Goal: Ask a question: Seek information or help from site administrators or community

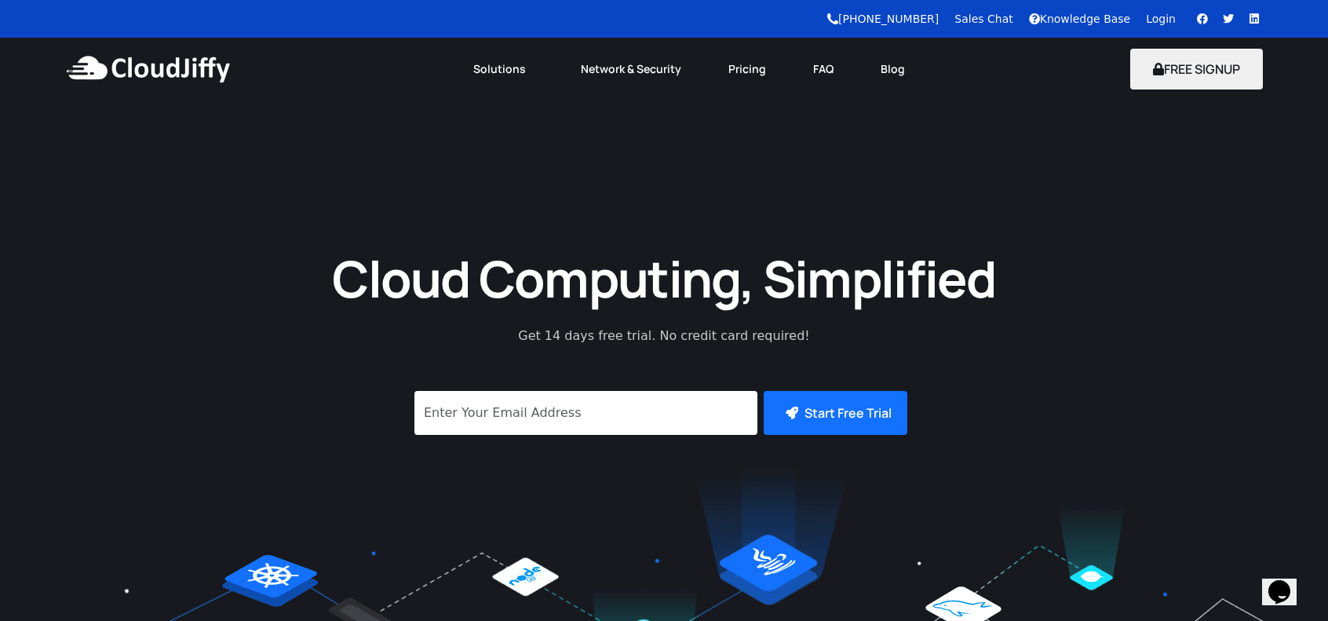
click at [1165, 22] on link "Login" at bounding box center [1161, 19] width 30 height 13
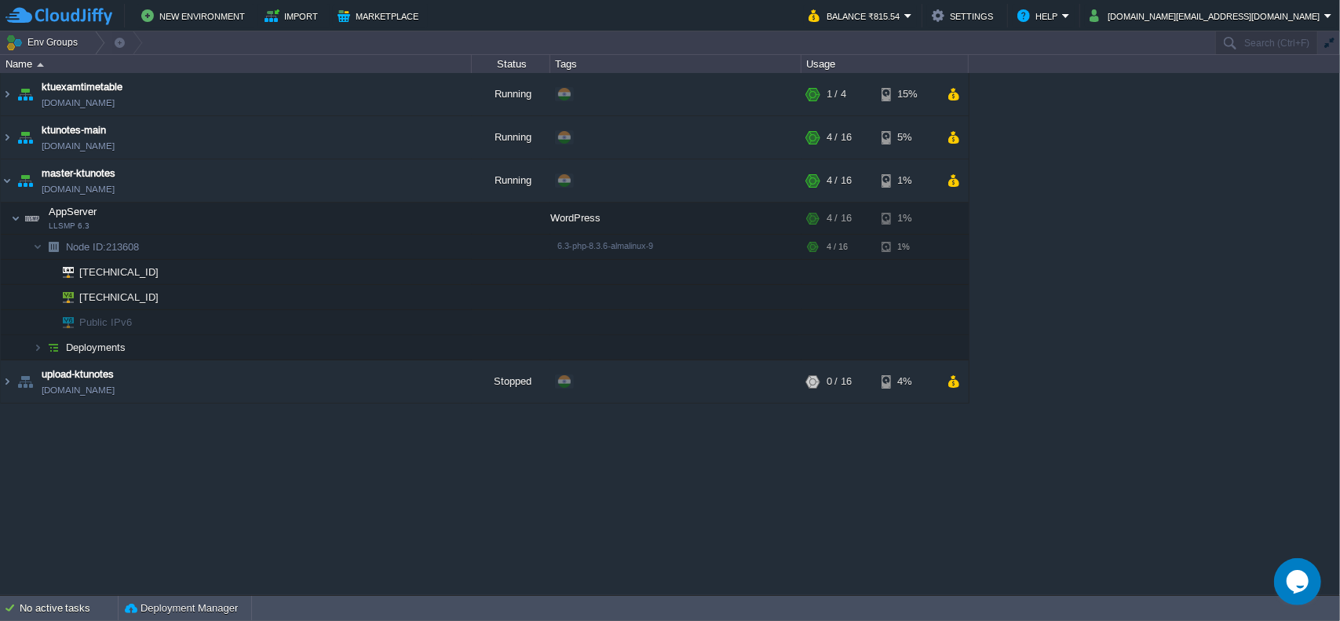
click at [250, 487] on div "ktuexamtimetable ktuexamtimetable.cloudjiffy.net Running + Add to Env Group RAM…" at bounding box center [670, 333] width 1340 height 521
click at [262, 213] on button "button" at bounding box center [267, 217] width 14 height 14
click at [326, 213] on td at bounding box center [335, 218] width 24 height 24
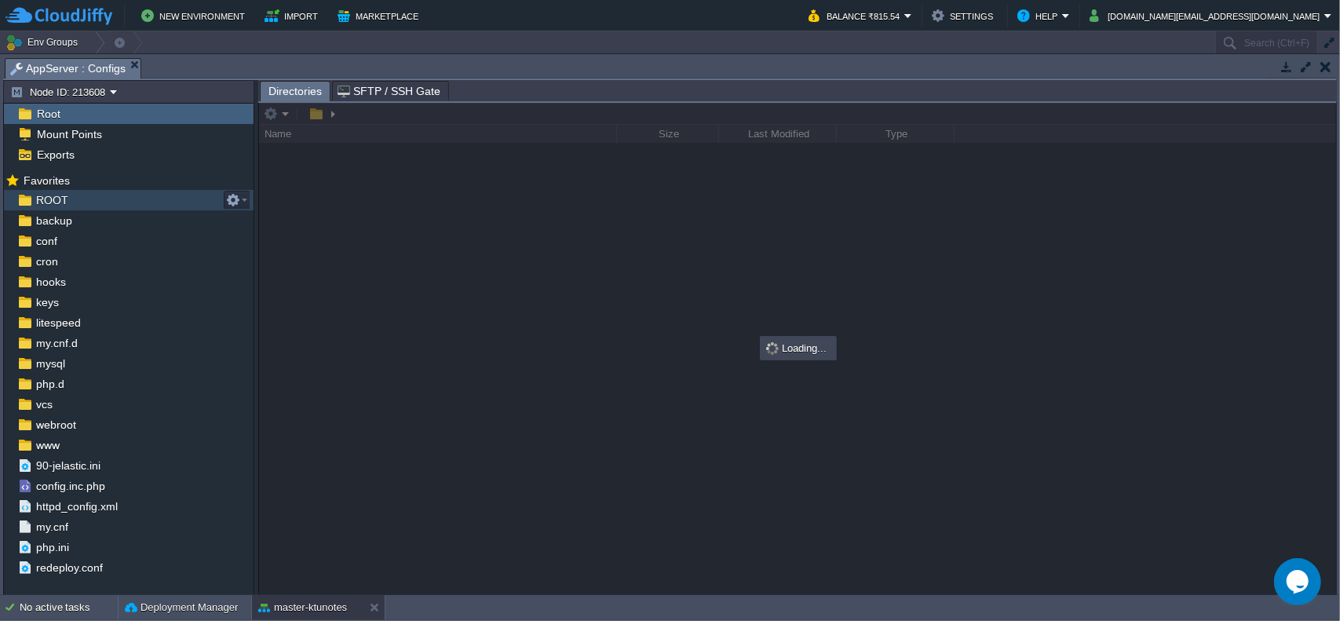
click at [54, 199] on span "ROOT" at bounding box center [52, 200] width 38 height 14
click at [109, 205] on div "ROOT" at bounding box center [129, 200] width 250 height 20
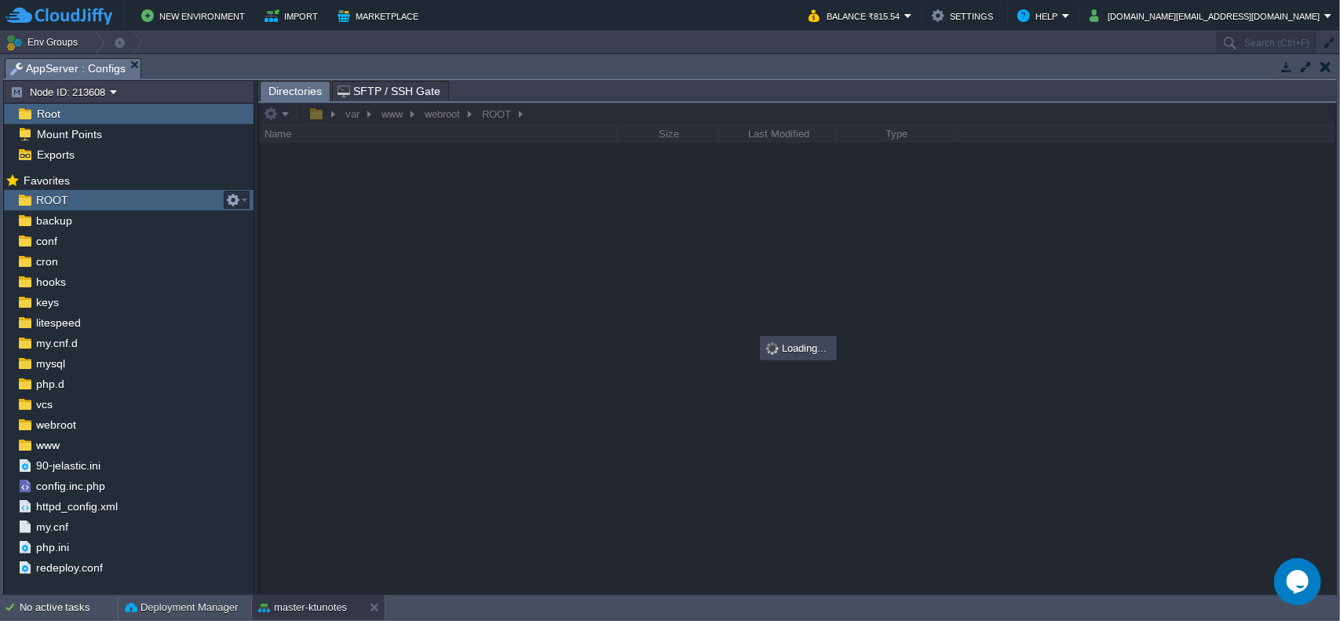
click at [109, 205] on div "ROOT" at bounding box center [129, 200] width 250 height 20
click at [444, 113] on div at bounding box center [797, 348] width 1077 height 491
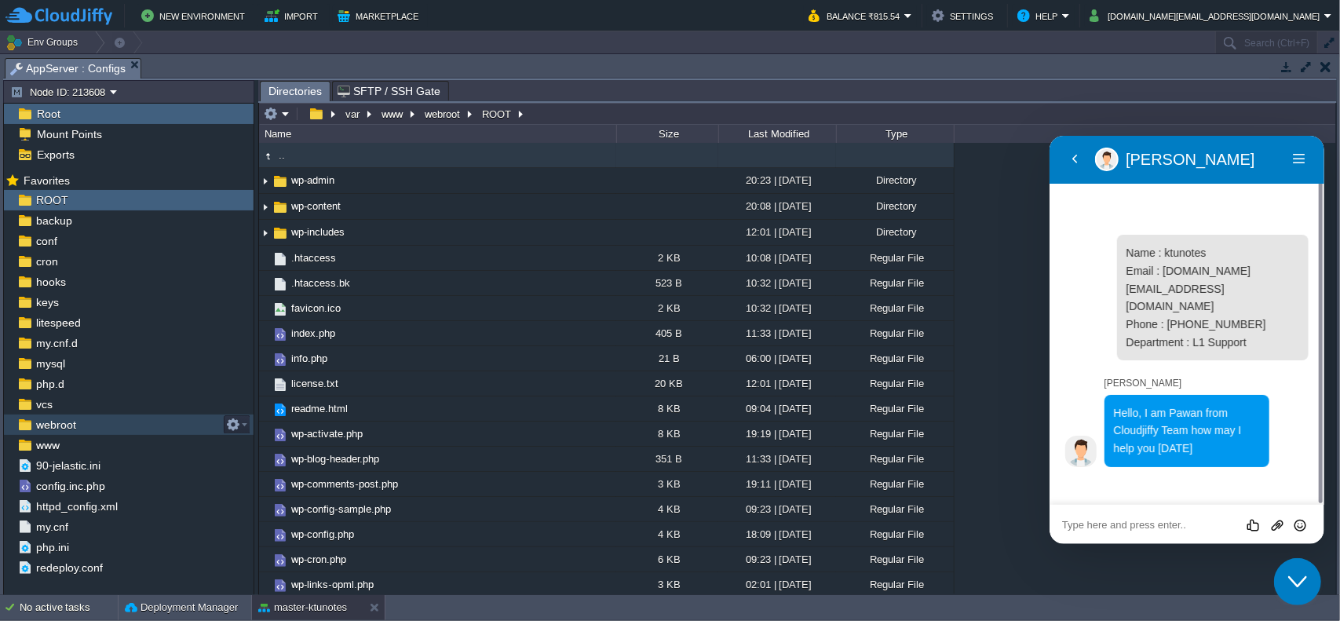
click at [90, 425] on div "webroot" at bounding box center [129, 424] width 250 height 20
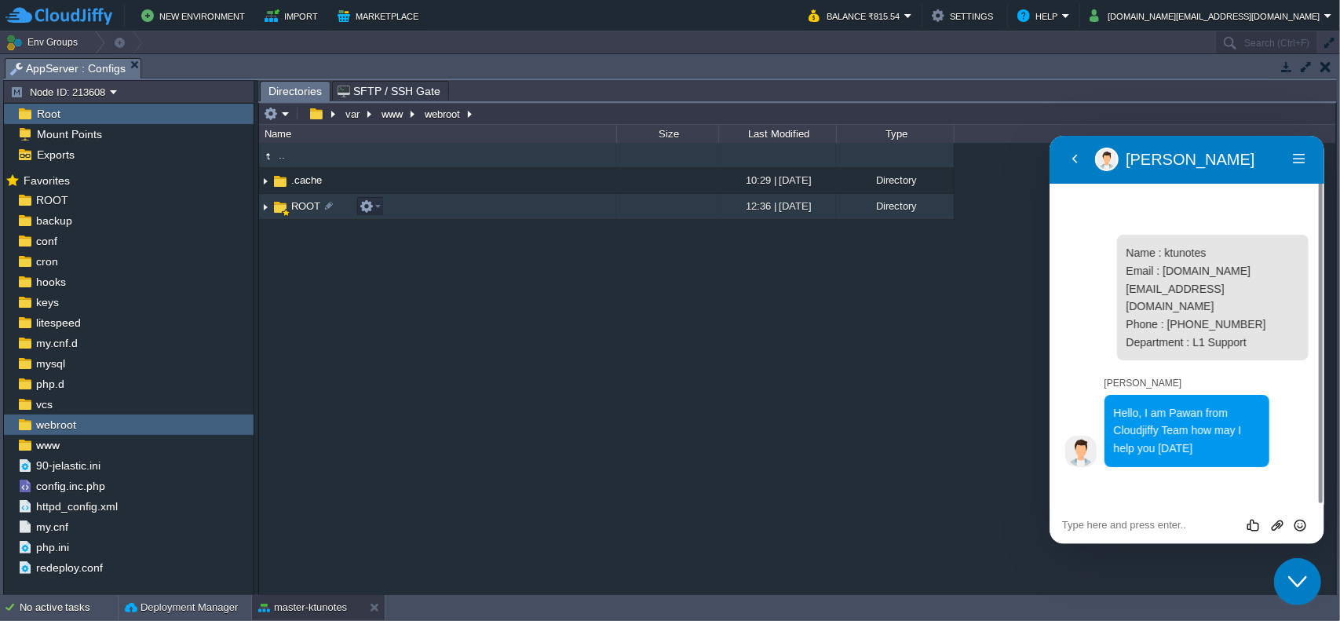
click at [309, 206] on span "ROOT" at bounding box center [306, 205] width 34 height 13
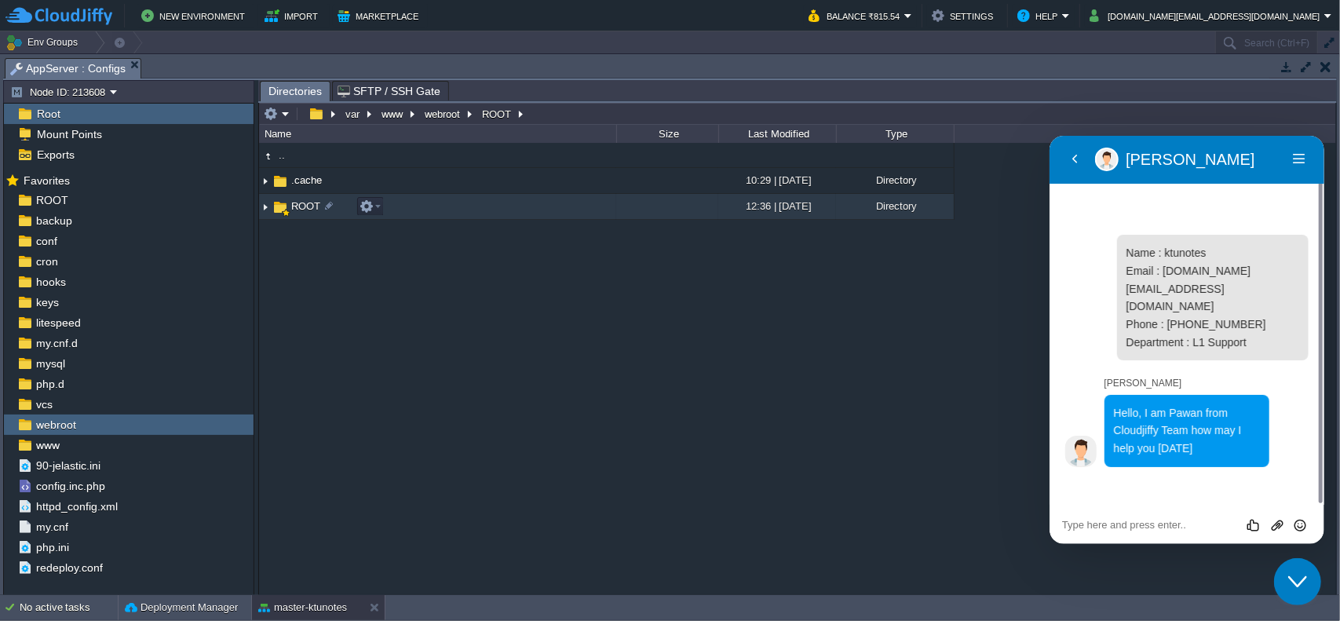
click at [309, 206] on span "ROOT" at bounding box center [306, 205] width 34 height 13
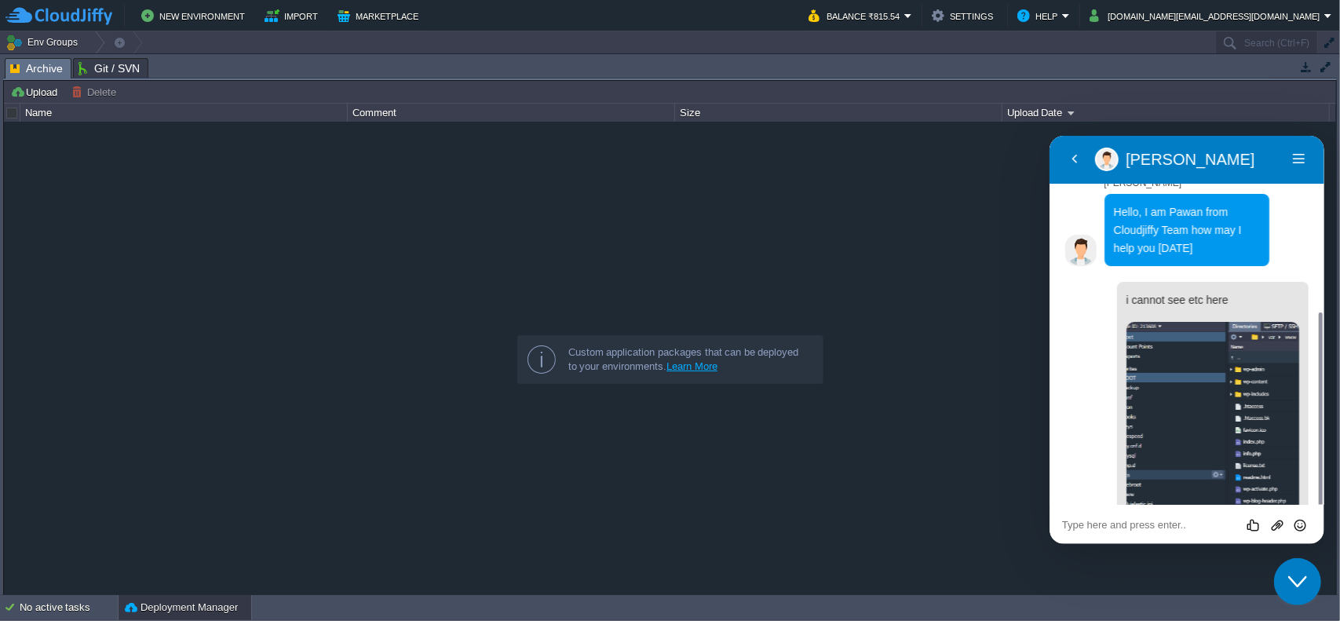
scroll to position [208, 0]
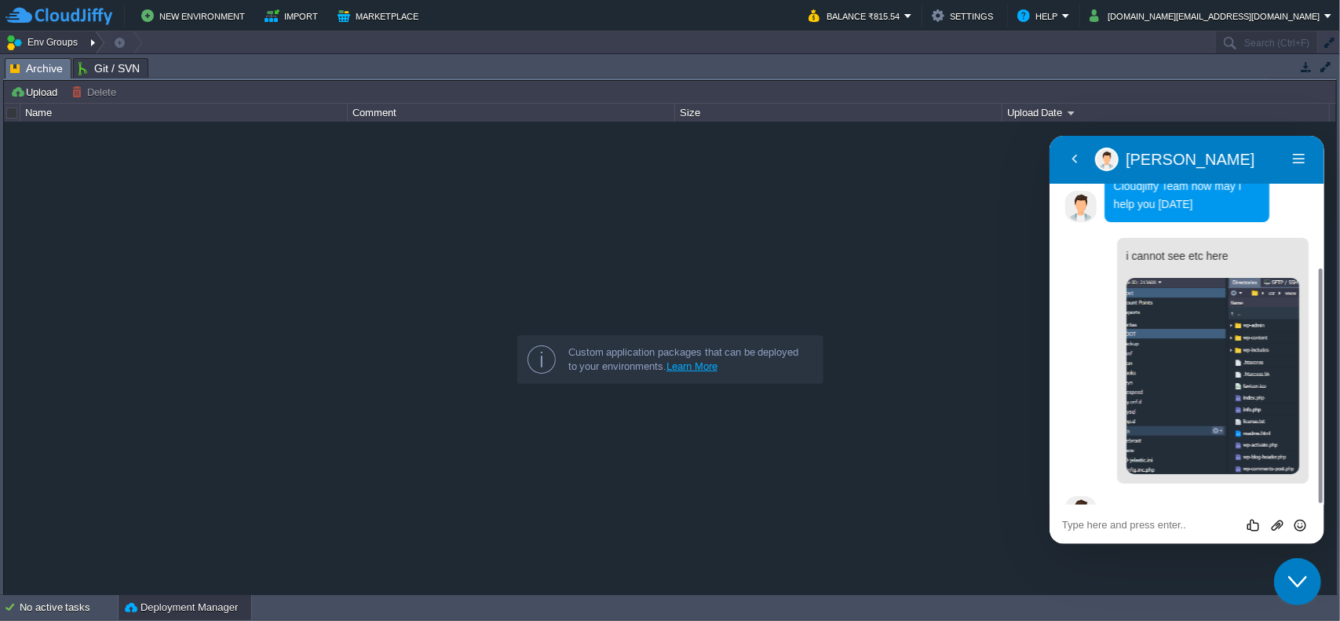
click at [53, 40] on button "Env Groups" at bounding box center [44, 42] width 78 height 22
click at [58, 24] on img at bounding box center [58, 16] width 107 height 20
click at [86, 609] on div "No active tasks" at bounding box center [69, 607] width 98 height 25
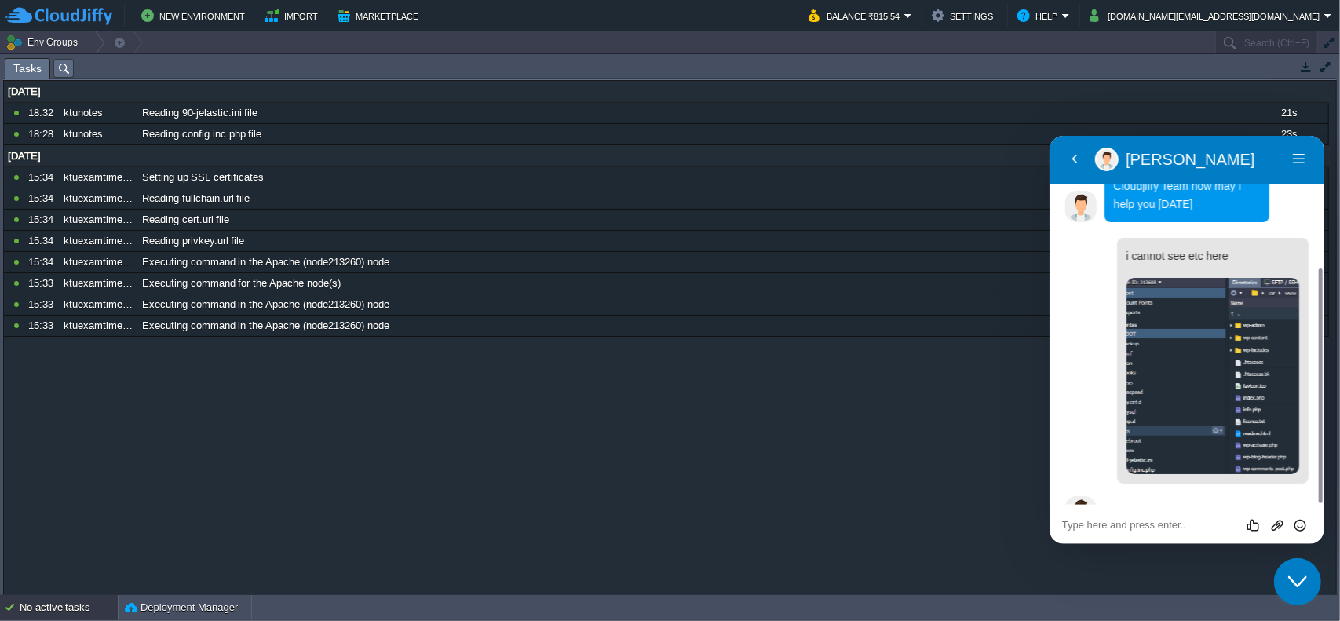
click at [67, 15] on img at bounding box center [58, 16] width 107 height 20
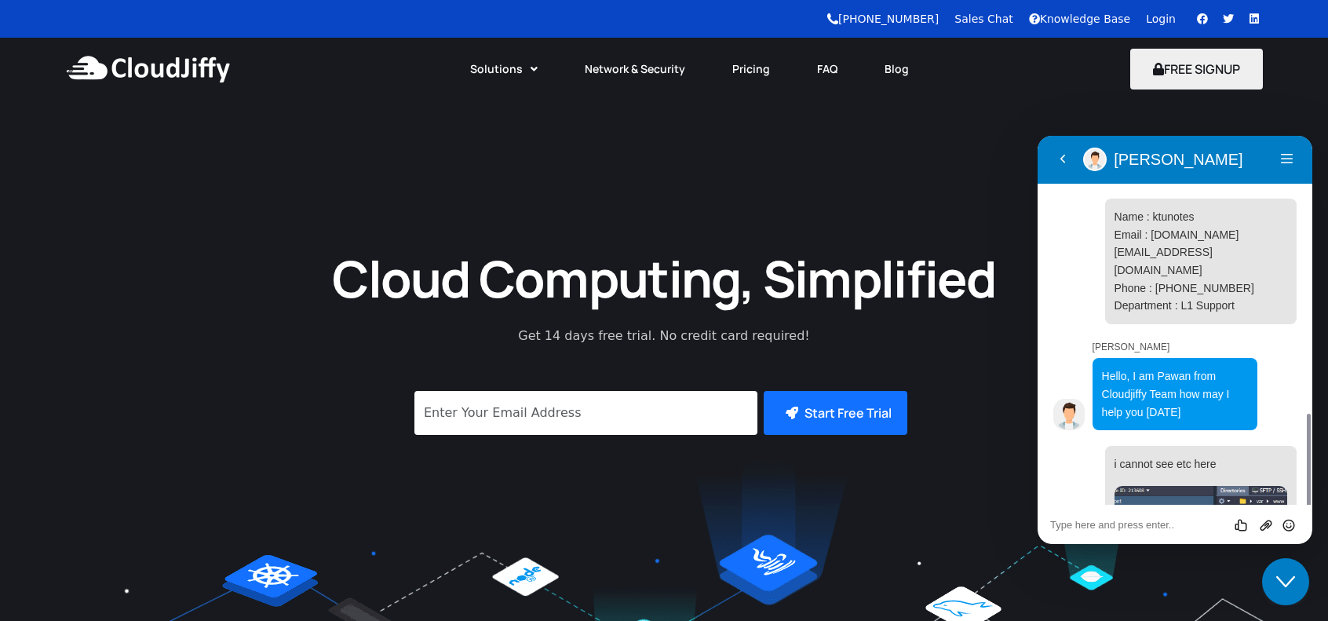
scroll to position [164, 0]
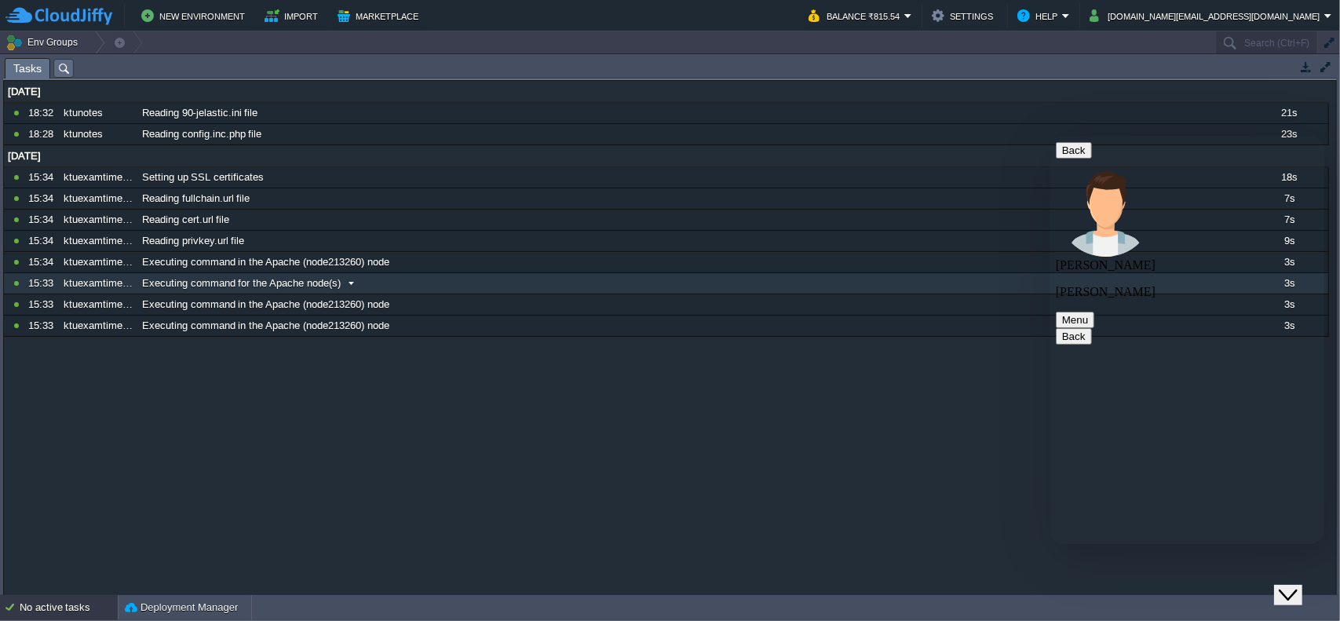
scroll to position [164, 0]
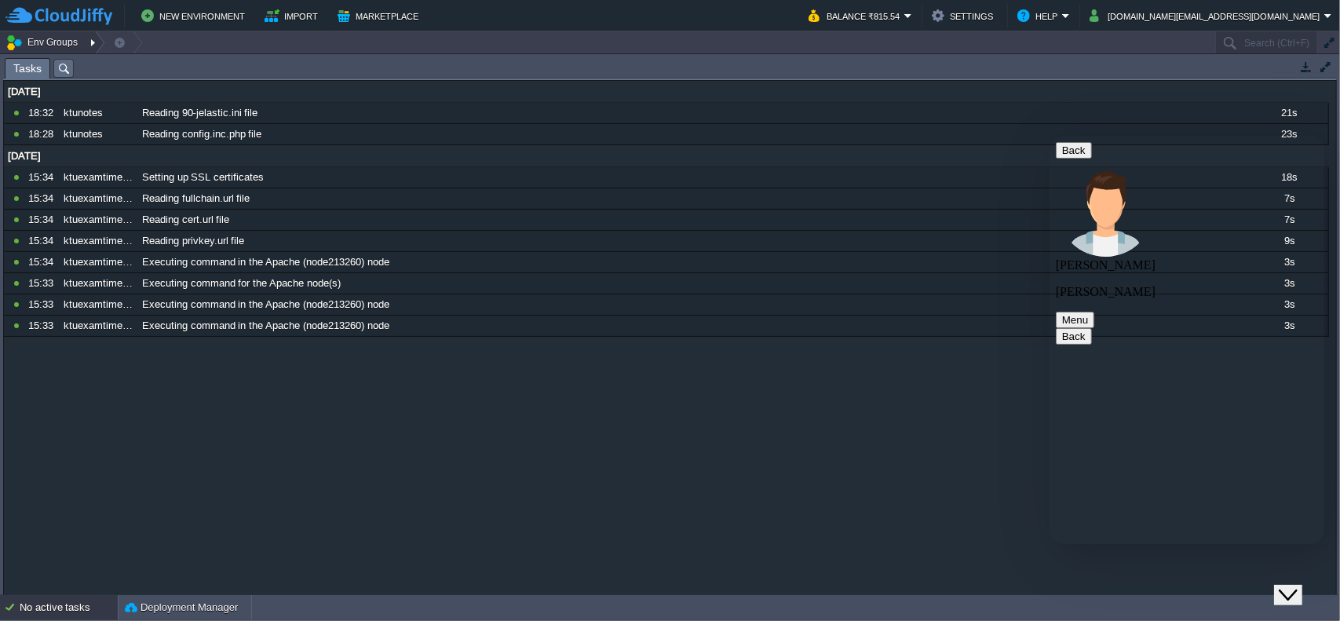
click at [59, 42] on button "Env Groups" at bounding box center [44, 42] width 78 height 22
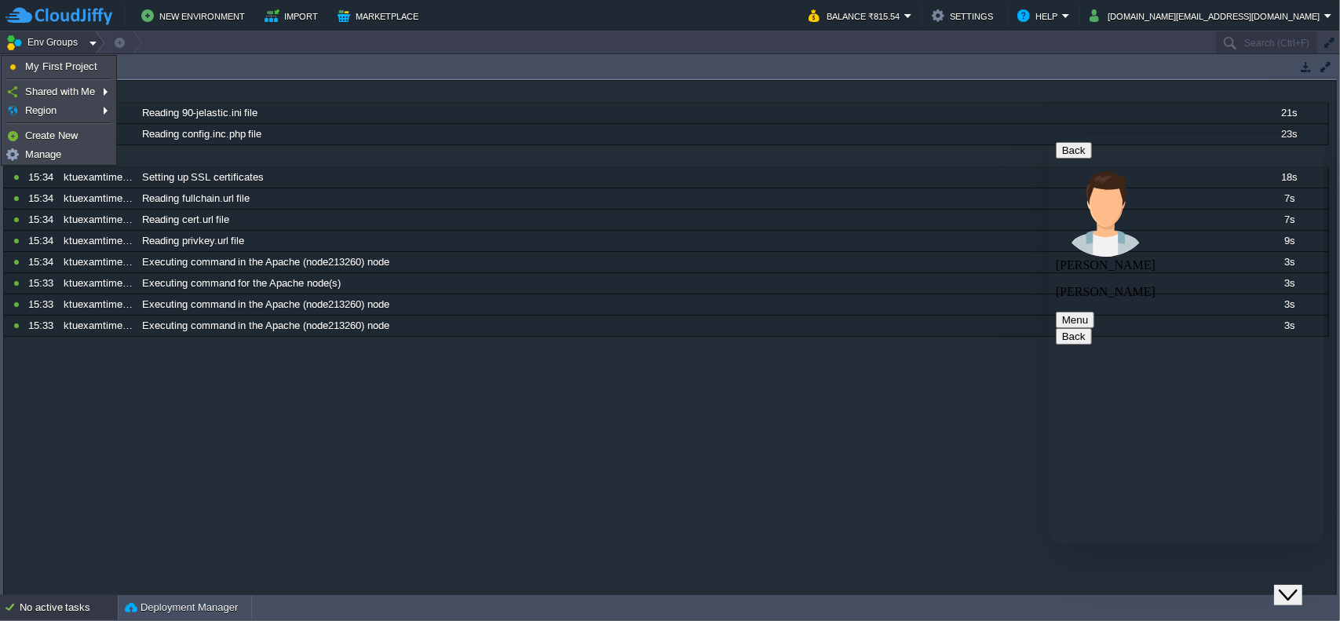
click at [512, 541] on div "[DATE] 10809890 18:32 ktunotes Reading 90-jelastic.ini file 21s 1757097000000 1…" at bounding box center [669, 337] width 1331 height 513
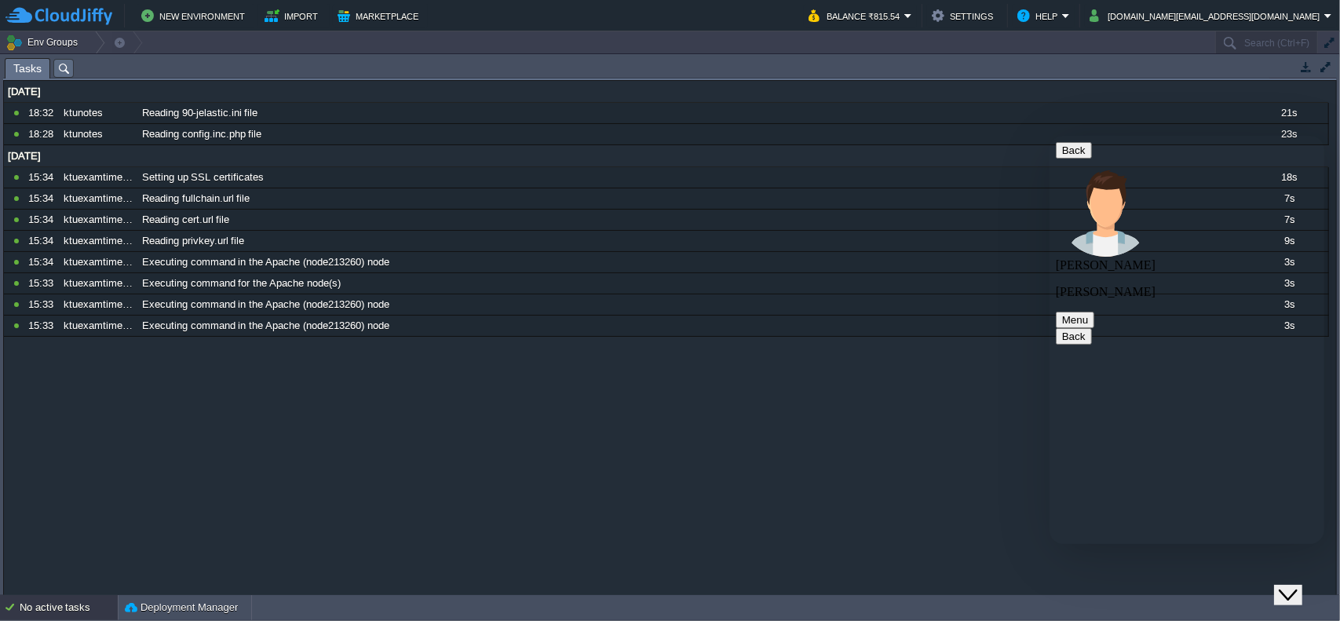
click at [52, 606] on div "No active tasks" at bounding box center [69, 607] width 98 height 25
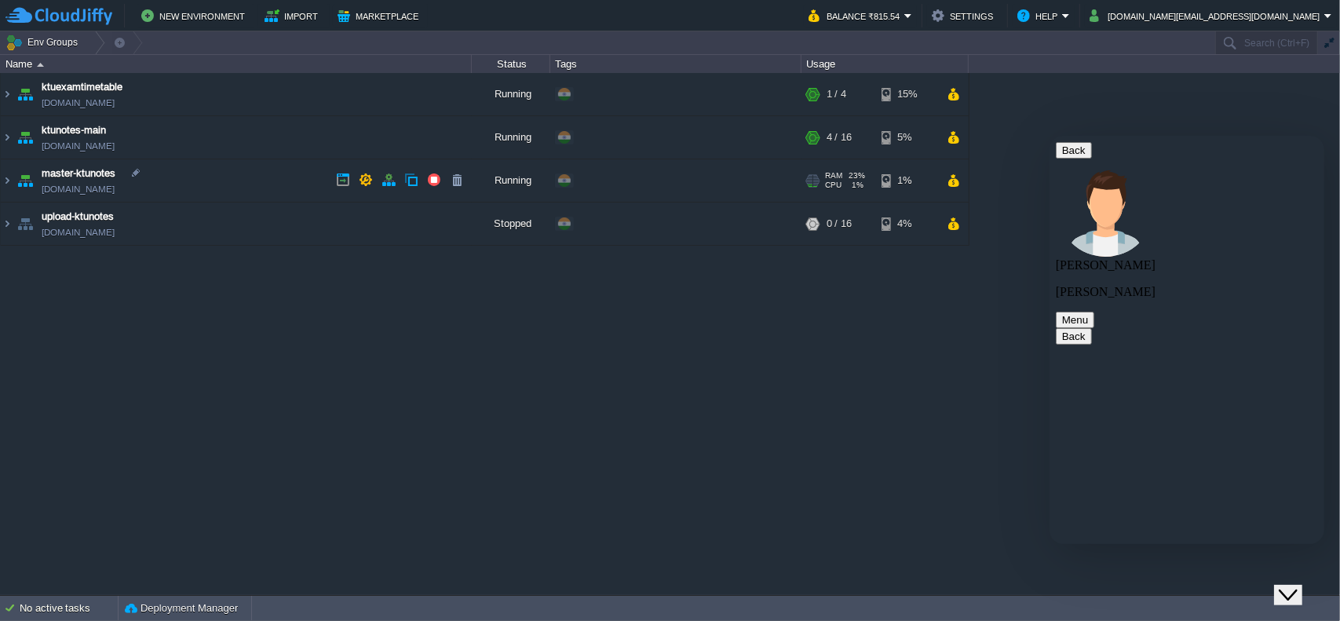
click at [9, 177] on img at bounding box center [7, 180] width 13 height 42
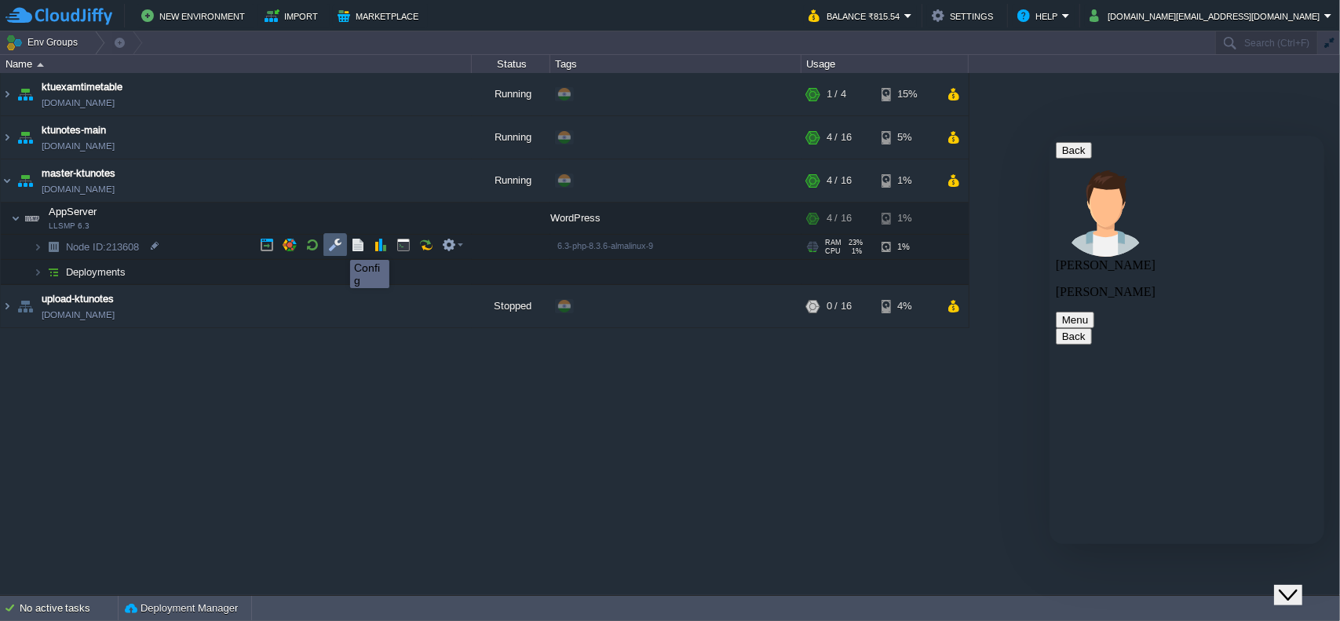
click at [338, 246] on button "button" at bounding box center [335, 245] width 14 height 14
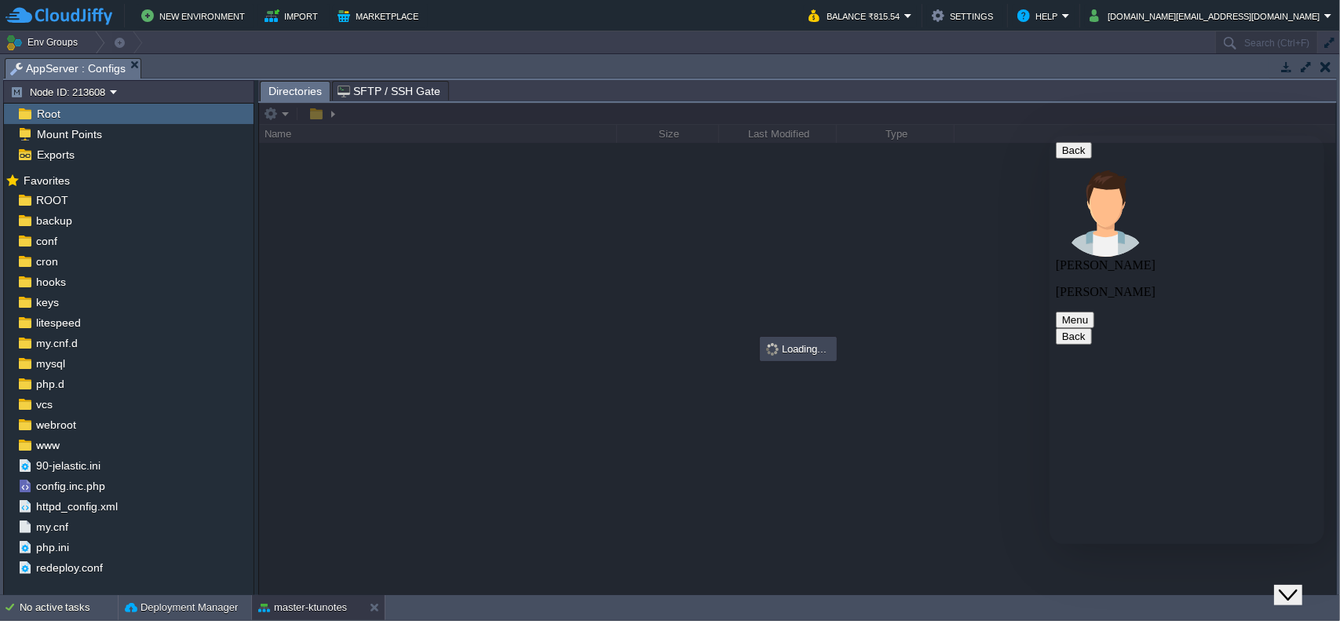
click at [309, 113] on div at bounding box center [797, 349] width 1077 height 492
click at [46, 244] on span "conf" at bounding box center [46, 241] width 27 height 14
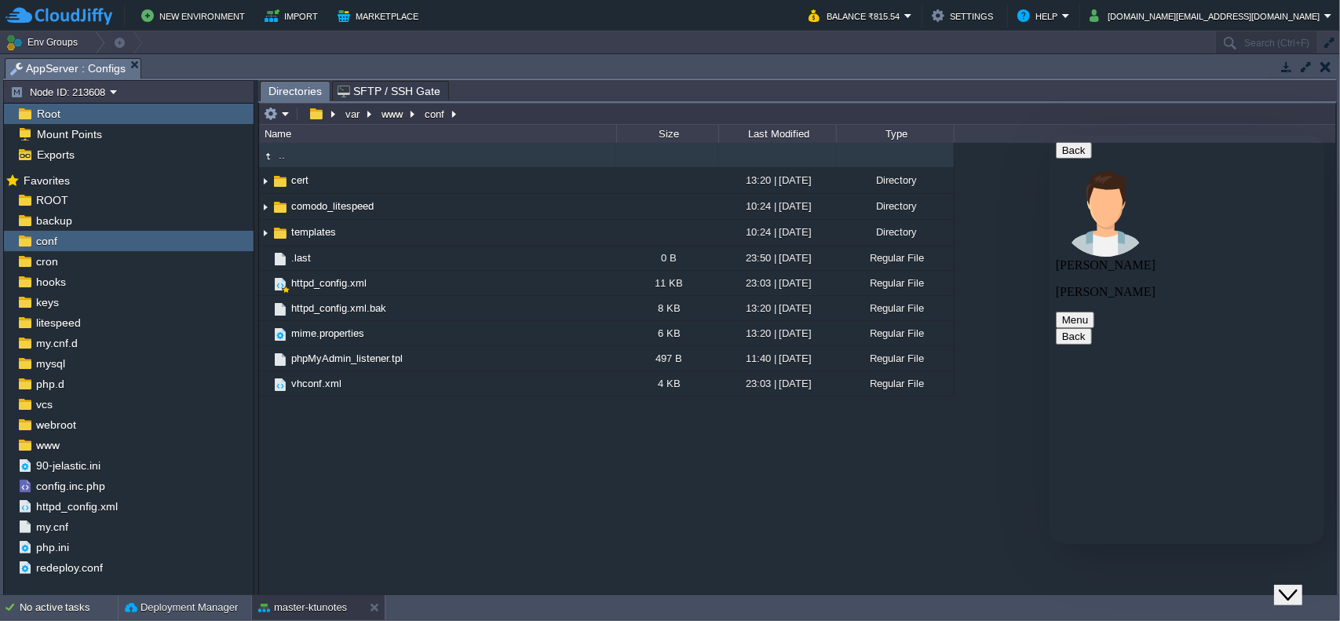
scroll to position [497, 0]
click at [105, 461] on div "90-jelastic.ini" at bounding box center [129, 465] width 250 height 20
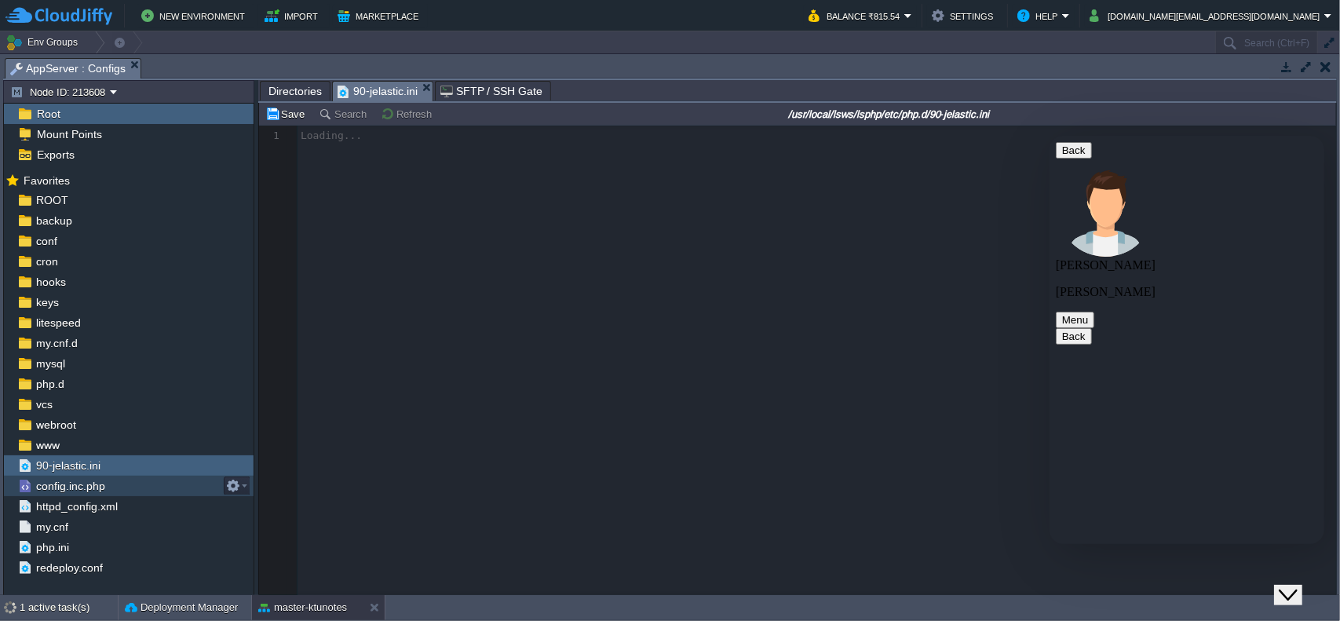
click at [118, 492] on div "config.inc.php" at bounding box center [129, 486] width 250 height 20
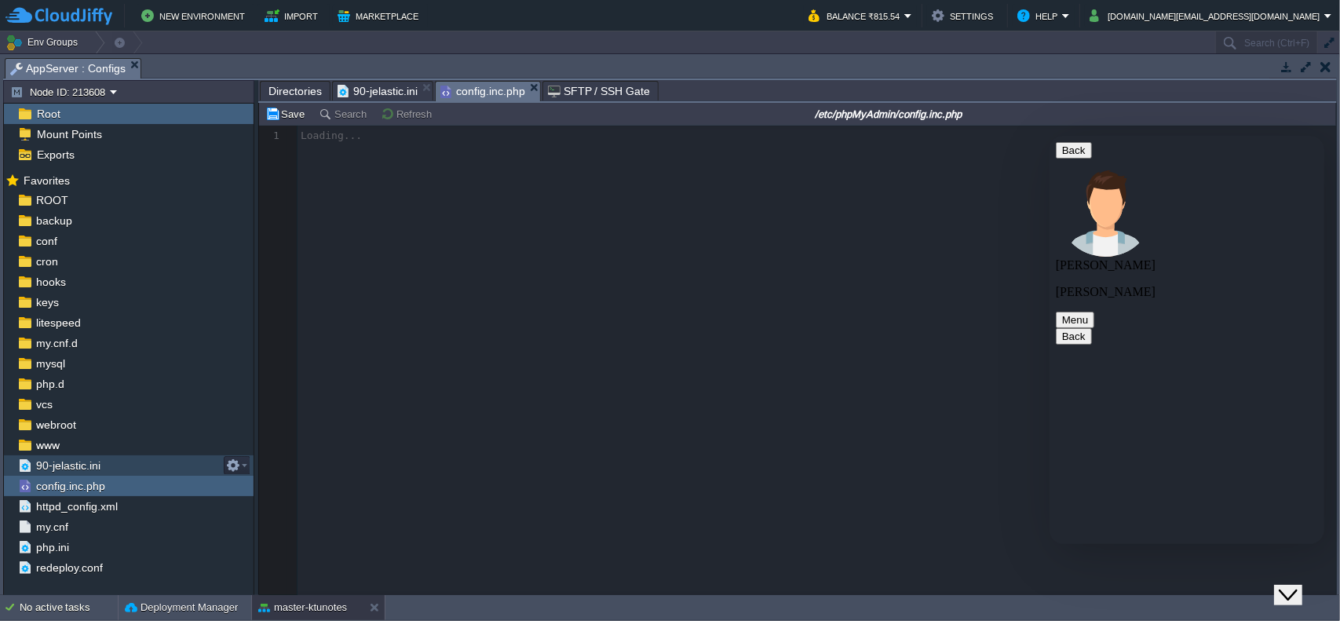
click at [122, 465] on div "90-jelastic.ini" at bounding box center [129, 465] width 250 height 20
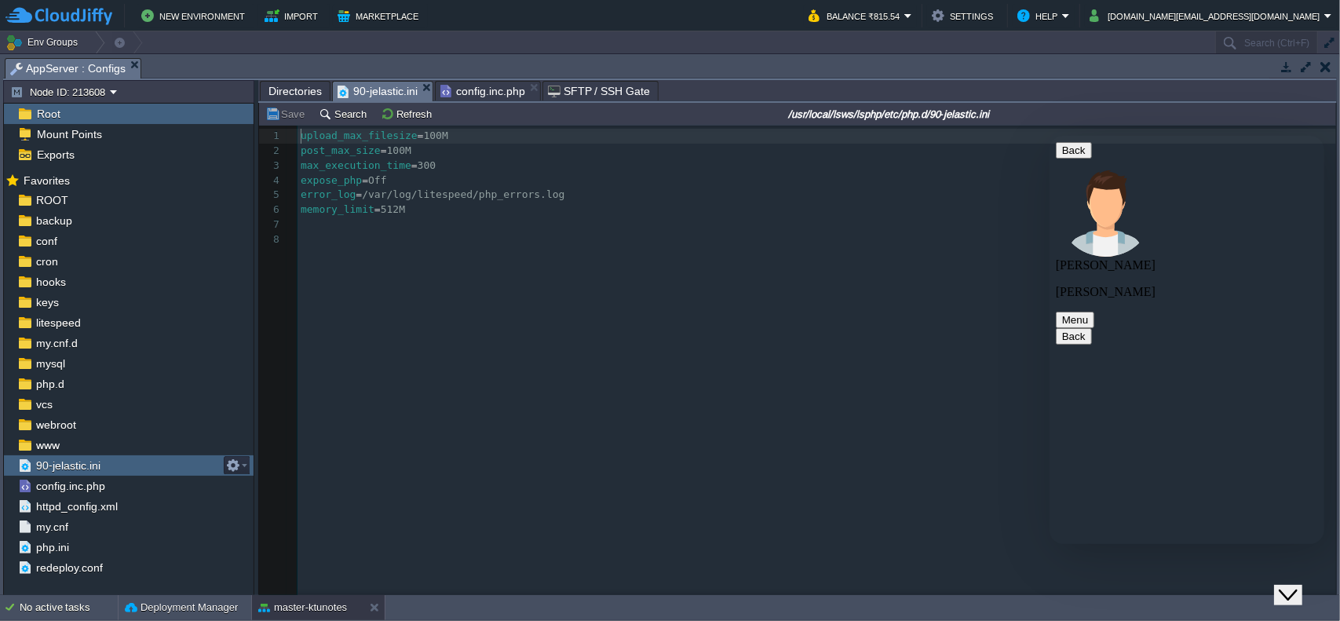
scroll to position [5, 0]
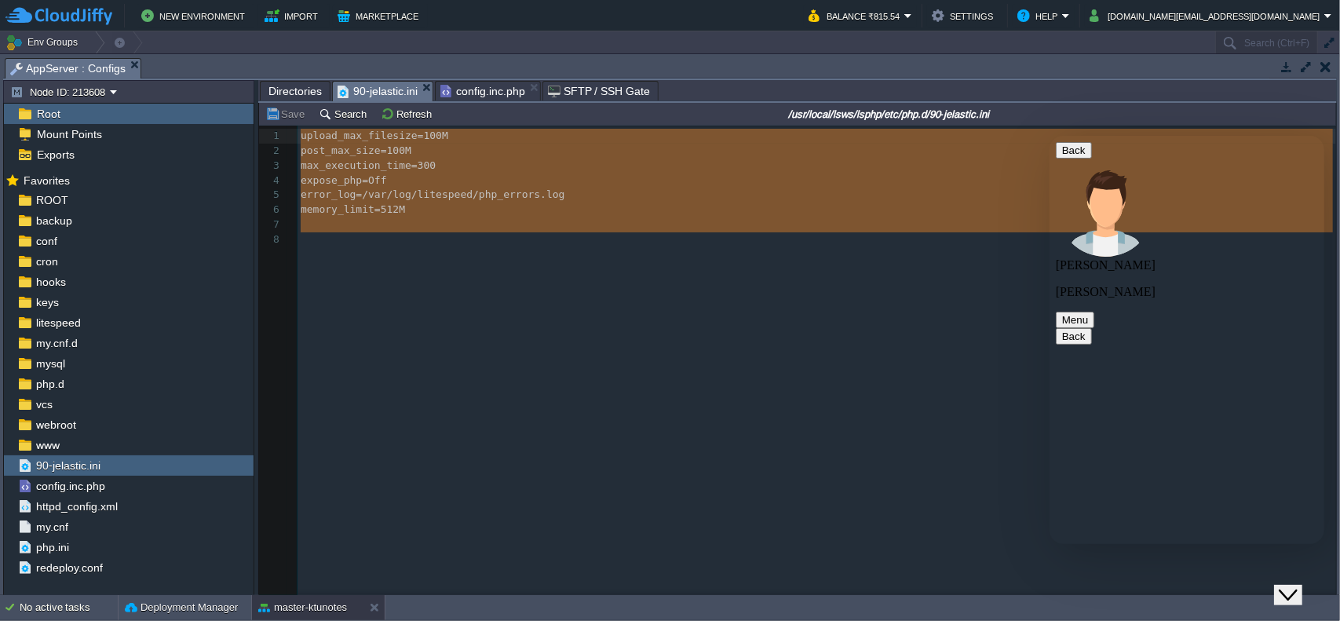
drag, startPoint x: 585, startPoint y: 252, endPoint x: 300, endPoint y: 129, distance: 311.1
click at [300, 129] on div "x 1 upload_max_filesize = 100M 2 post_max_size = 100M 3 max_execution_time = 30…" at bounding box center [809, 372] width 1100 height 493
type textarea "upload_max_filesize = 100M post_max_size = 100M max_execution_time = 300 expose…"
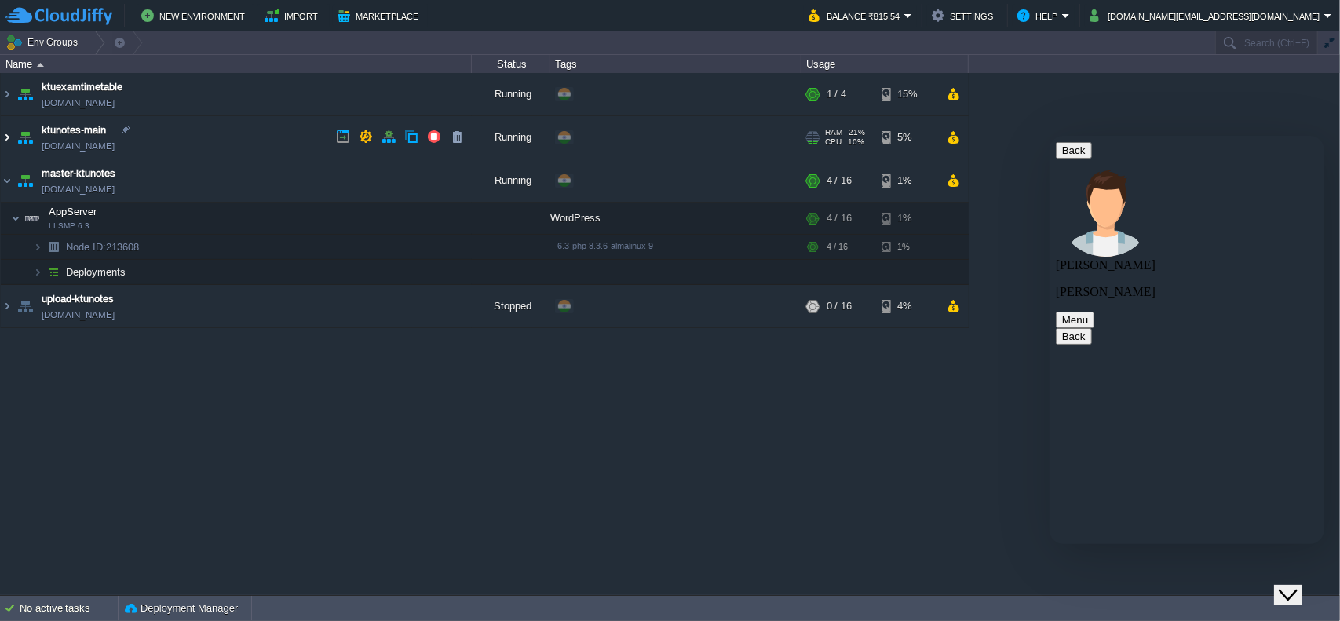
click at [12, 135] on img at bounding box center [7, 137] width 13 height 42
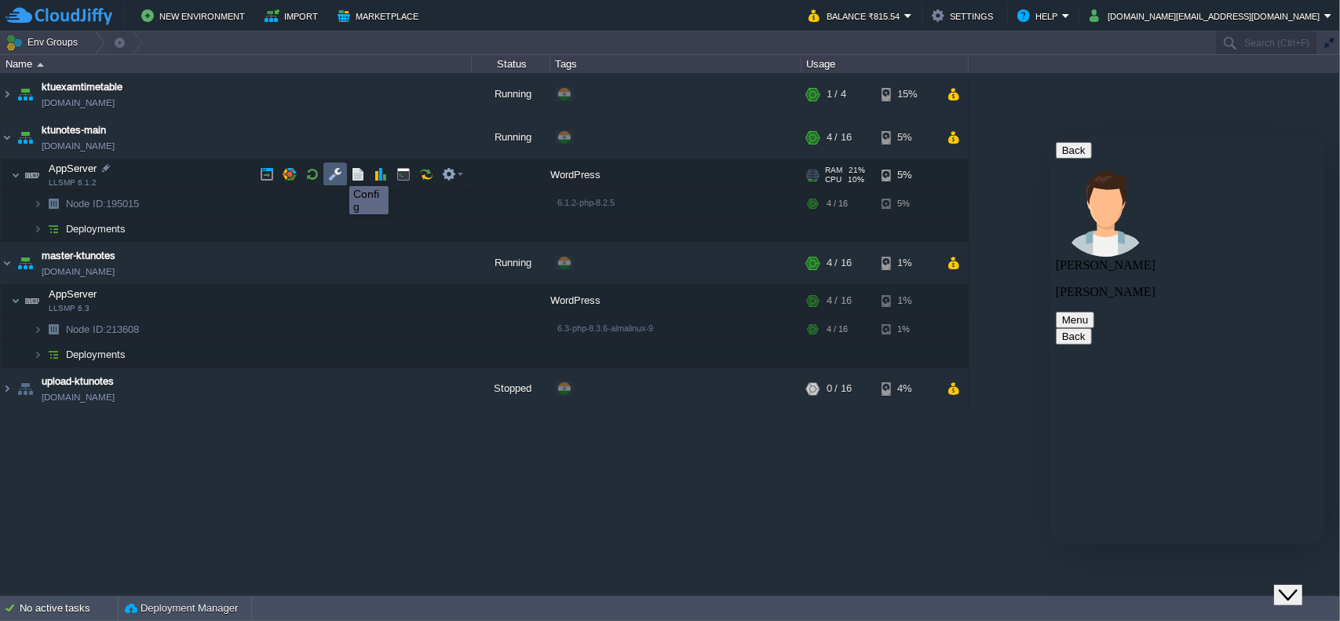
click at [341, 173] on button "button" at bounding box center [335, 174] width 14 height 14
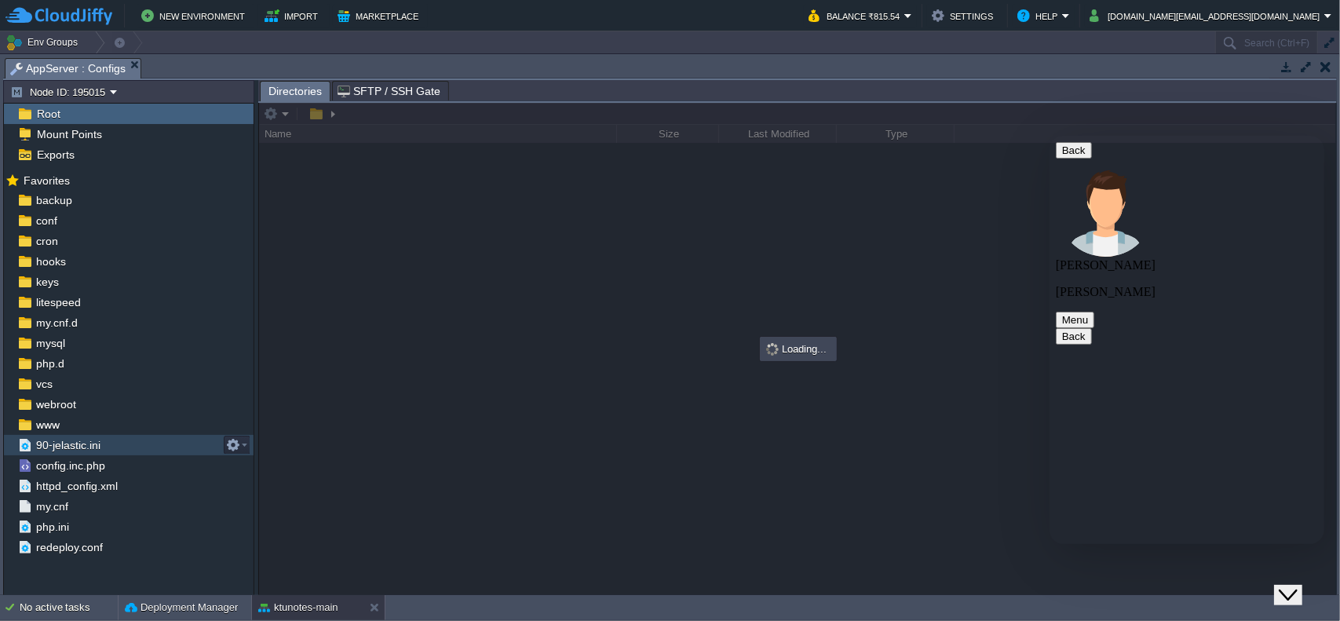
click at [130, 445] on div "90-jelastic.ini" at bounding box center [129, 445] width 250 height 20
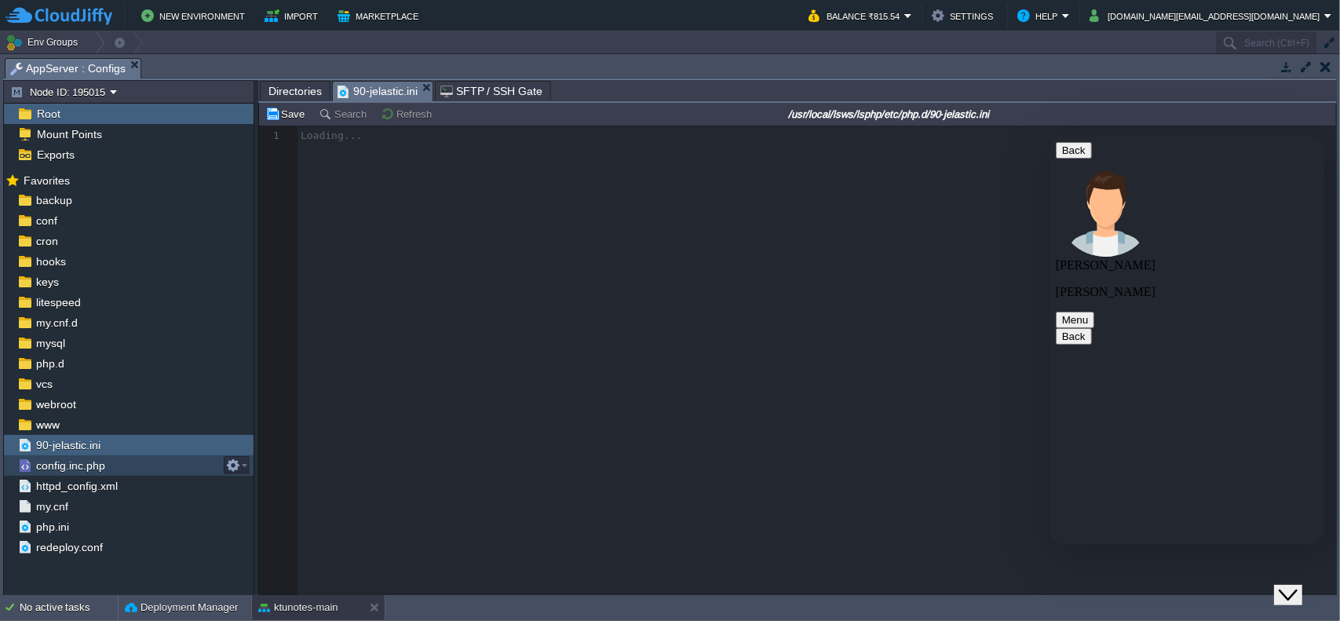
click at [115, 465] on div "config.inc.php" at bounding box center [129, 465] width 250 height 20
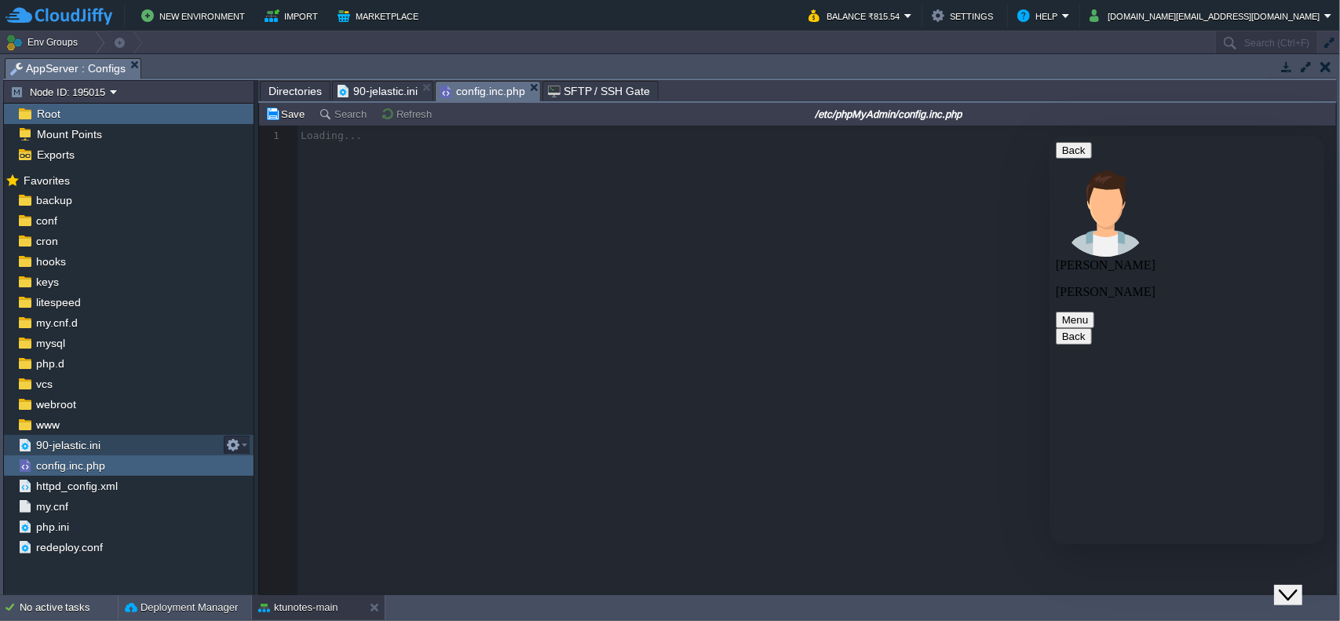
click at [128, 439] on div "90-jelastic.ini" at bounding box center [129, 445] width 250 height 20
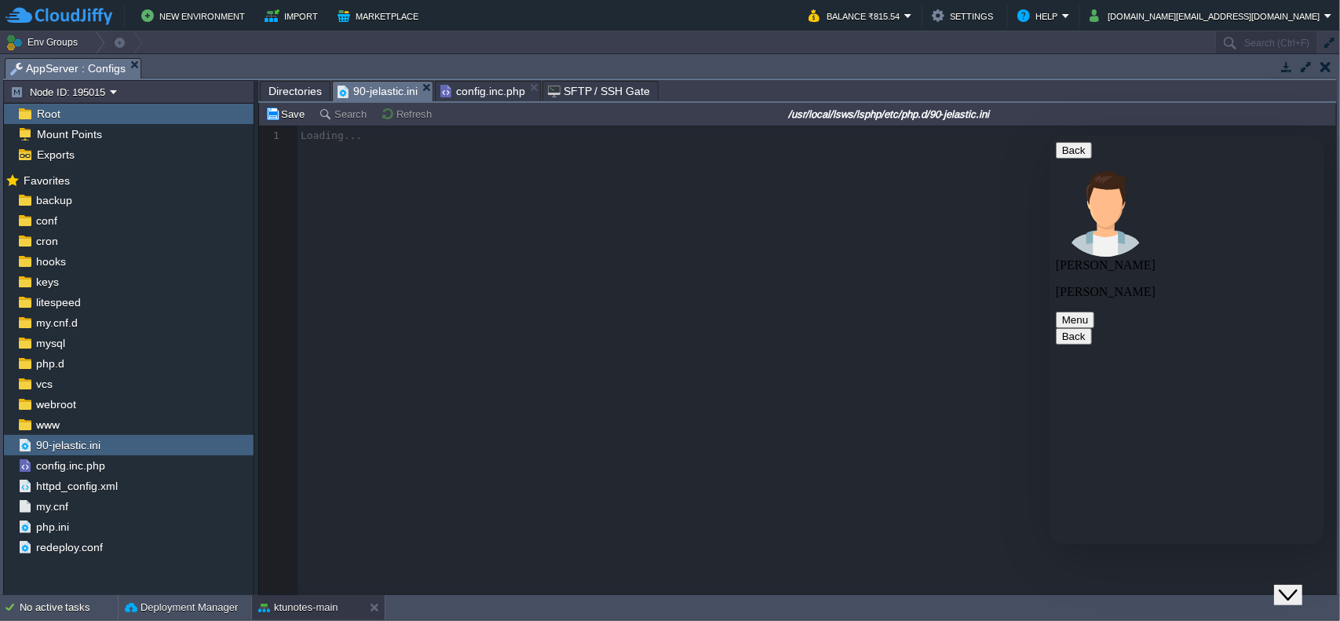
click at [364, 89] on span "90-jelastic.ini" at bounding box center [377, 92] width 80 height 20
click at [494, 90] on span "config.inc.php" at bounding box center [482, 92] width 85 height 20
click at [363, 89] on span "90-jelastic.ini" at bounding box center [377, 92] width 80 height 20
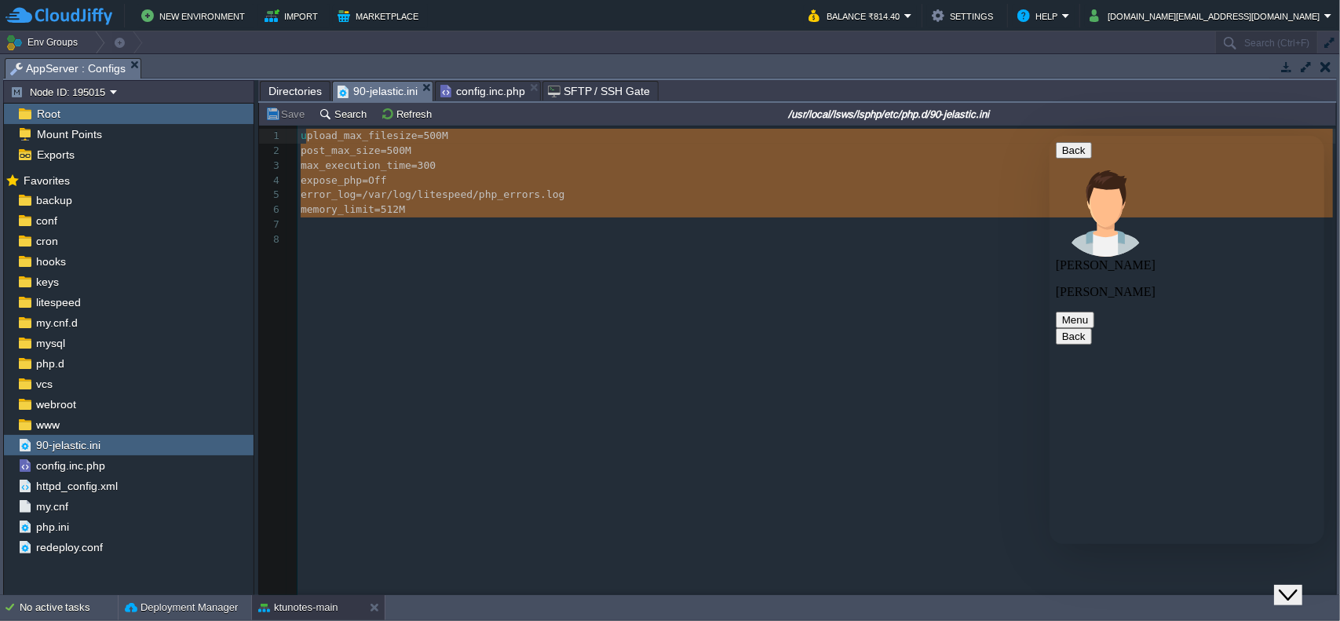
type textarea "upload_max_filesize = 500M post_max_size = 500M max_execution_time = 300 expose…"
drag, startPoint x: 469, startPoint y: 226, endPoint x: 267, endPoint y: 104, distance: 236.2
type textarea "got it"
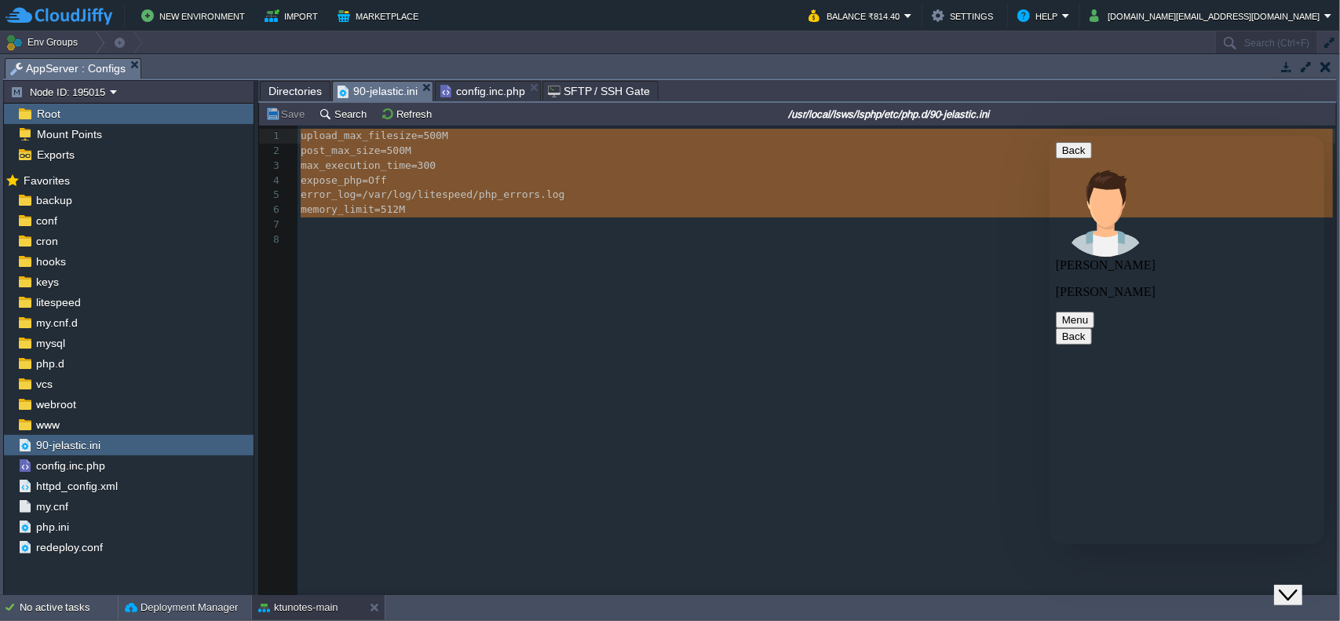
scroll to position [549, 0]
type textarea "where can i set memory limit"
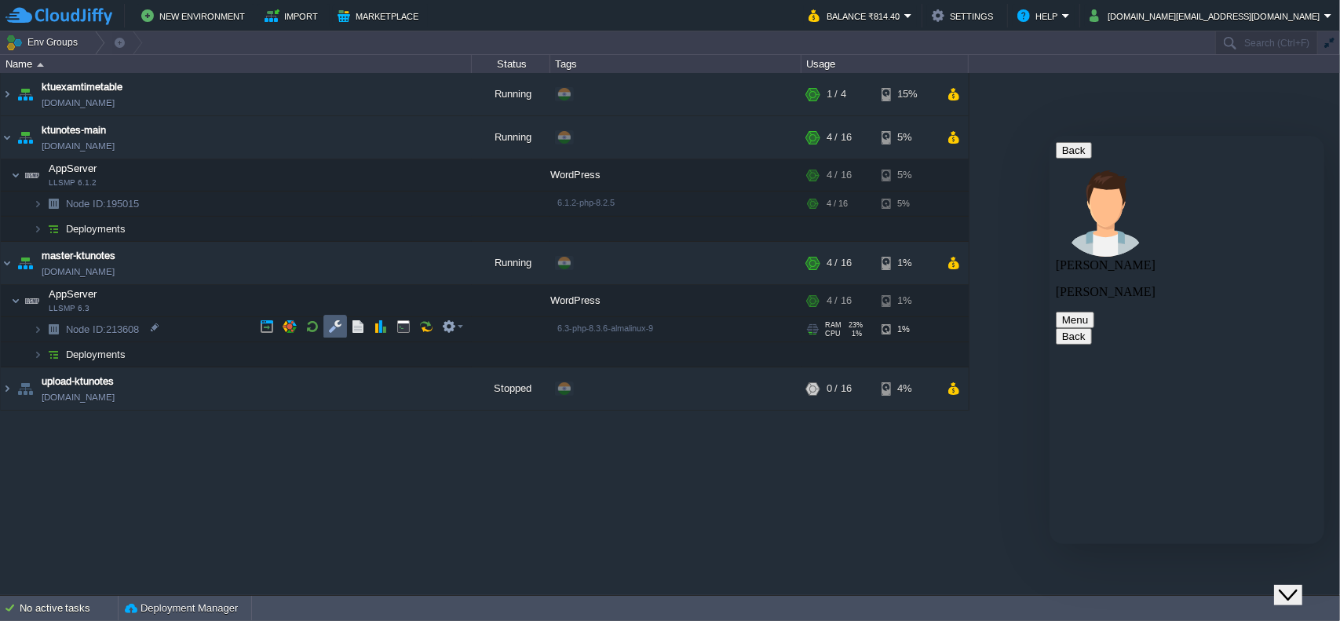
scroll to position [633, 0]
click at [339, 331] on button "button" at bounding box center [335, 326] width 14 height 14
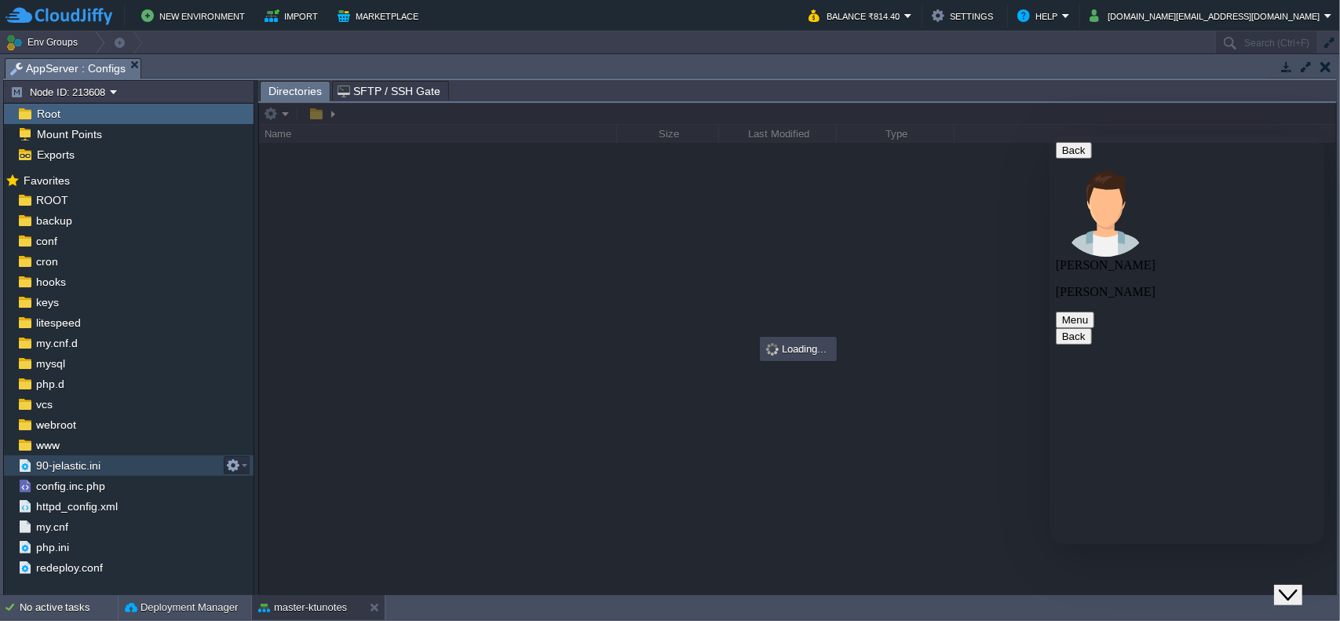
click at [86, 462] on span "90-jelastic.ini" at bounding box center [68, 465] width 70 height 14
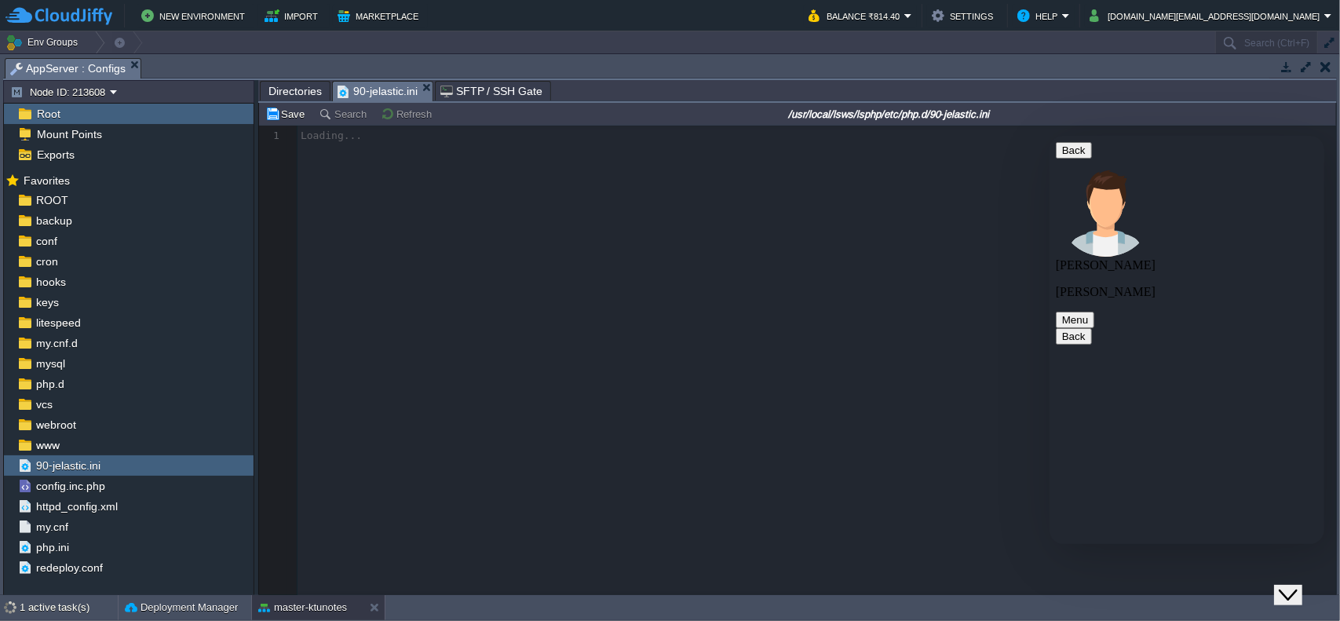
scroll to position [5, 0]
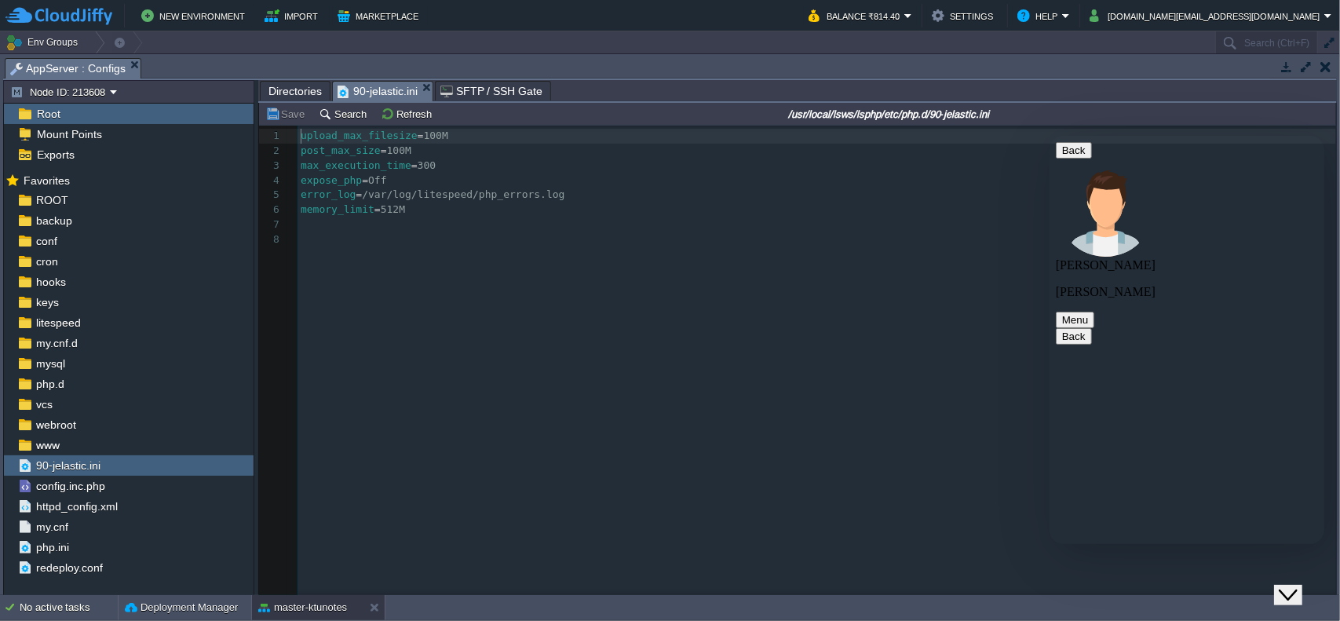
click at [430, 162] on div "8 1 upload_max_filesize = 100M 2 post_max_size = 100M 3 max_execution_time = 30…" at bounding box center [819, 188] width 1044 height 118
click at [426, 164] on div "8 1 upload_max_filesize = 100M 2 post_max_size = 100M 3 max_execution_time = 30…" at bounding box center [819, 188] width 1044 height 118
type textarea "6"
click at [783, 468] on div "xxxxxxxxxx 1 upload_max_filesize = 100M 2 post_max_size = 100M 3 max_execution_…" at bounding box center [809, 372] width 1100 height 493
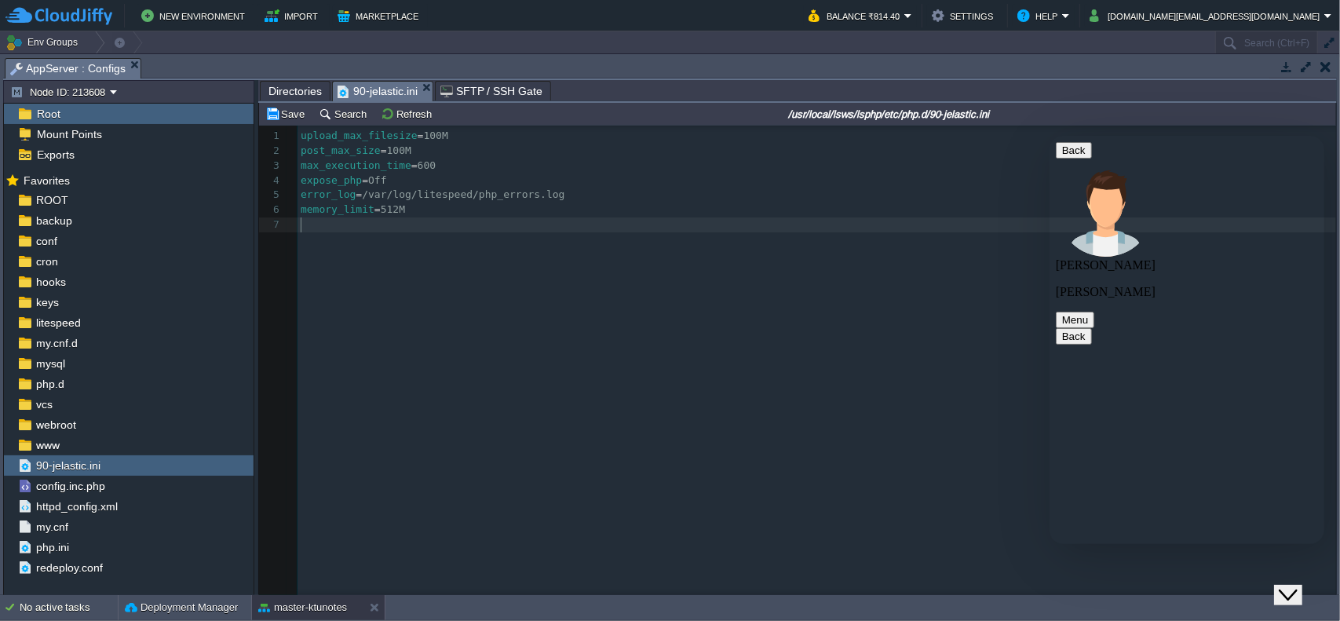
scroll to position [677, 0]
type textarea "i think its not the memory limit mentioned in the screnshot i given"
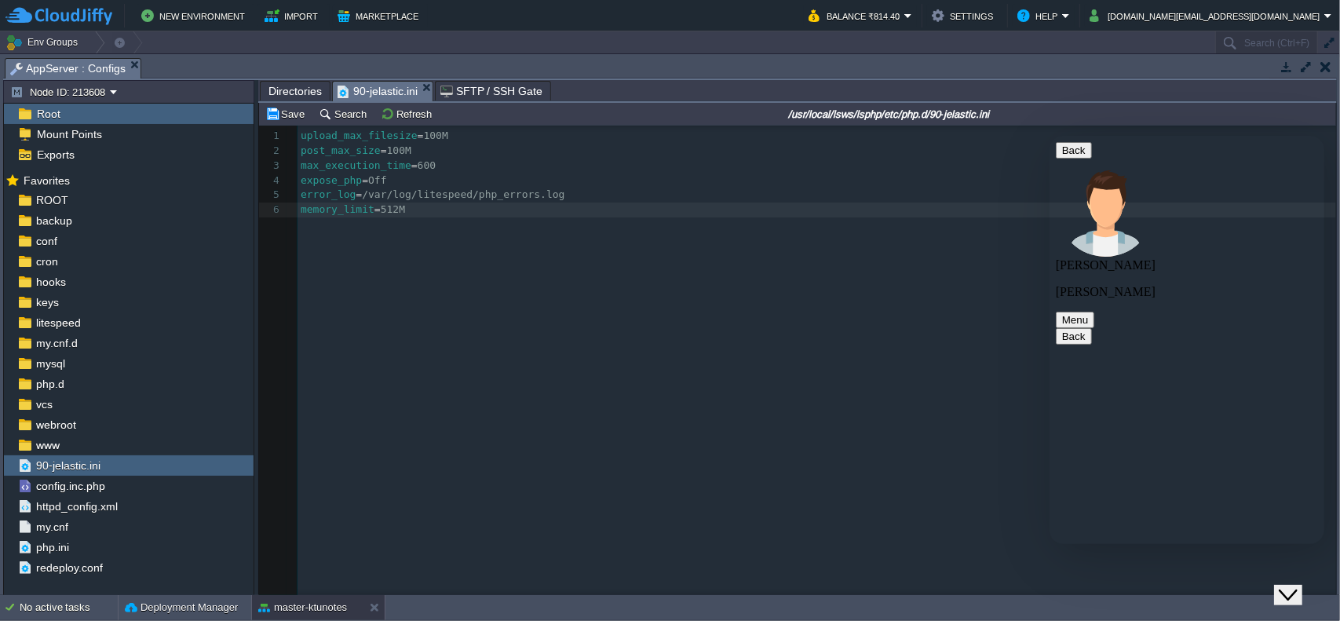
type textarea "screenshot its detected 40mb"
type textarea "here its already 512mb"
click at [1296, 588] on icon "Close Chat This icon closes the chat window." at bounding box center [1287, 594] width 19 height 19
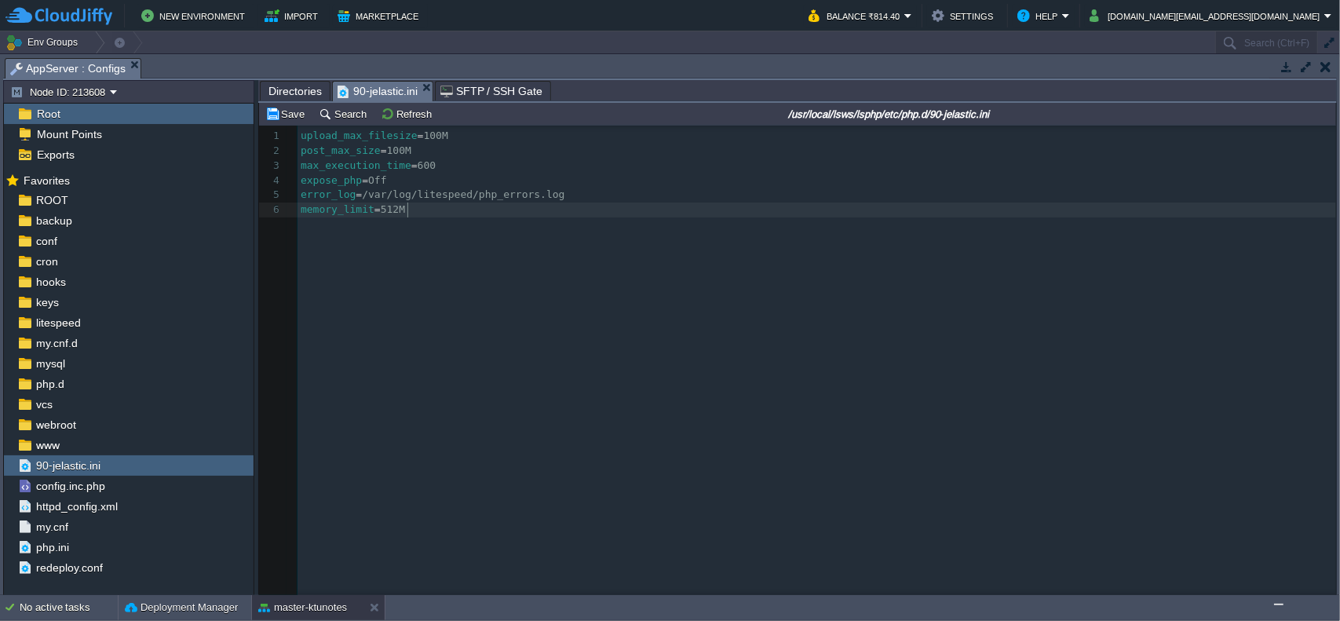
scroll to position [5, 0]
click at [612, 382] on div "xxxxxxxxxx 1 upload_max_filesize = 100M 2 post_max_size = 100M 3 max_execution_…" at bounding box center [809, 372] width 1100 height 493
click at [73, 482] on span "config.inc.php" at bounding box center [70, 486] width 75 height 14
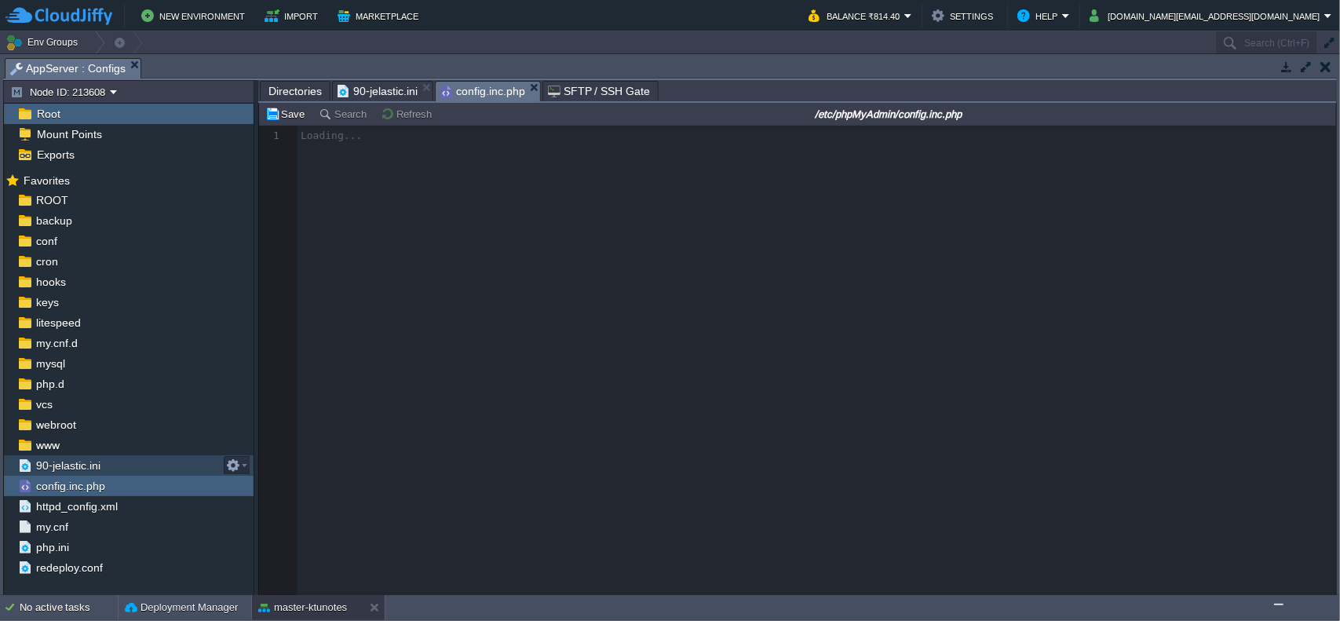
click at [83, 467] on span "90-jelastic.ini" at bounding box center [68, 465] width 70 height 14
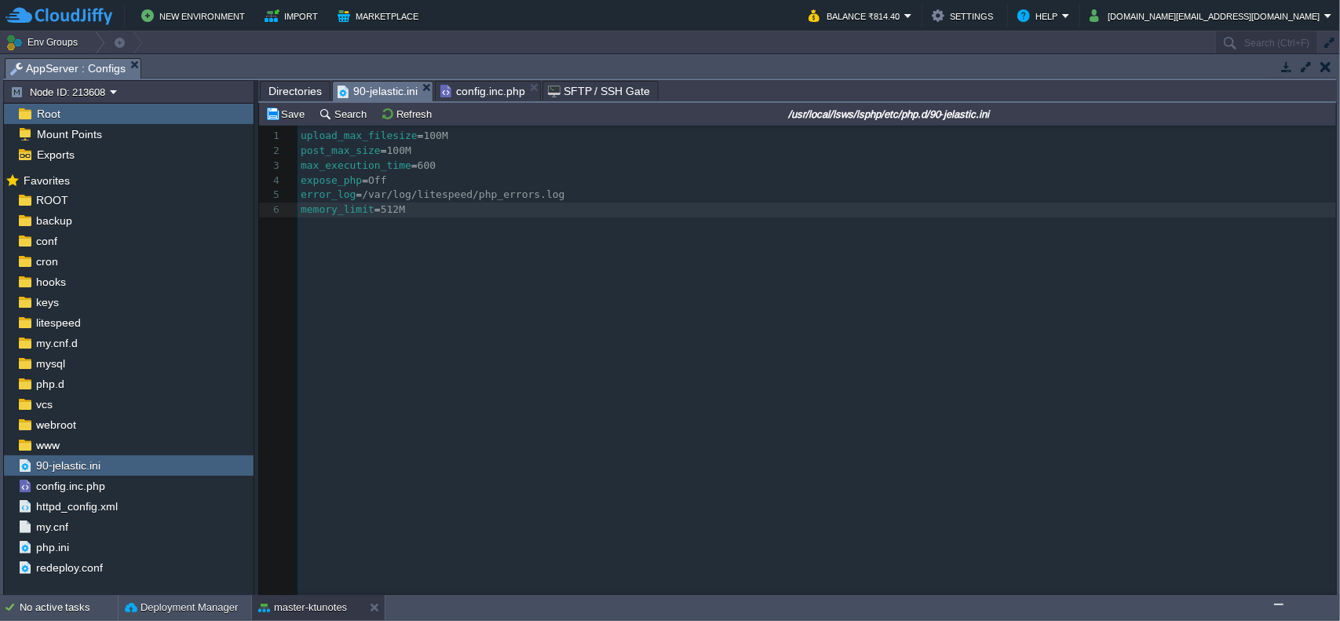
click at [133, 61] on body "New Environment Import Marketplace Bonus ₹0.00 Upgrade Account Balance ₹814.40 …" at bounding box center [670, 310] width 1340 height 621
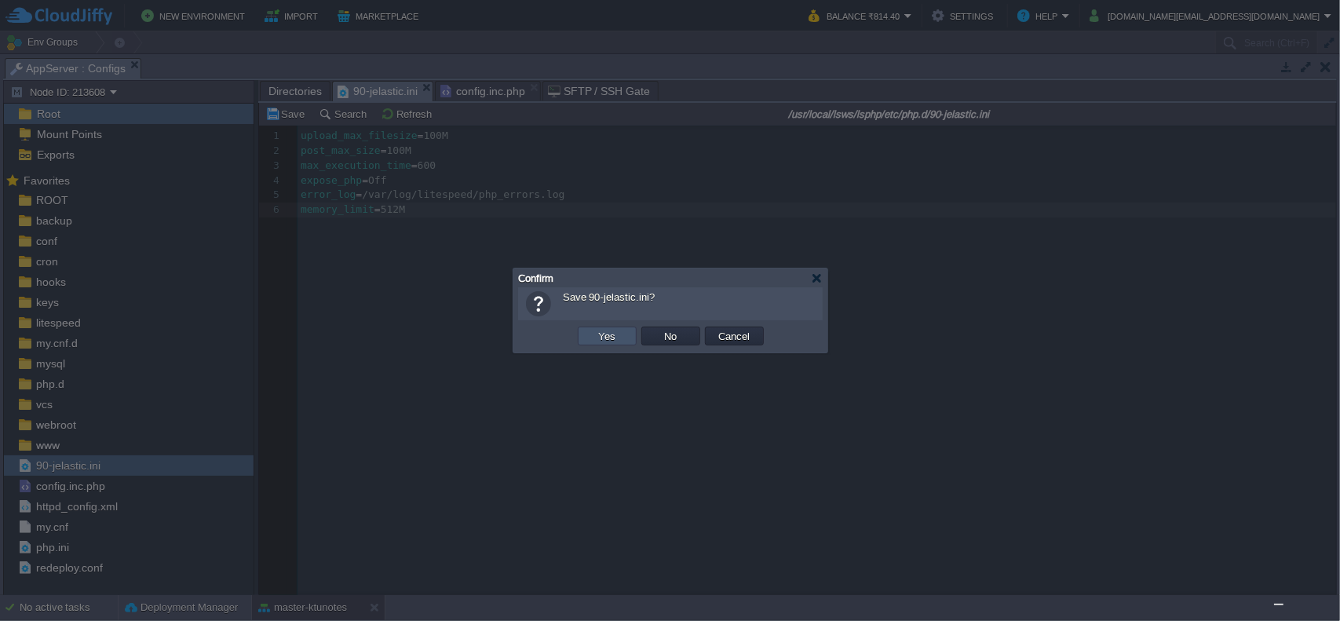
click at [601, 336] on button "Yes" at bounding box center [606, 336] width 27 height 14
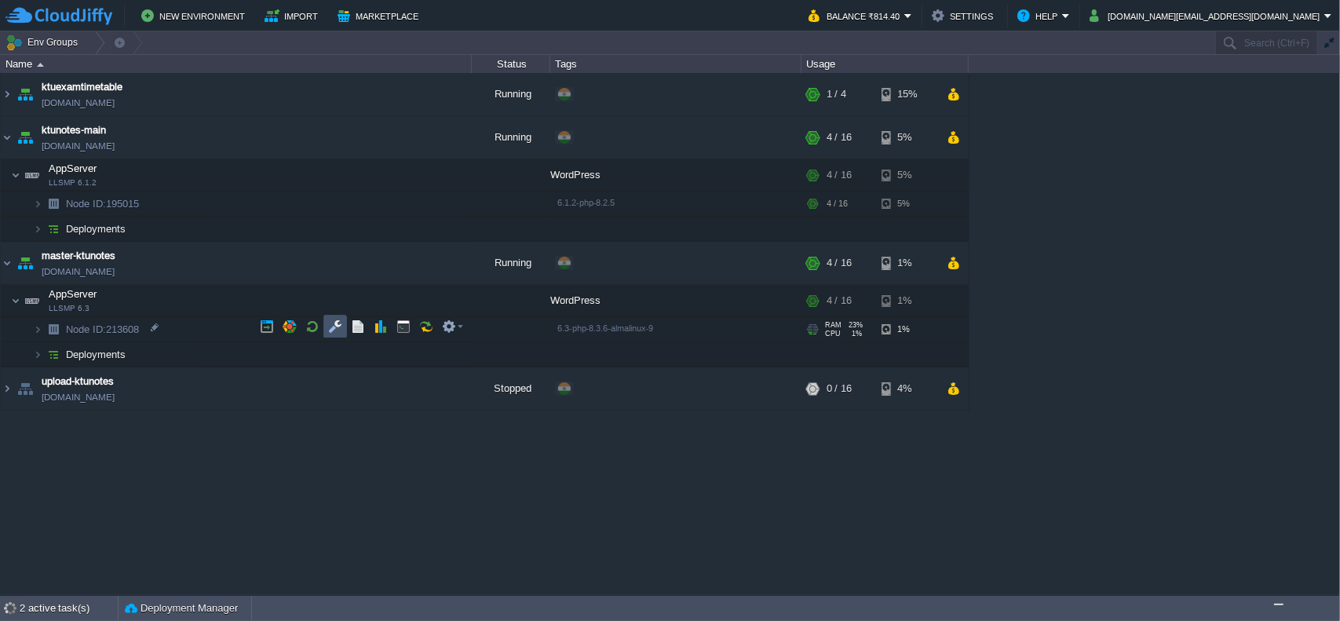
click at [336, 326] on button "button" at bounding box center [335, 326] width 14 height 14
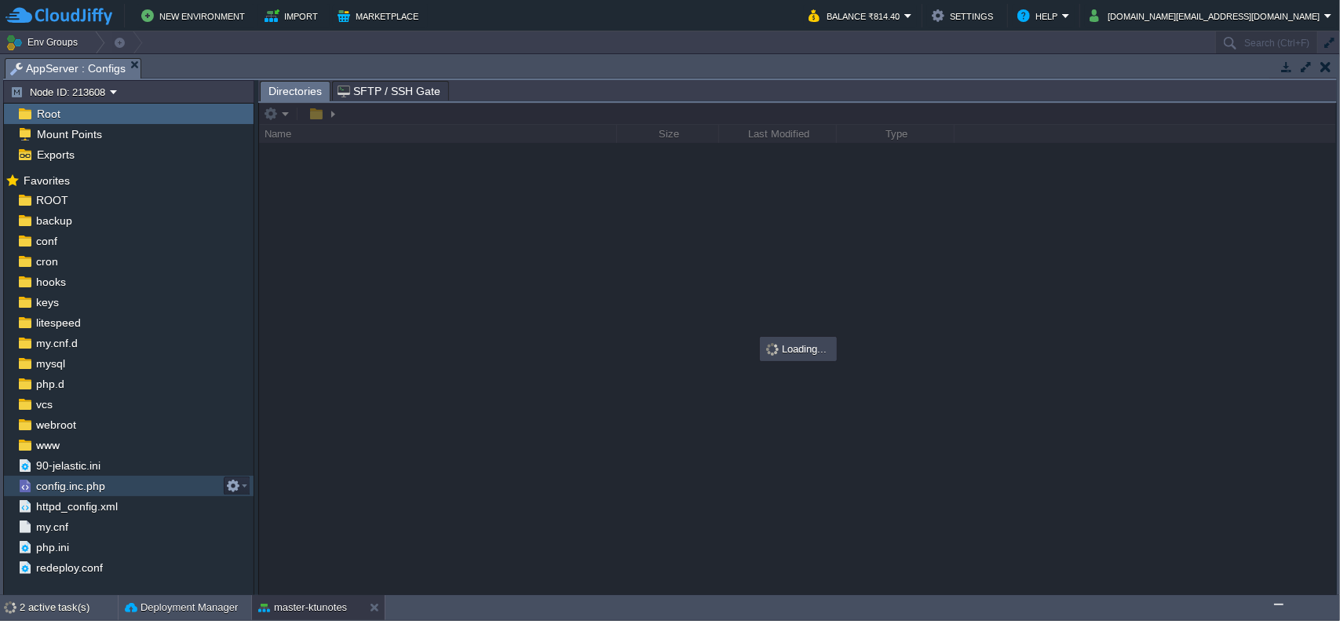
click at [105, 479] on span "config.inc.php" at bounding box center [70, 486] width 75 height 14
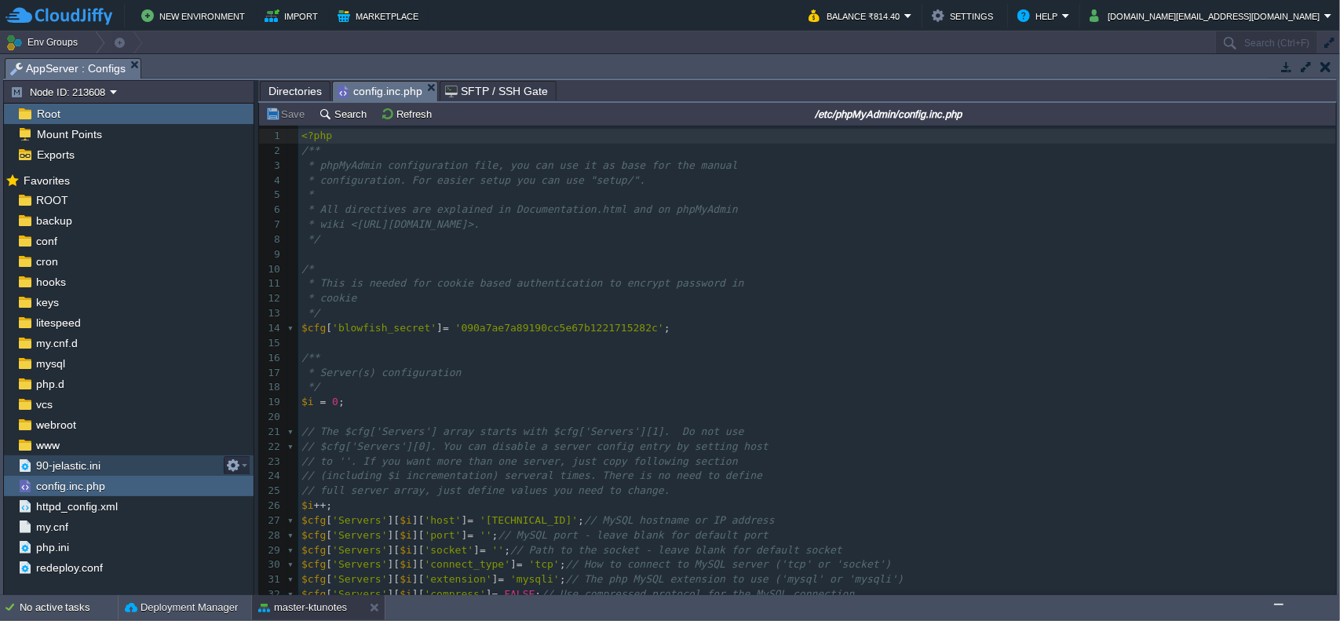
click at [105, 465] on div "90-jelastic.ini" at bounding box center [129, 465] width 250 height 20
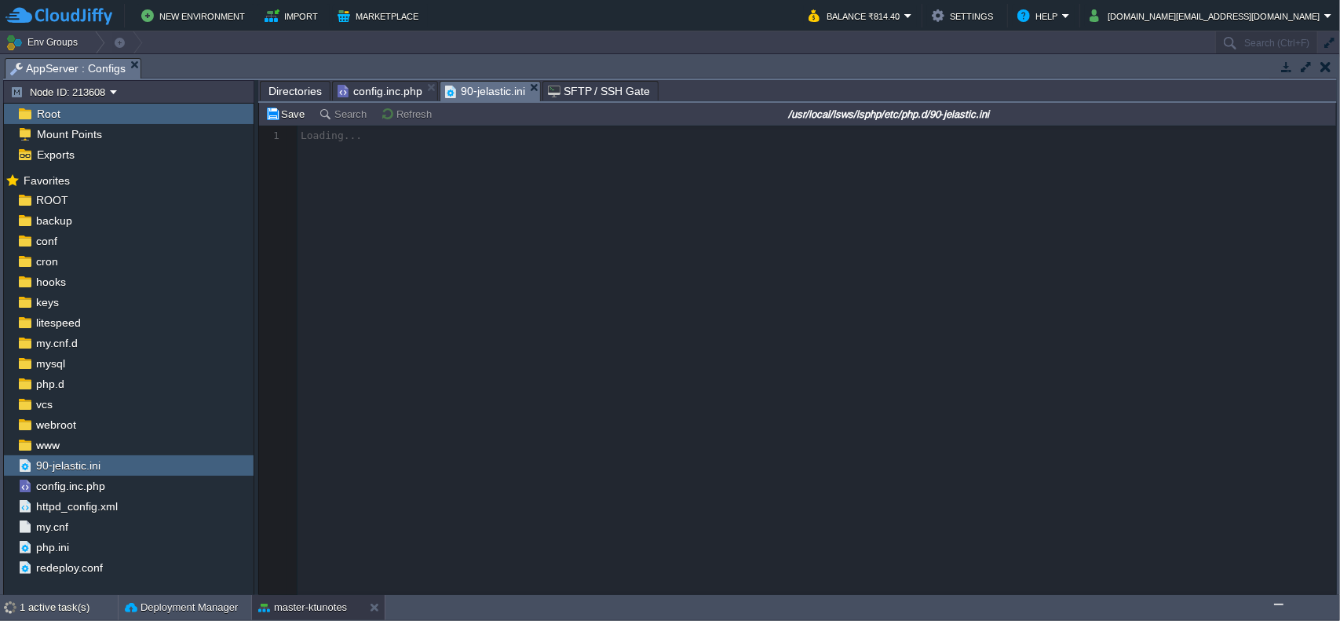
click at [1278, 603] on img "Chat widget" at bounding box center [1278, 603] width 0 height 0
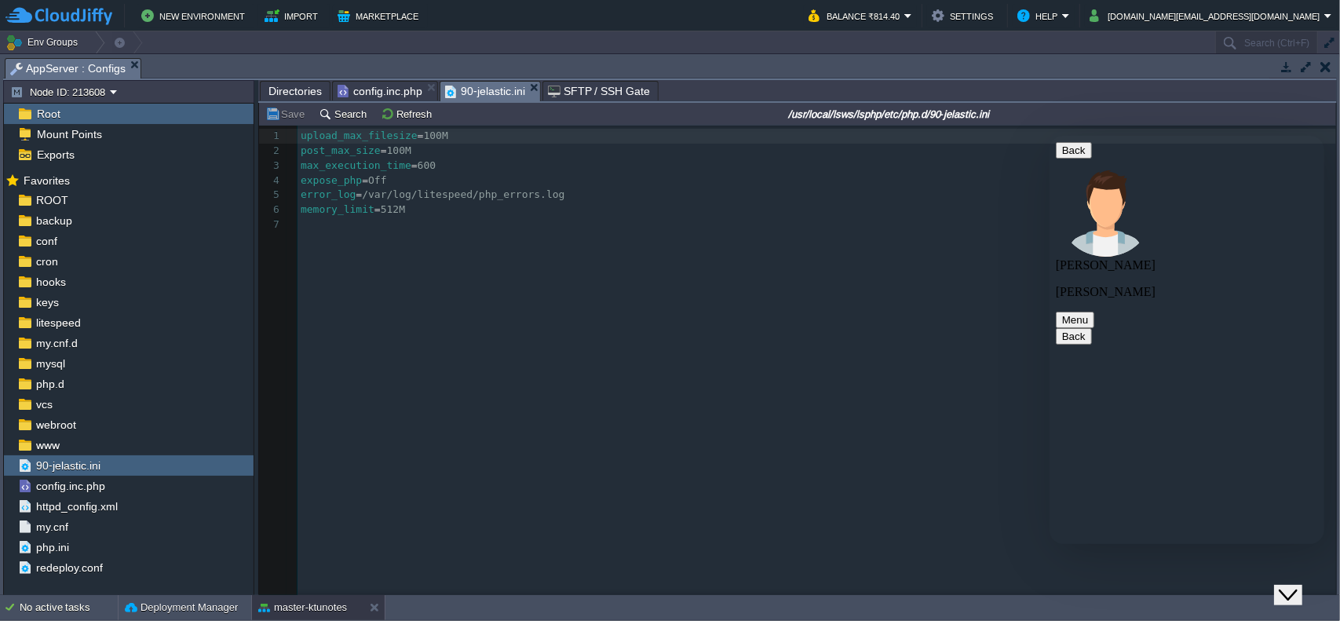
scroll to position [871, 0]
type textarea "also how can i check php version i am using"
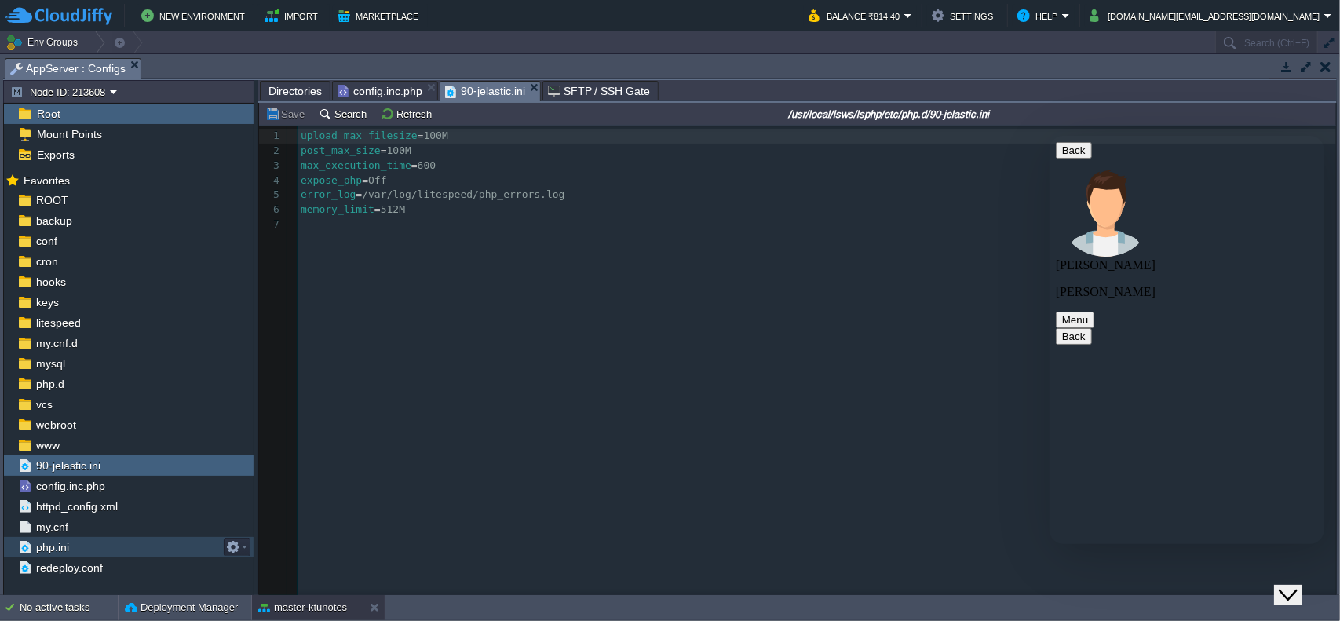
click at [111, 537] on div "php.ini" at bounding box center [129, 547] width 250 height 20
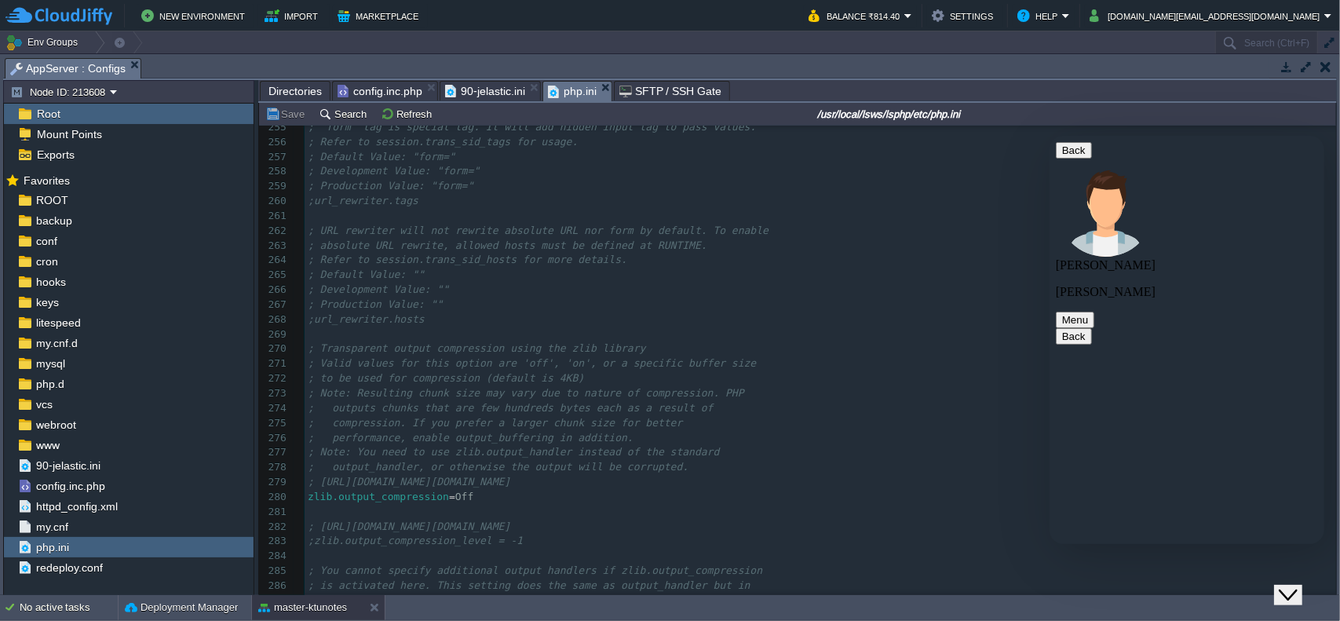
scroll to position [4434, 0]
click at [92, 487] on span "config.inc.php" at bounding box center [70, 486] width 75 height 14
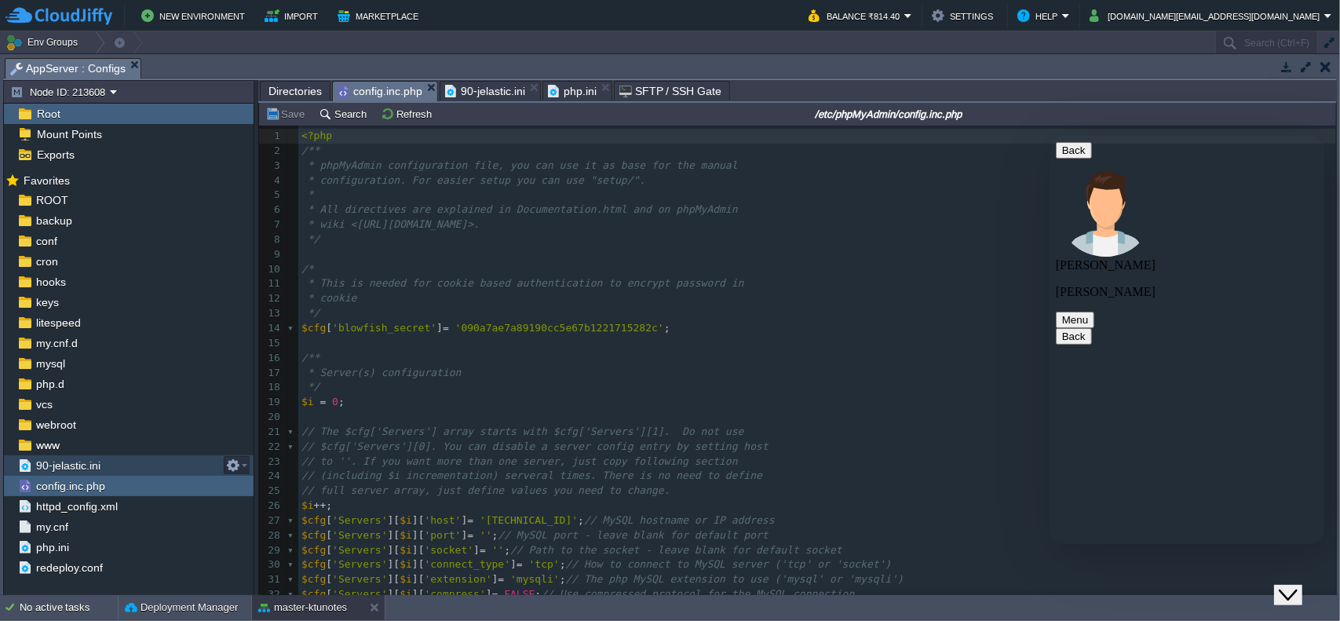
click at [121, 464] on div "90-jelastic.ini" at bounding box center [129, 465] width 250 height 20
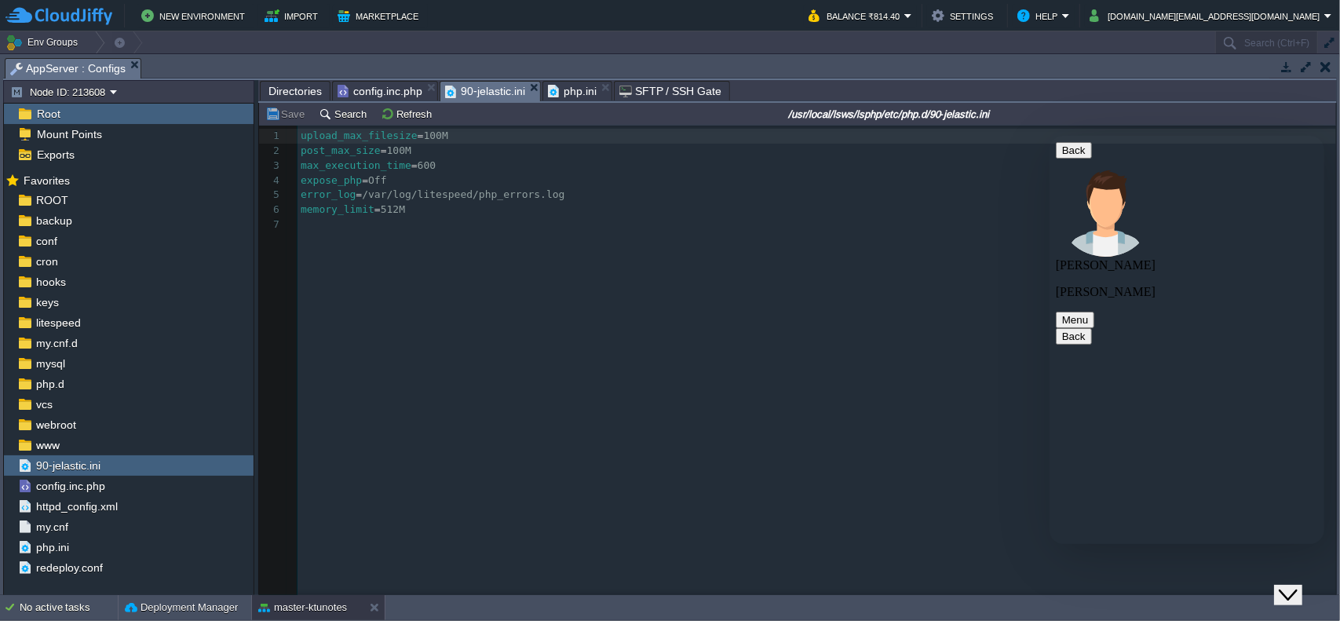
type textarea "?"
type textarea "how to check php version"
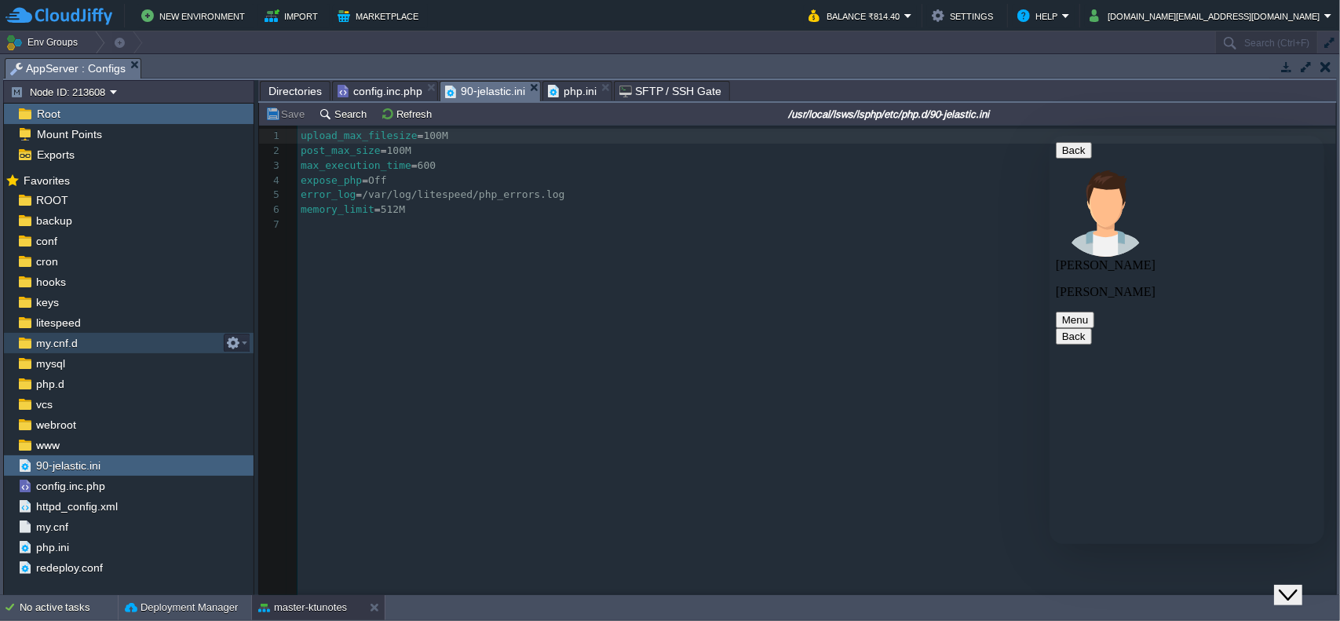
scroll to position [0, 0]
type textarea "also after editing the .ini file do i need to restart because the changes there…"
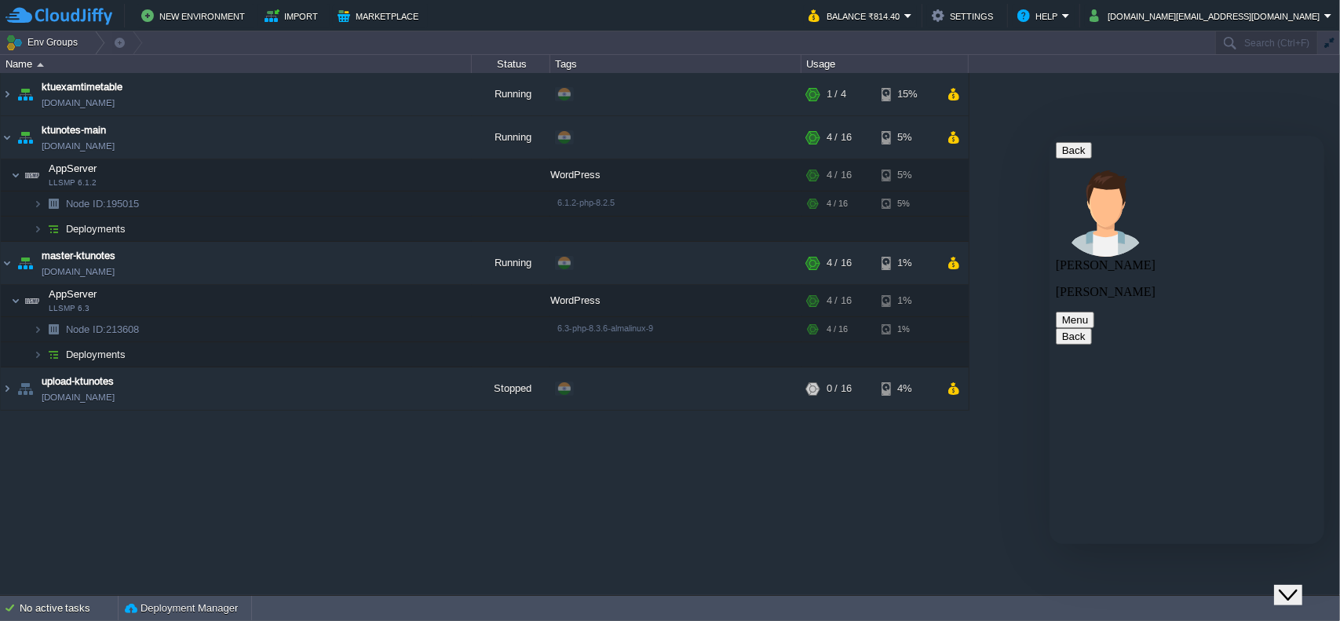
click at [0, 269] on table "ktuexamtimetable [DOMAIN_NAME] Running + Add to Env Group RAM 12% CPU 4% 1 / 4 …" at bounding box center [484, 241] width 969 height 337
click at [5, 263] on img at bounding box center [7, 263] width 13 height 42
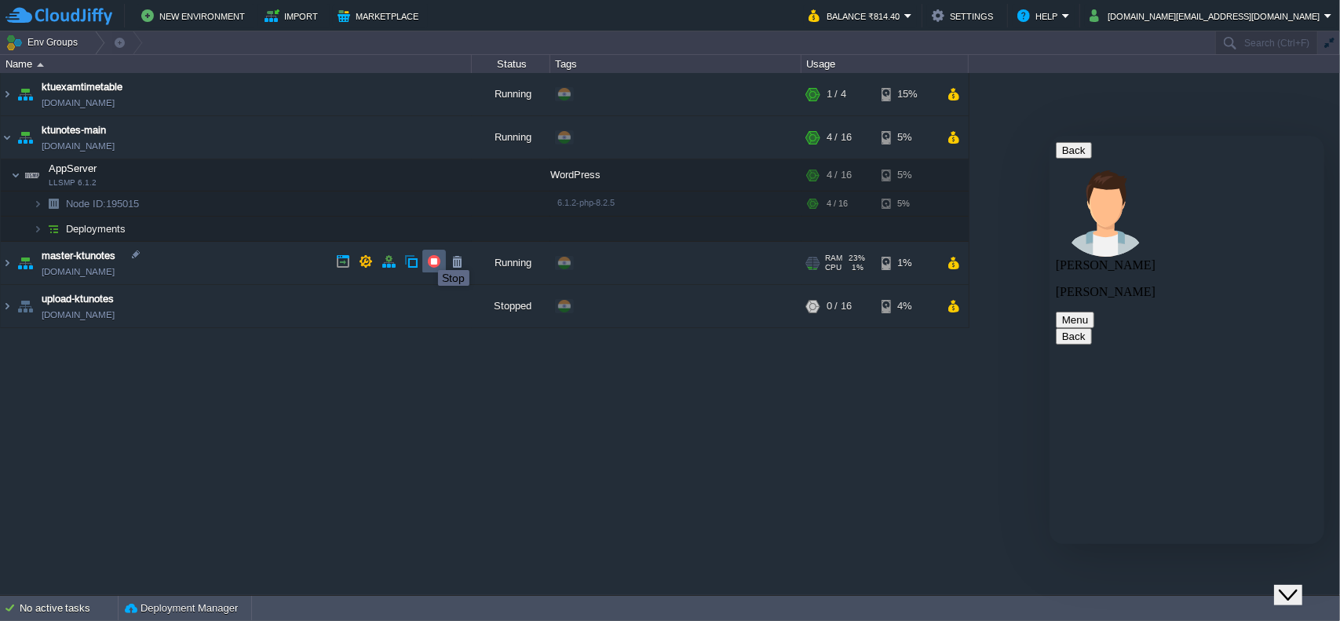
click at [427, 256] on button "button" at bounding box center [434, 261] width 14 height 14
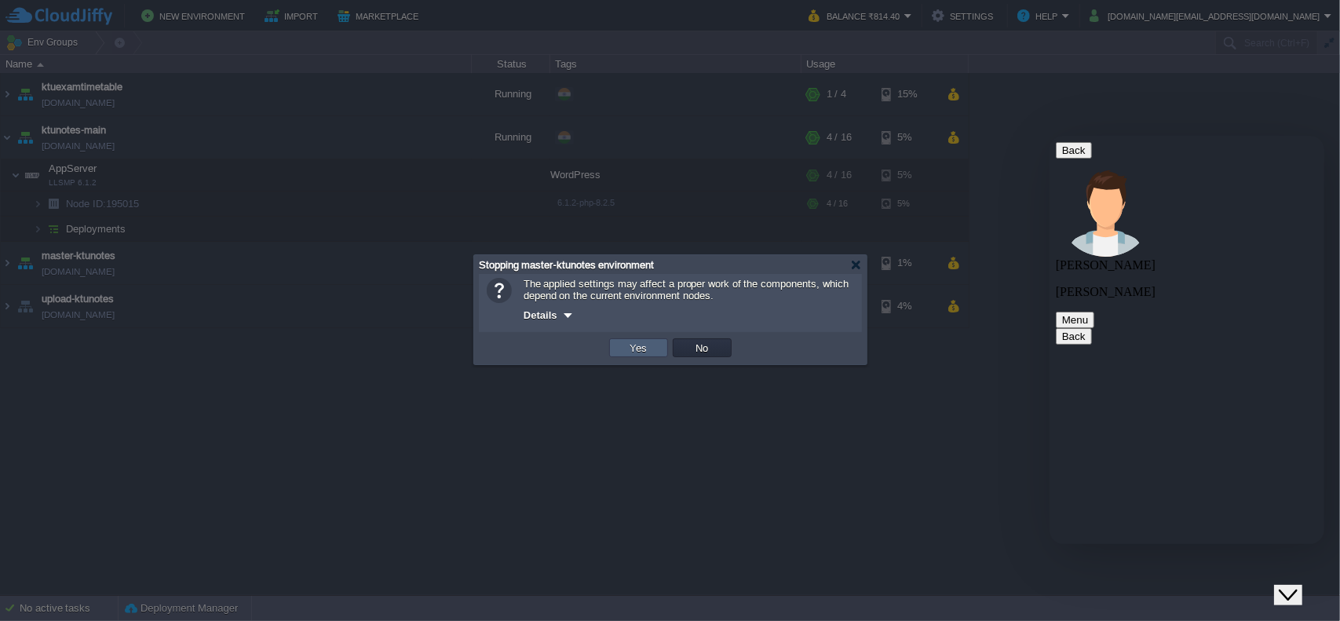
click at [617, 343] on td "Yes" at bounding box center [638, 347] width 59 height 19
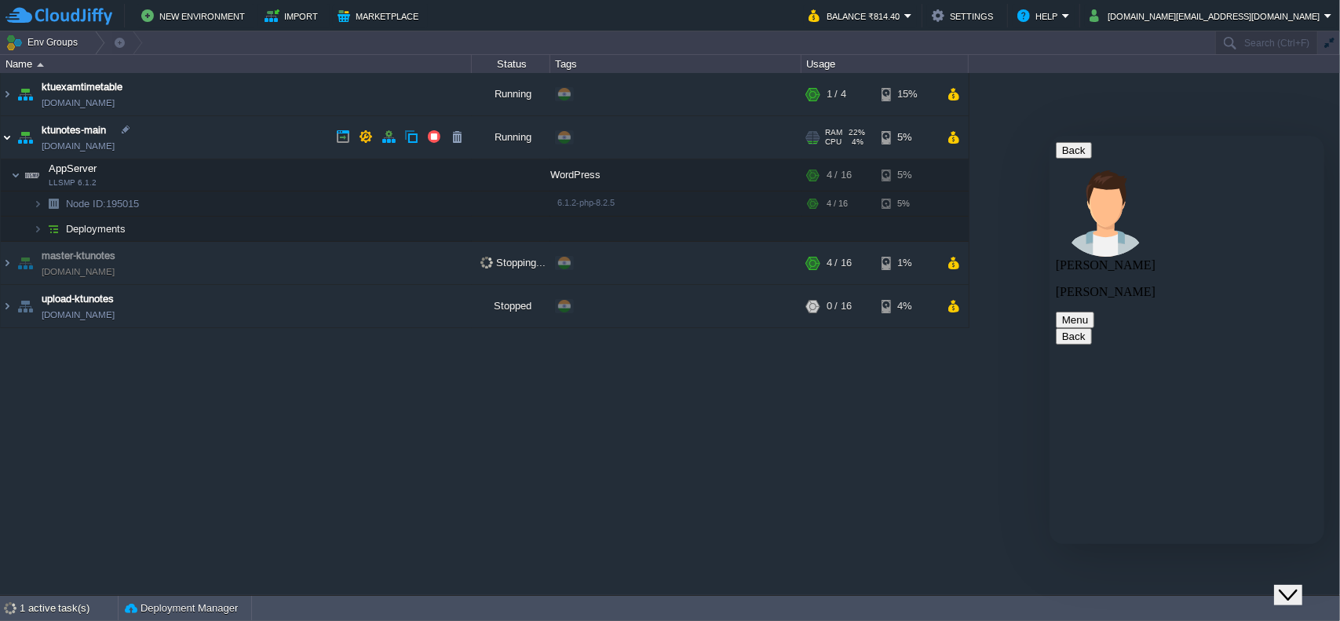
click at [10, 145] on img at bounding box center [7, 137] width 13 height 42
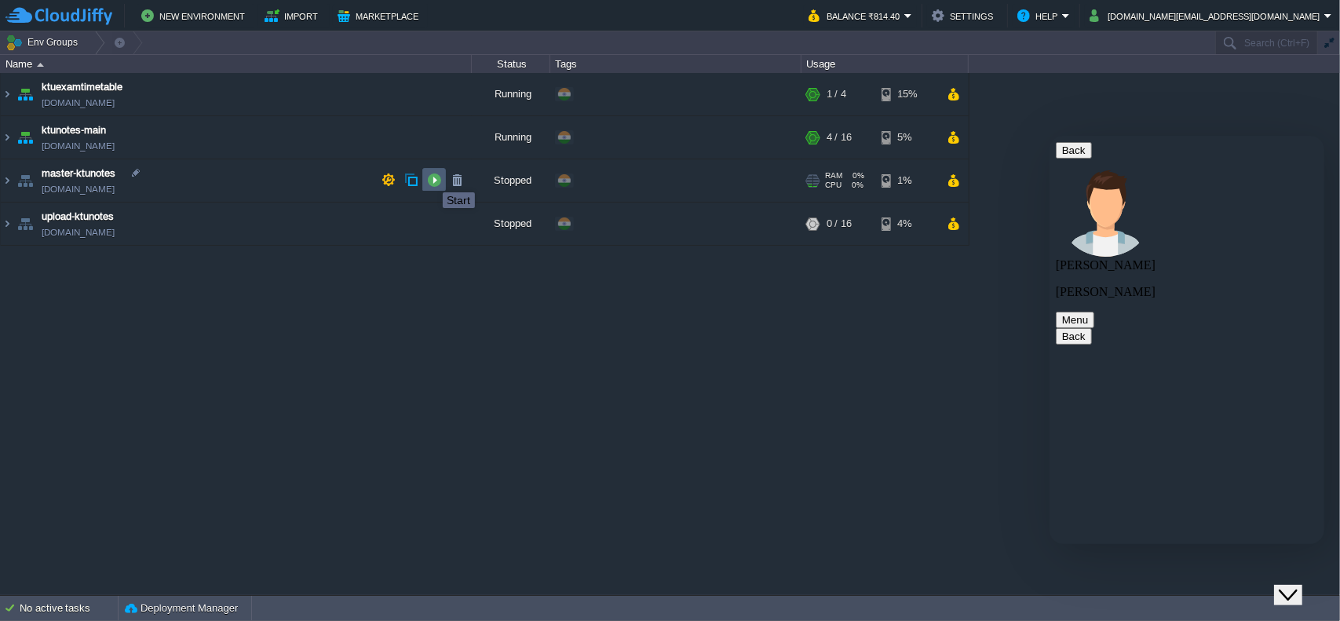
click at [431, 178] on button "button" at bounding box center [434, 180] width 14 height 14
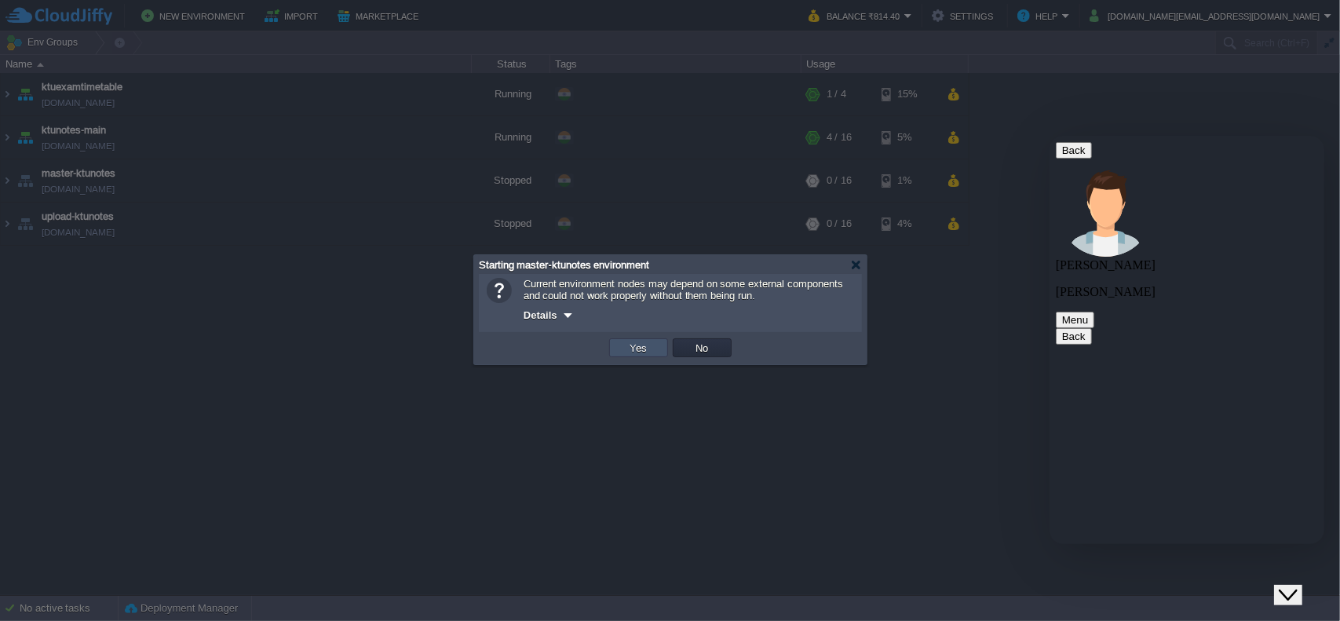
click at [631, 345] on button "Yes" at bounding box center [638, 348] width 27 height 14
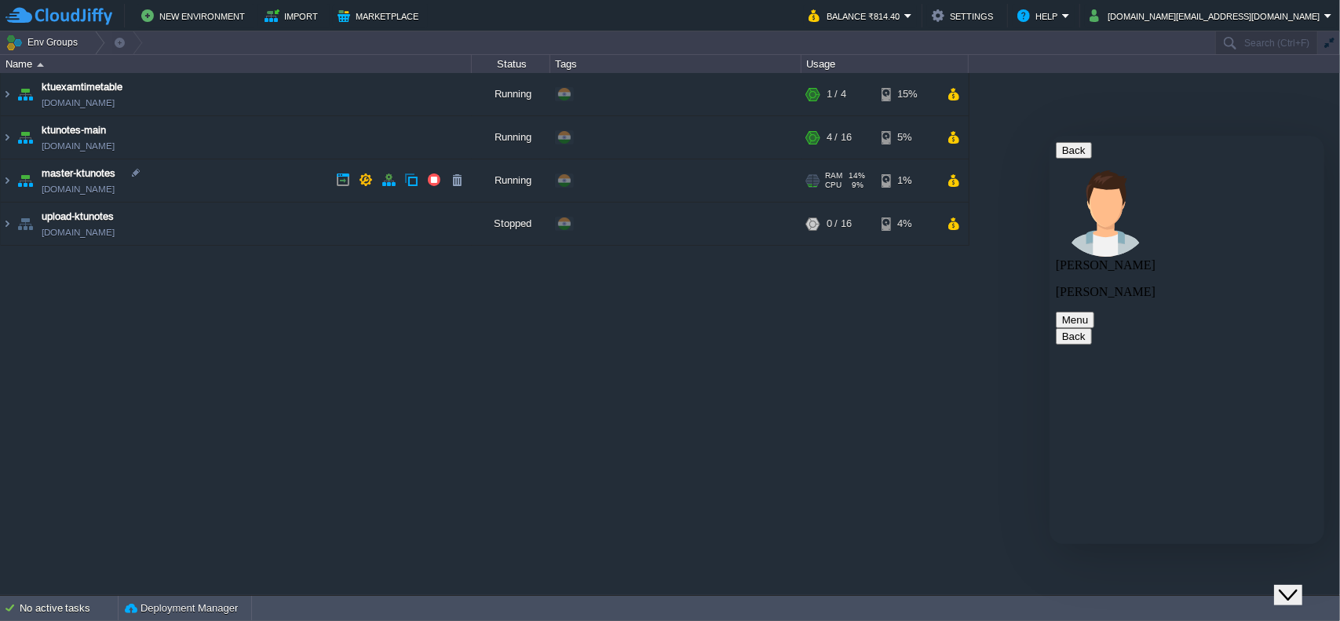
click at [14, 172] on img at bounding box center [25, 180] width 22 height 42
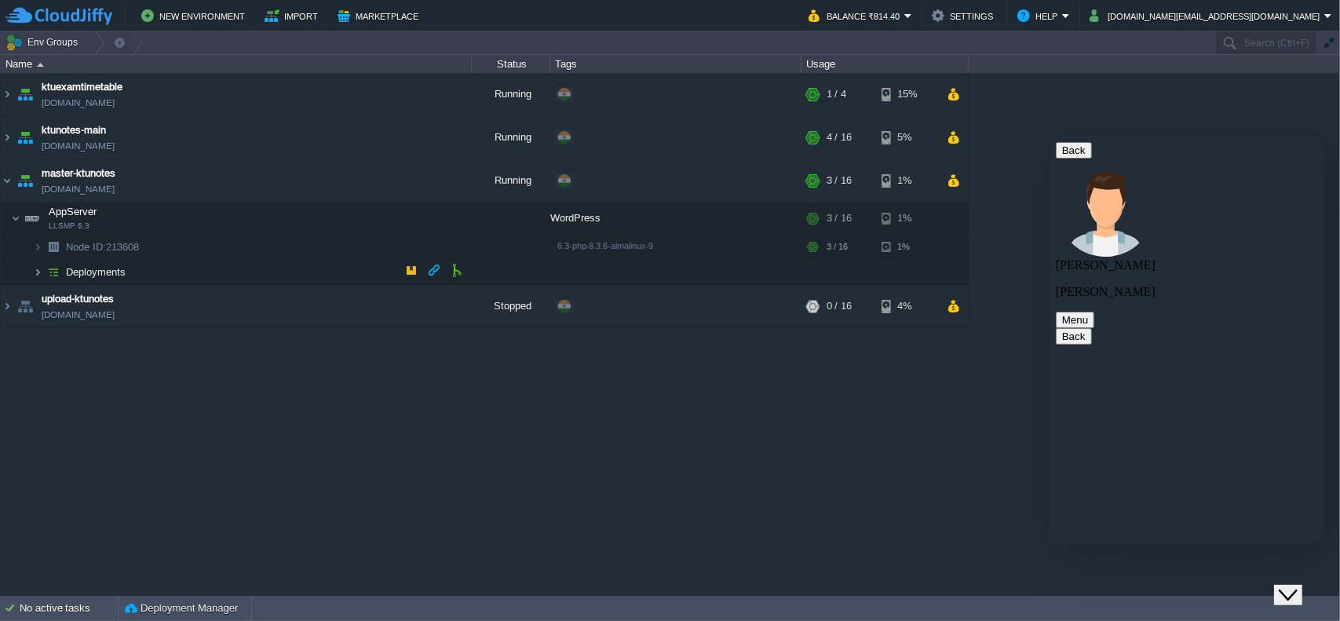
click at [37, 268] on img at bounding box center [37, 272] width 9 height 24
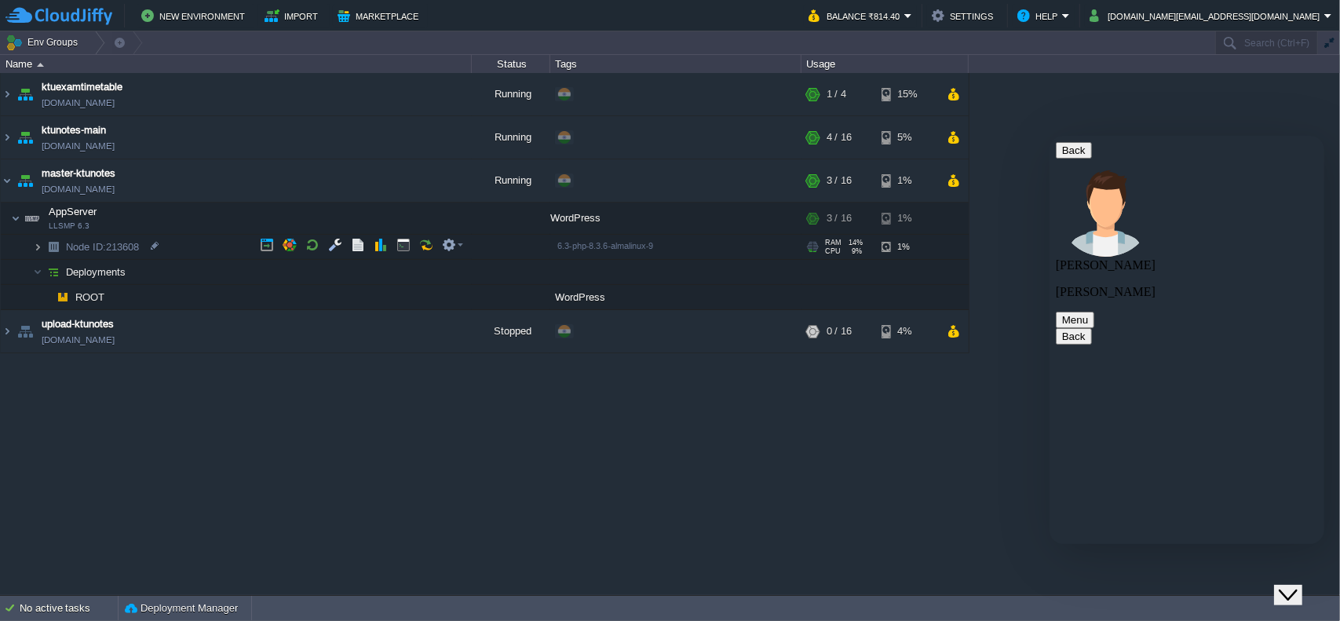
click at [37, 243] on img at bounding box center [37, 247] width 9 height 24
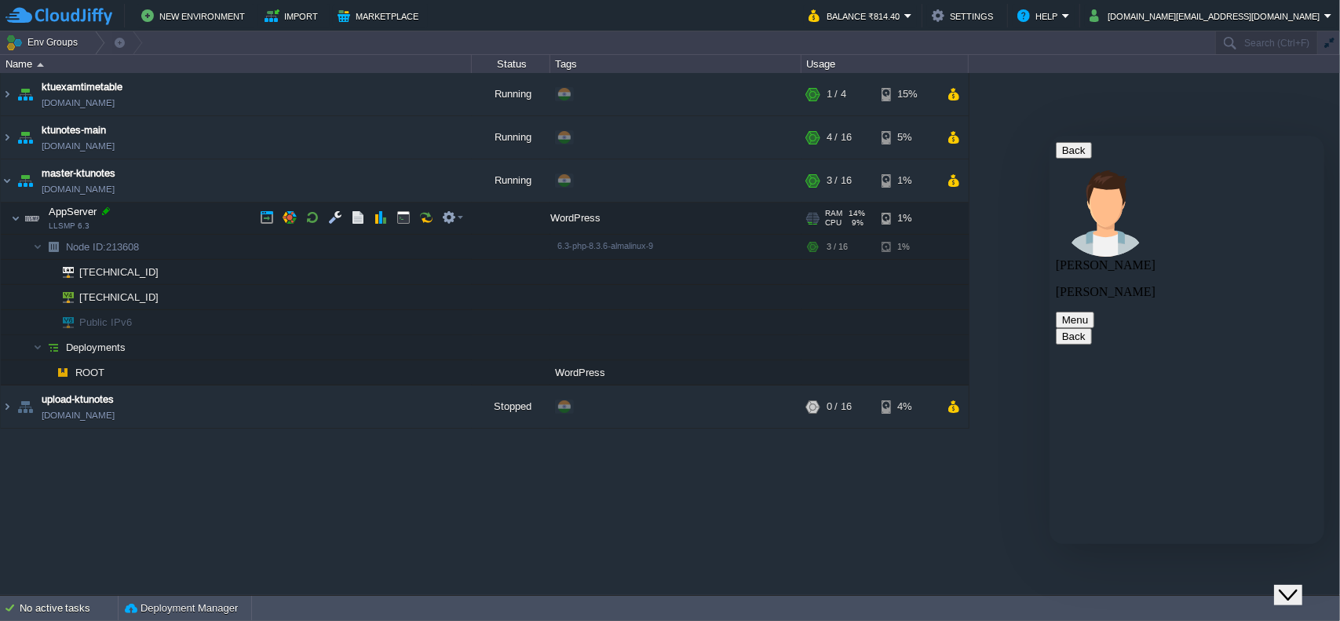
click at [111, 213] on div at bounding box center [106, 211] width 14 height 14
click at [115, 230] on td "AppServer LLSMP 6.3" at bounding box center [236, 218] width 471 height 32
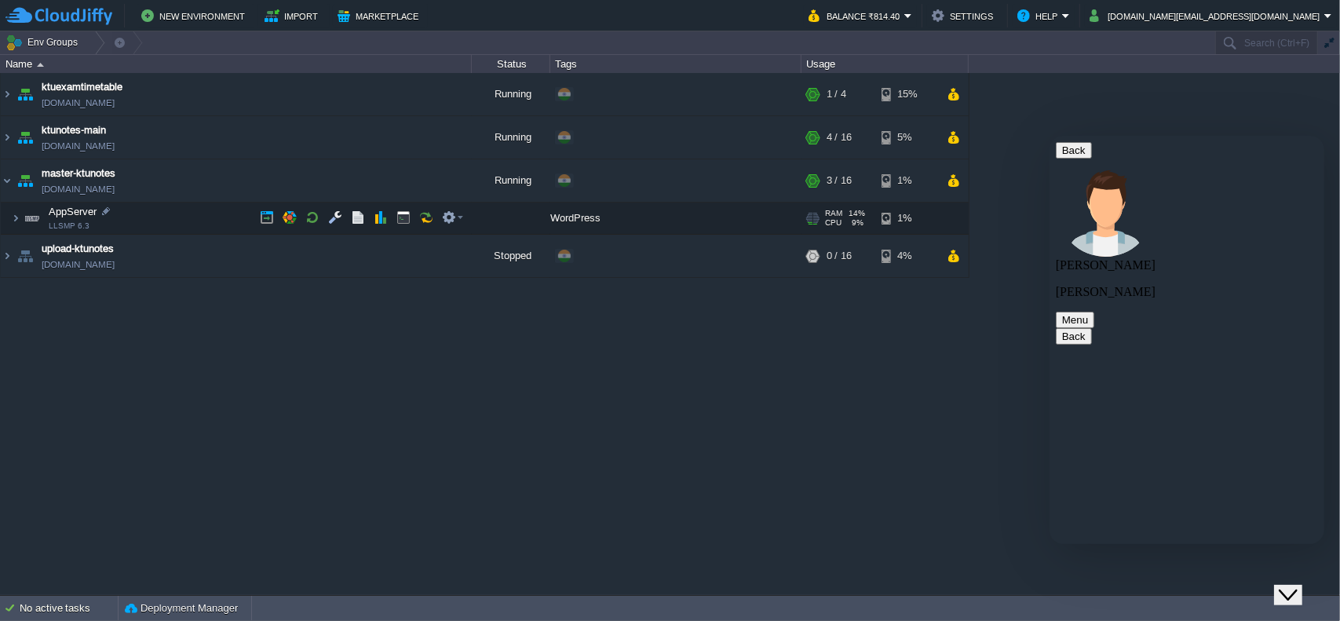
click at [66, 221] on span "LLSMP 6.3" at bounding box center [69, 225] width 41 height 9
click at [450, 215] on button "button" at bounding box center [449, 217] width 14 height 14
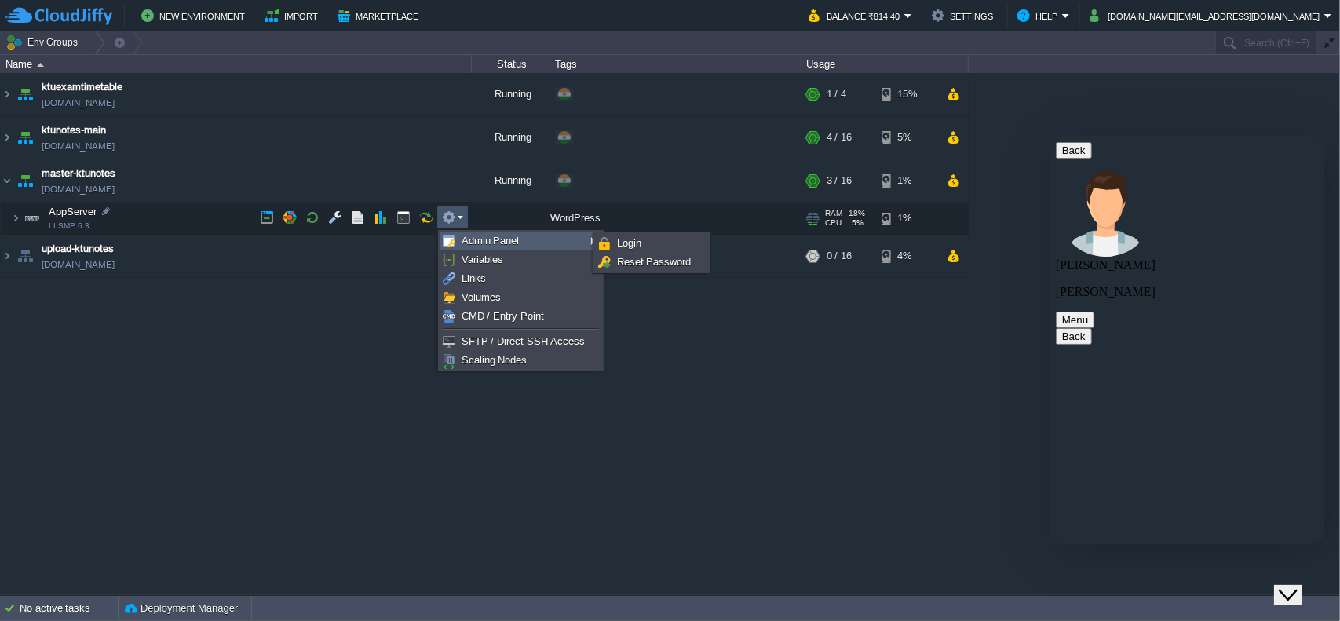
click at [510, 237] on span "Admin Panel" at bounding box center [490, 241] width 58 height 12
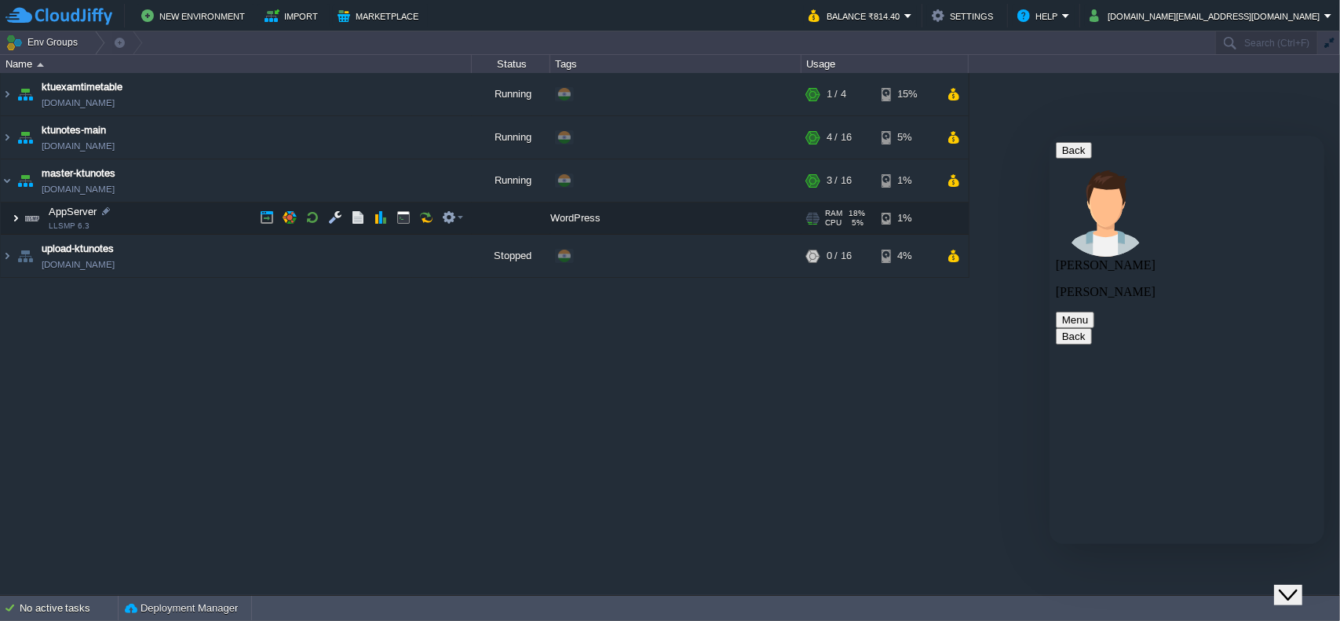
click at [19, 218] on img at bounding box center [15, 217] width 9 height 31
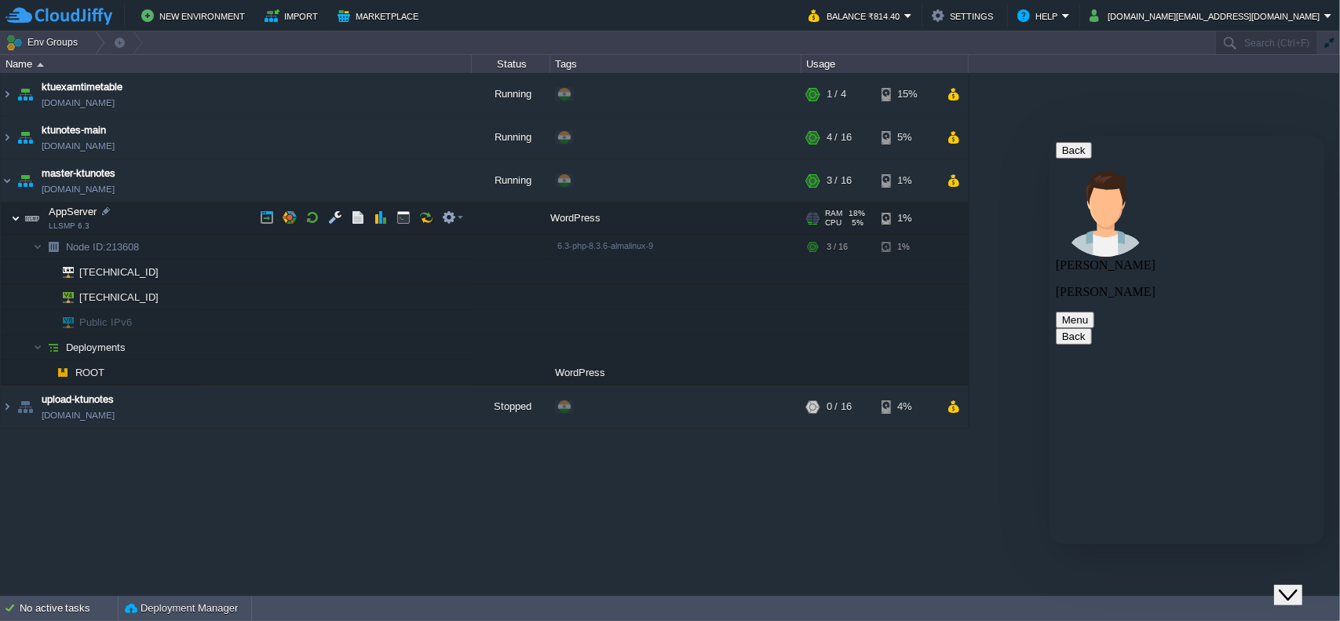
click at [19, 219] on img at bounding box center [15, 217] width 9 height 31
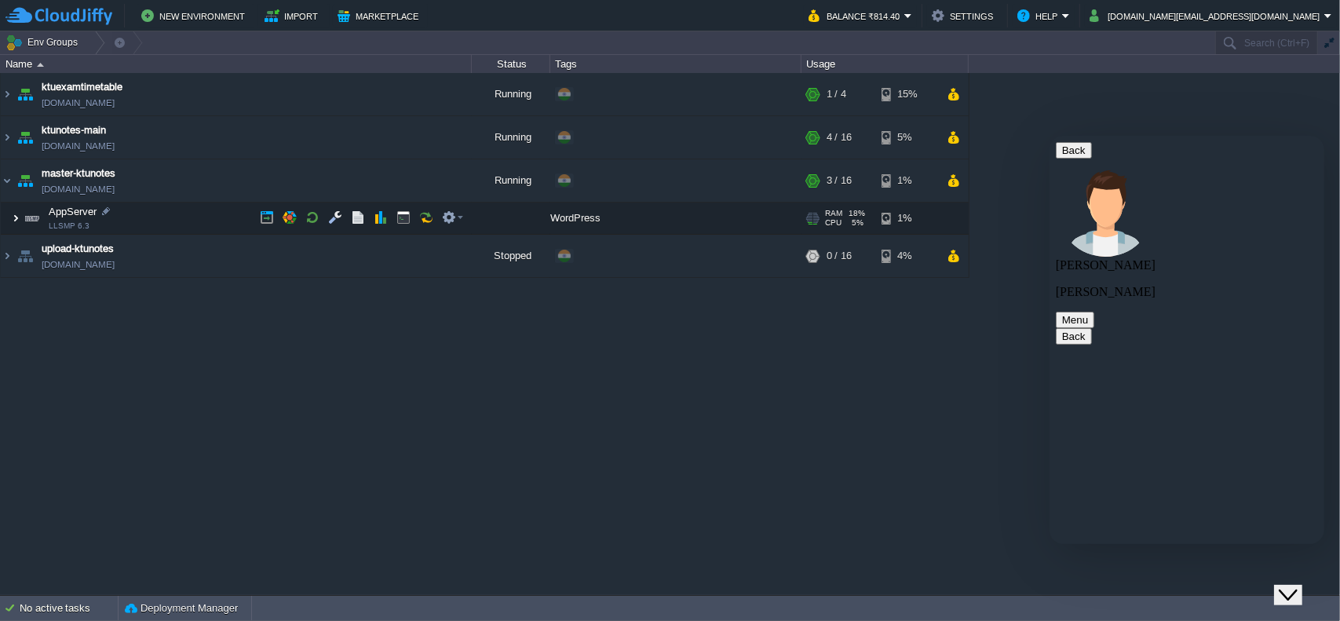
click at [19, 219] on img at bounding box center [15, 217] width 9 height 31
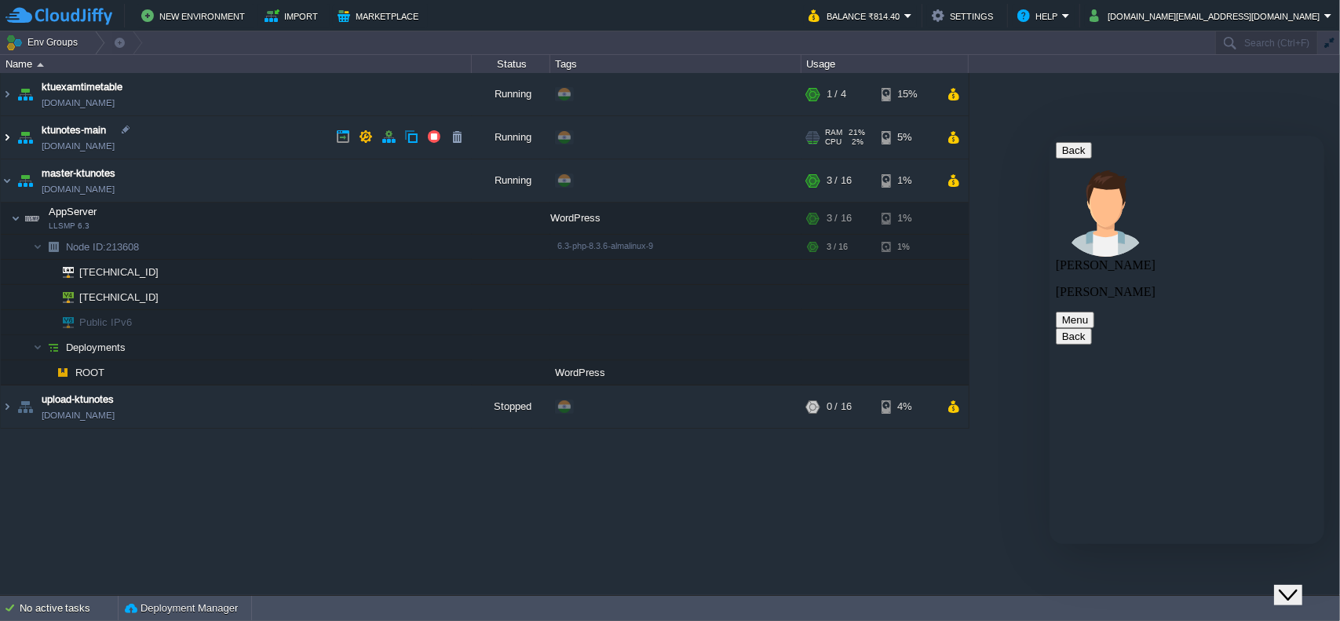
click at [9, 136] on img at bounding box center [7, 137] width 13 height 42
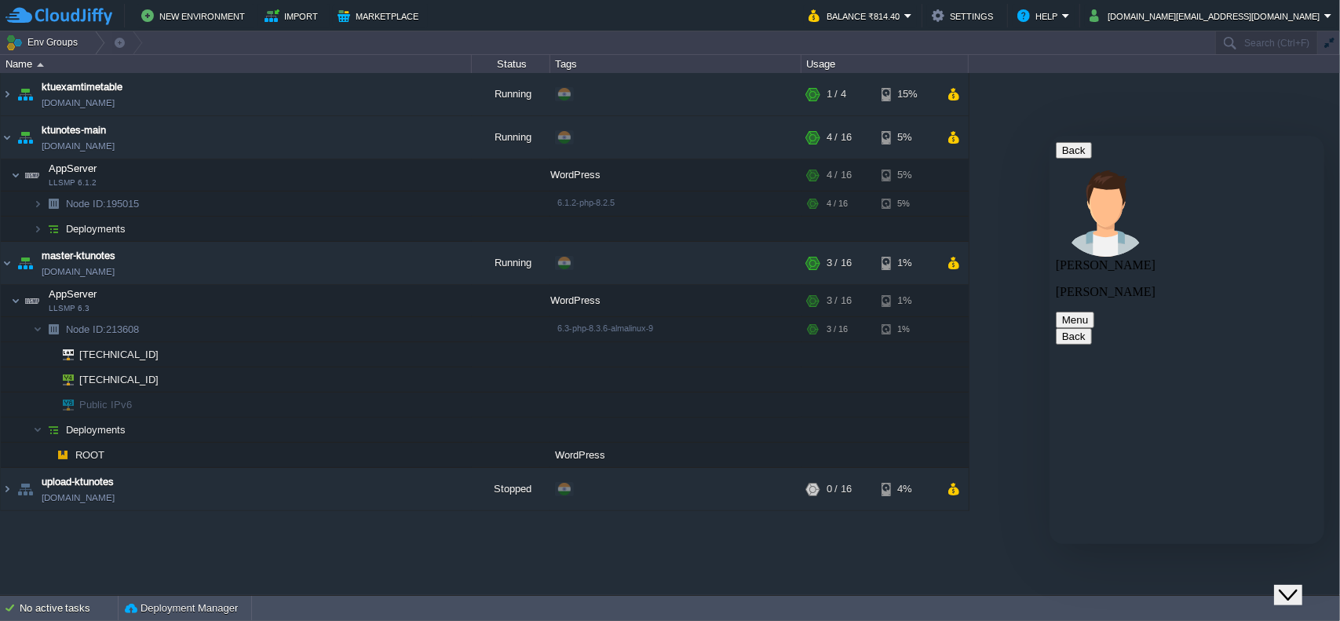
click at [283, 326] on button "button" at bounding box center [290, 326] width 14 height 14
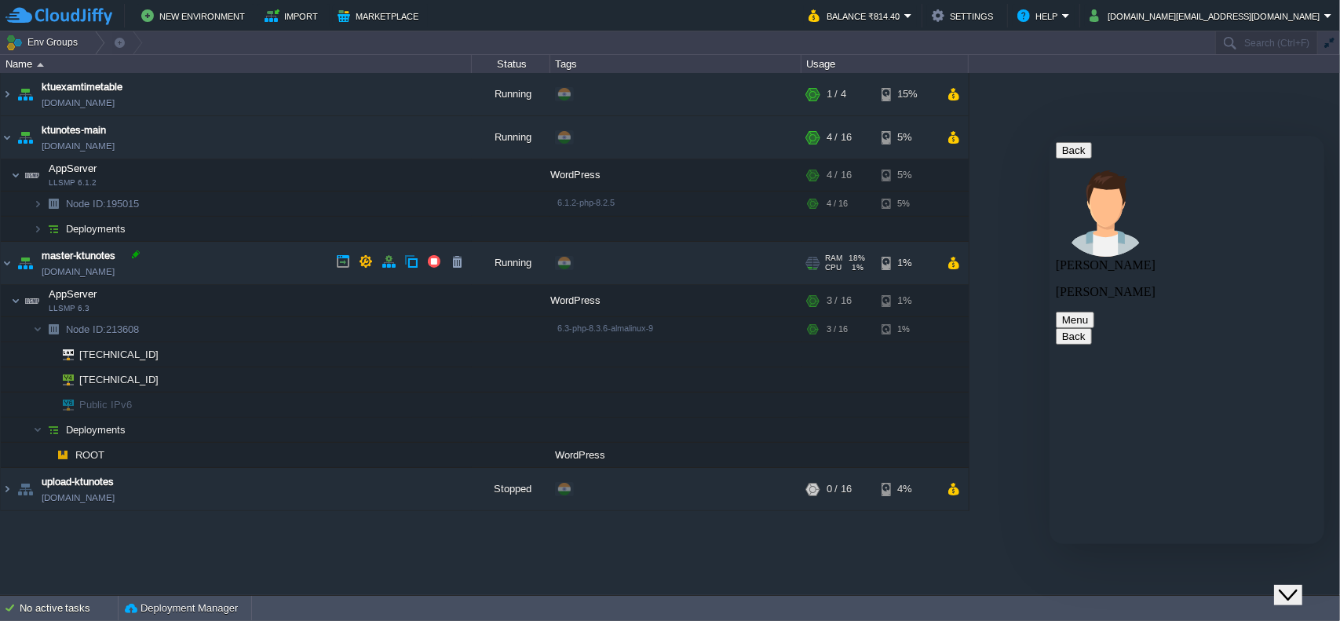
click at [137, 253] on div at bounding box center [136, 254] width 14 height 14
type input "master-ktunotes"
click at [46, 273] on link "[DOMAIN_NAME]" at bounding box center [78, 272] width 73 height 16
click at [77, 144] on link "[DOMAIN_NAME]" at bounding box center [78, 146] width 73 height 16
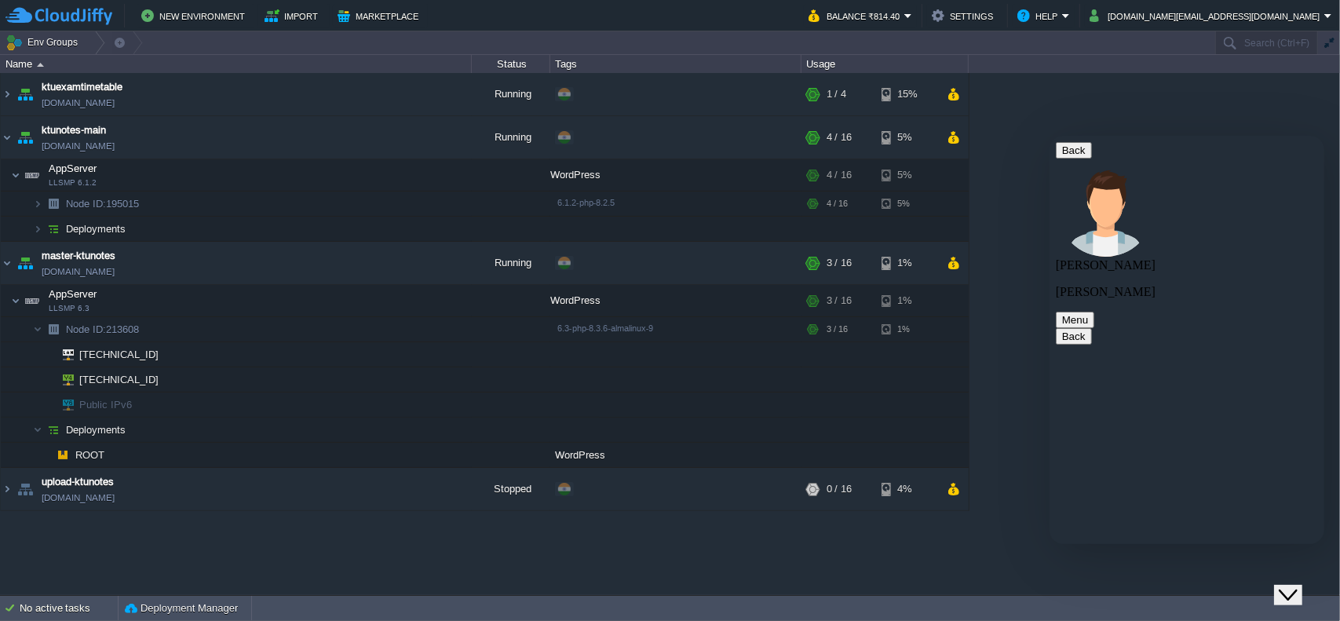
type textarea "where is the difference in node 6.1.2php in both"
click at [155, 331] on div at bounding box center [155, 327] width 14 height 14
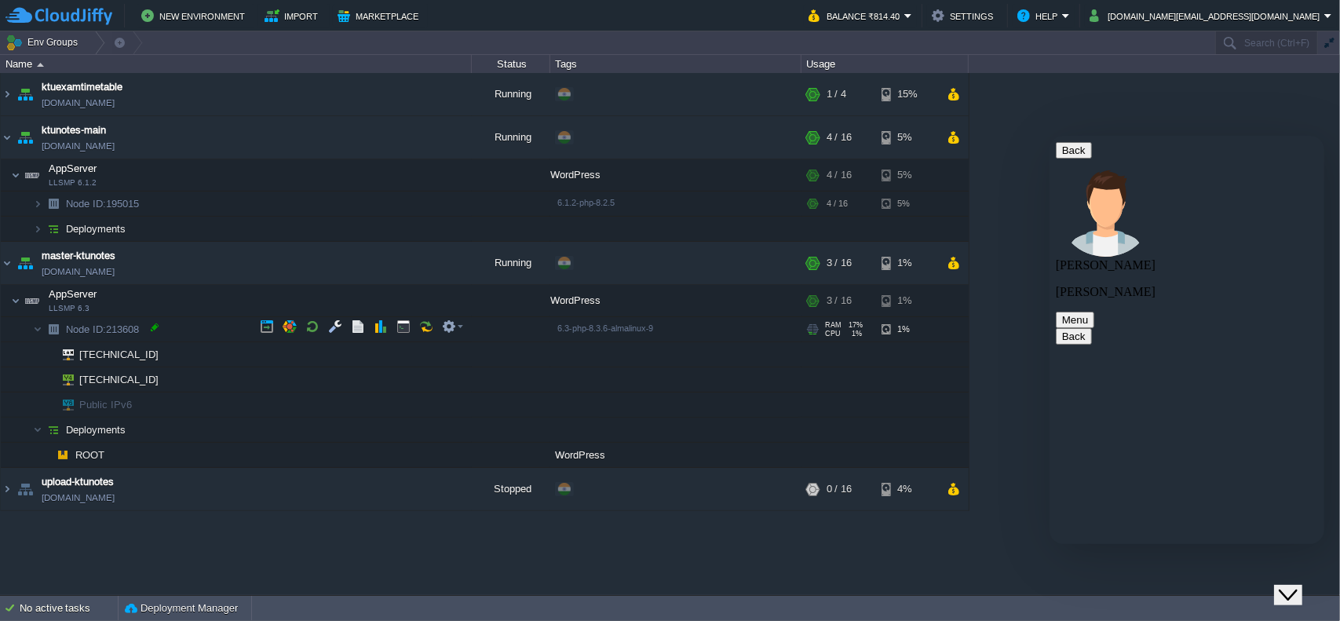
type input "213608"
click at [198, 372] on td "[TECHNICAL_ID]" at bounding box center [236, 379] width 471 height 25
click at [443, 324] on button "button" at bounding box center [449, 326] width 14 height 14
click at [45, 335] on img at bounding box center [53, 329] width 22 height 24
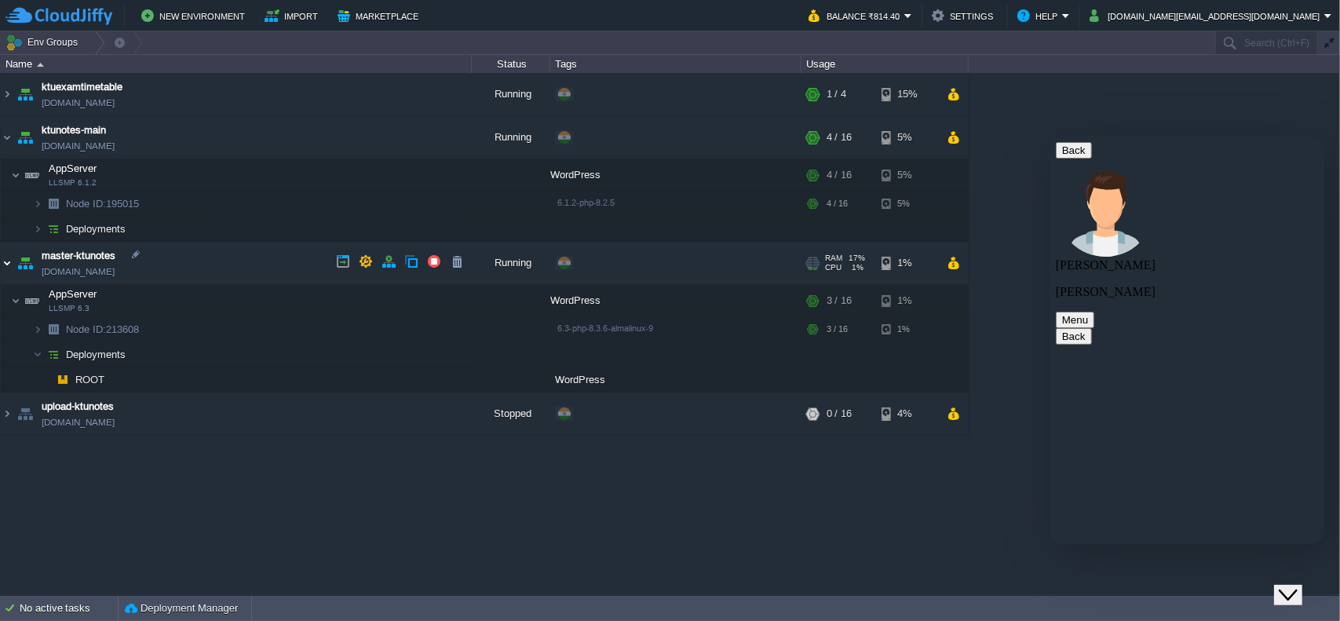
click at [2, 261] on img at bounding box center [7, 263] width 13 height 42
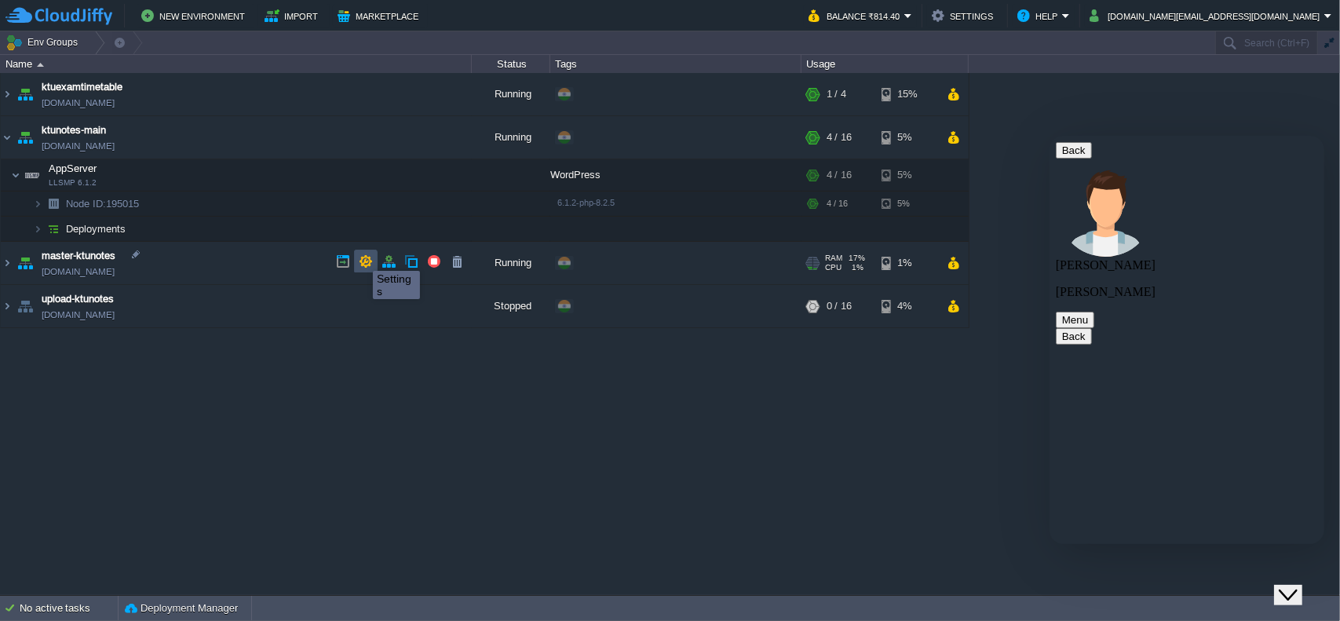
click at [361, 257] on button "button" at bounding box center [366, 261] width 14 height 14
click at [6, 135] on img at bounding box center [7, 137] width 13 height 42
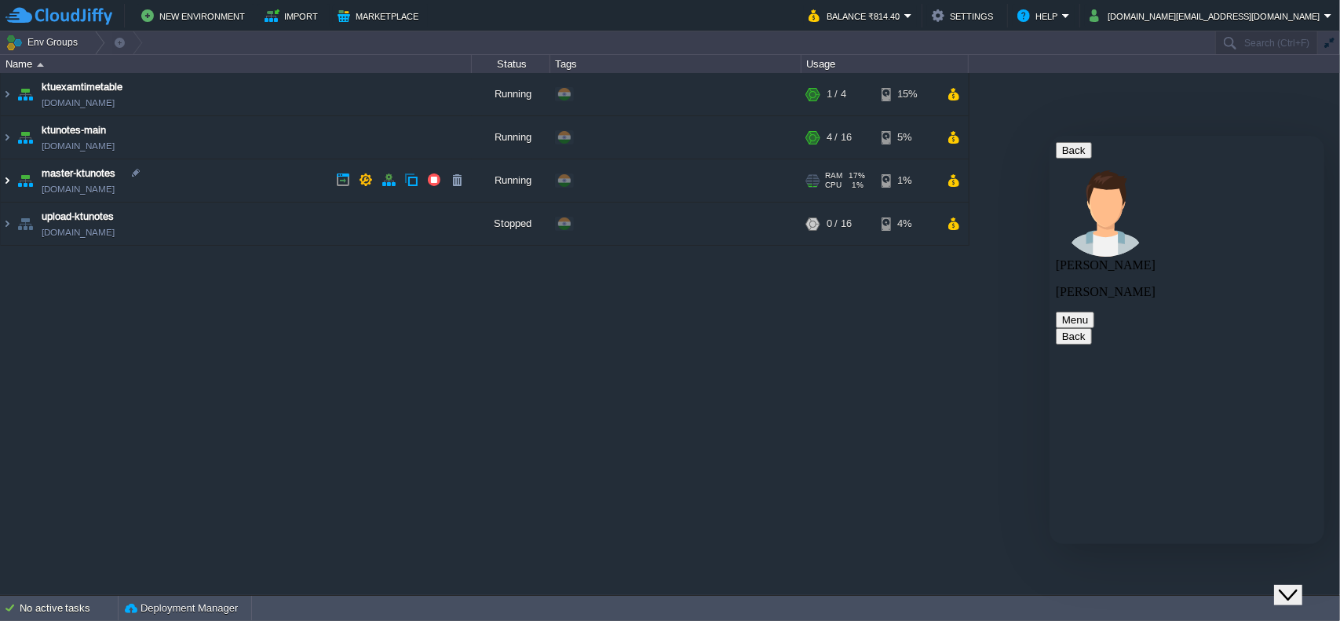
click at [7, 184] on img at bounding box center [7, 180] width 13 height 42
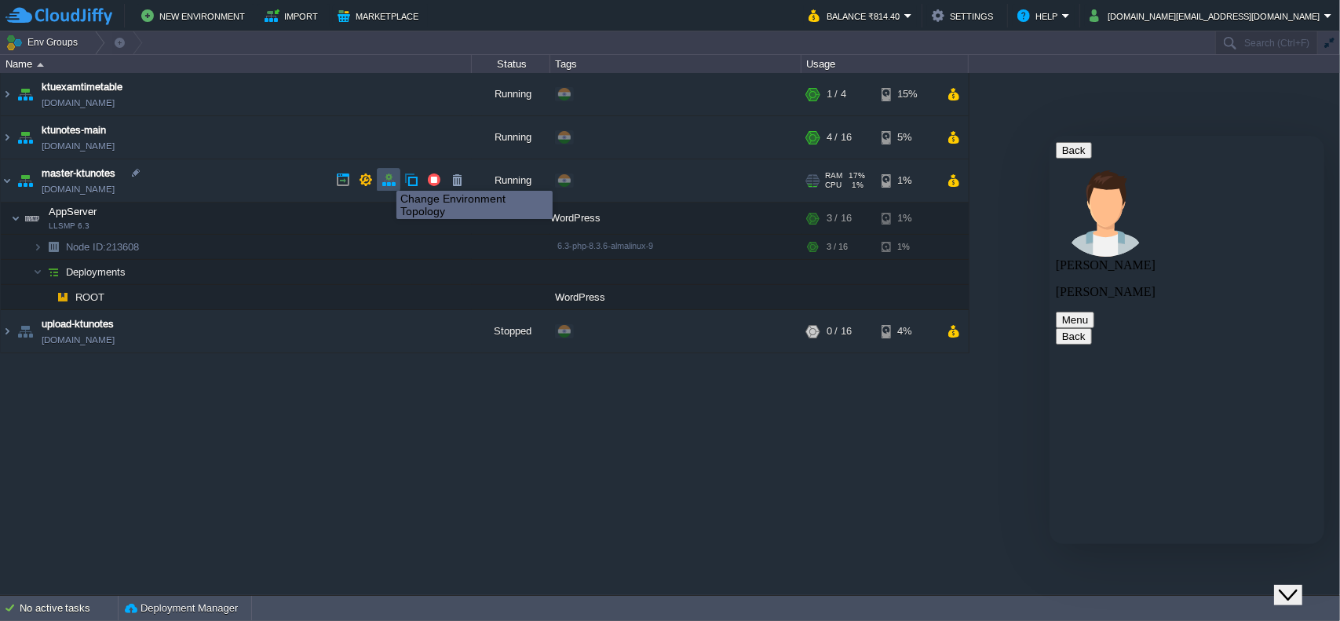
click at [385, 177] on button "button" at bounding box center [388, 180] width 14 height 14
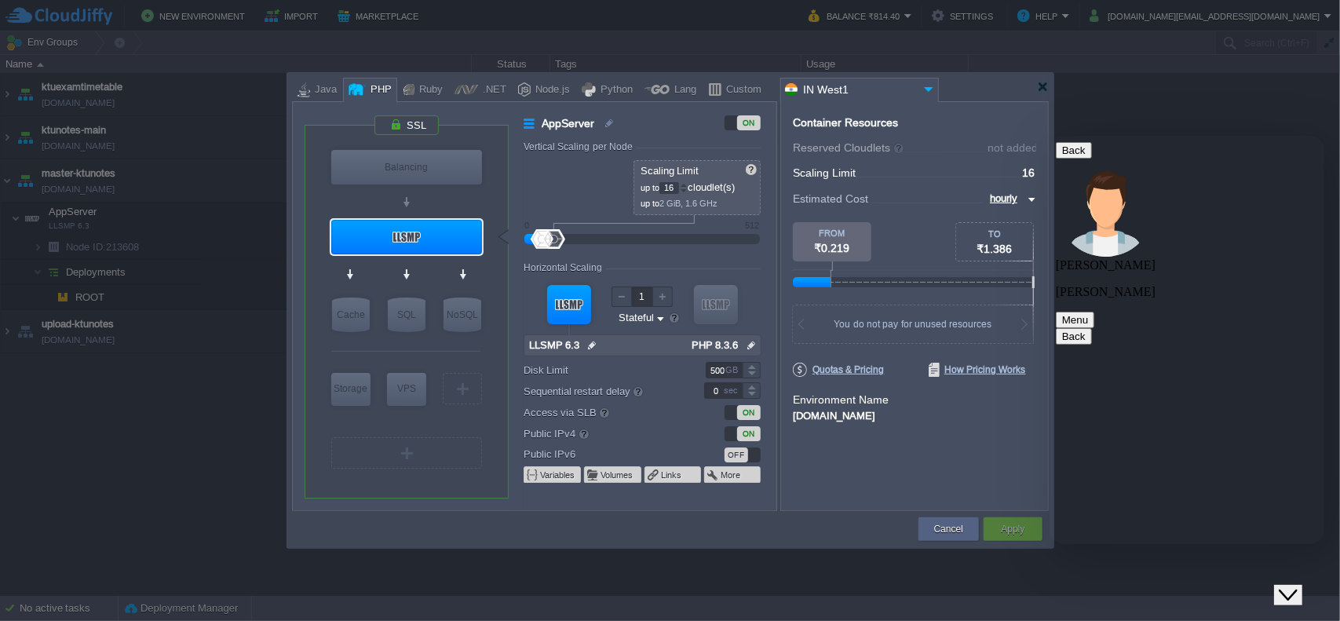
click at [592, 343] on img at bounding box center [592, 345] width 16 height 20
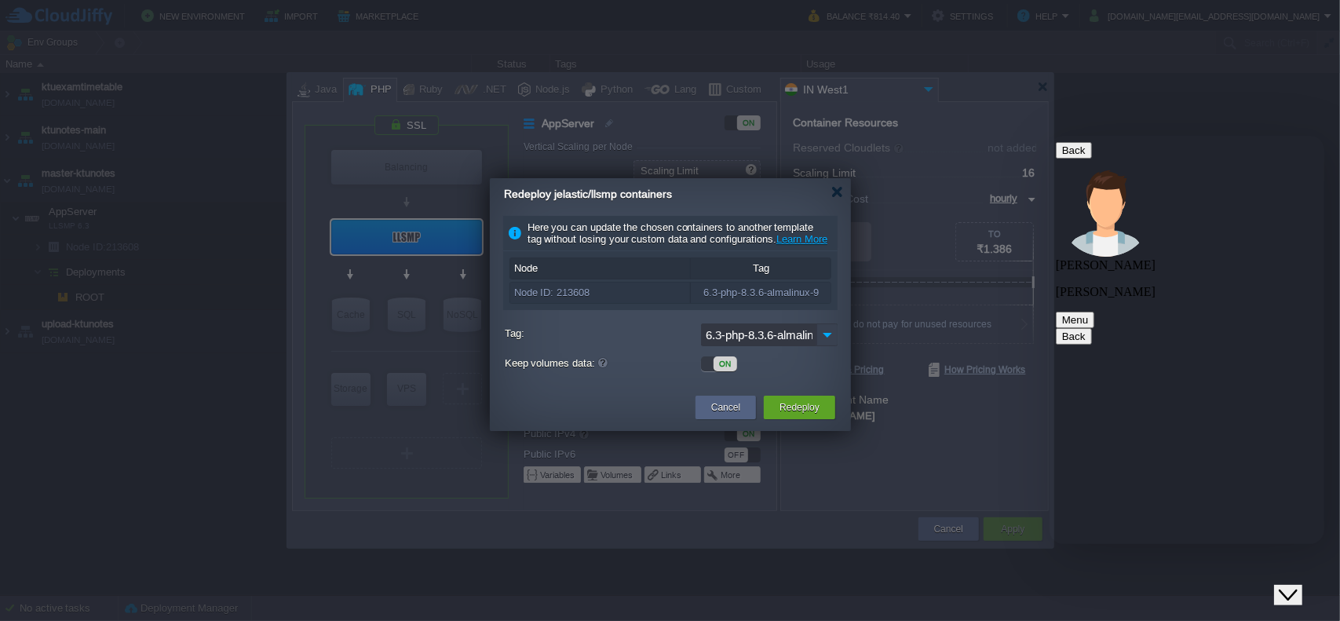
click at [821, 342] on img at bounding box center [827, 334] width 22 height 23
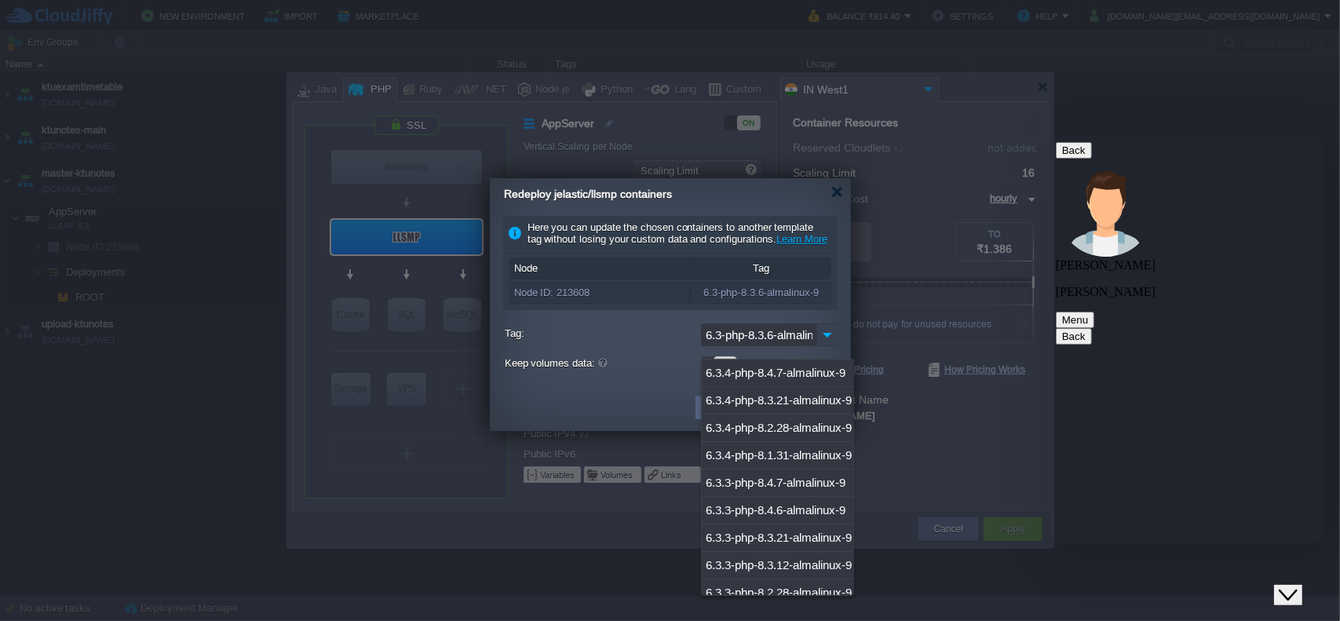
scroll to position [335, 0]
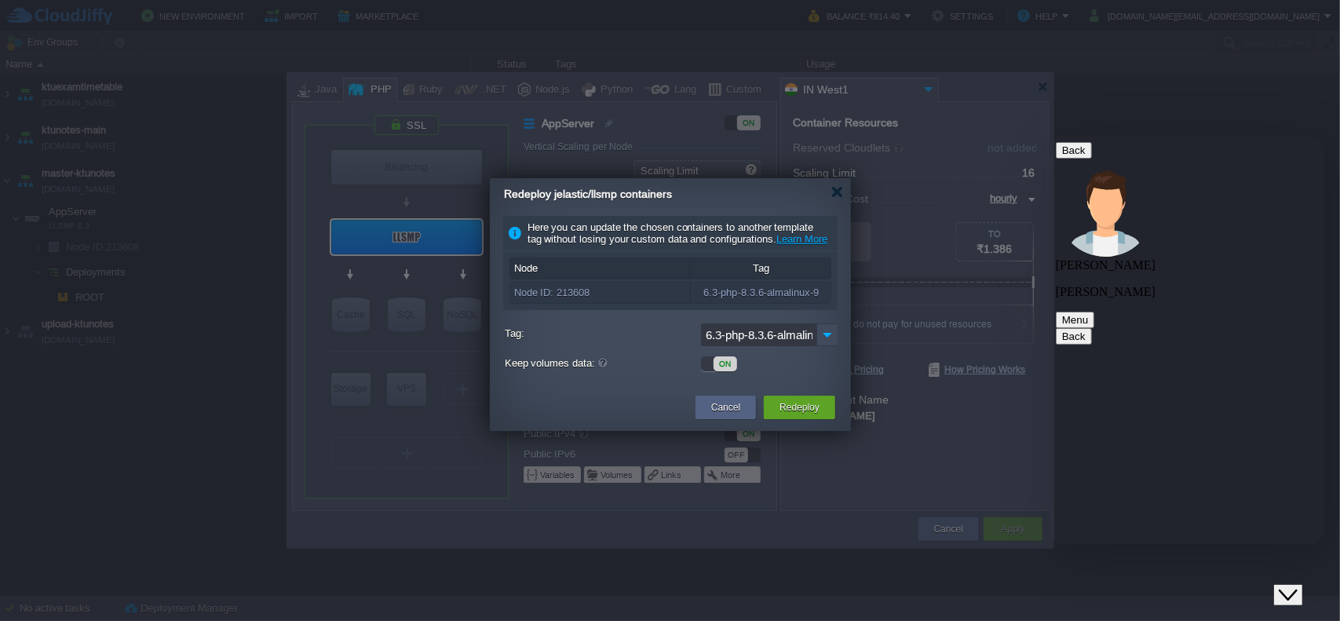
click at [606, 421] on td at bounding box center [595, 407] width 194 height 28
click at [832, 340] on img at bounding box center [827, 334] width 22 height 23
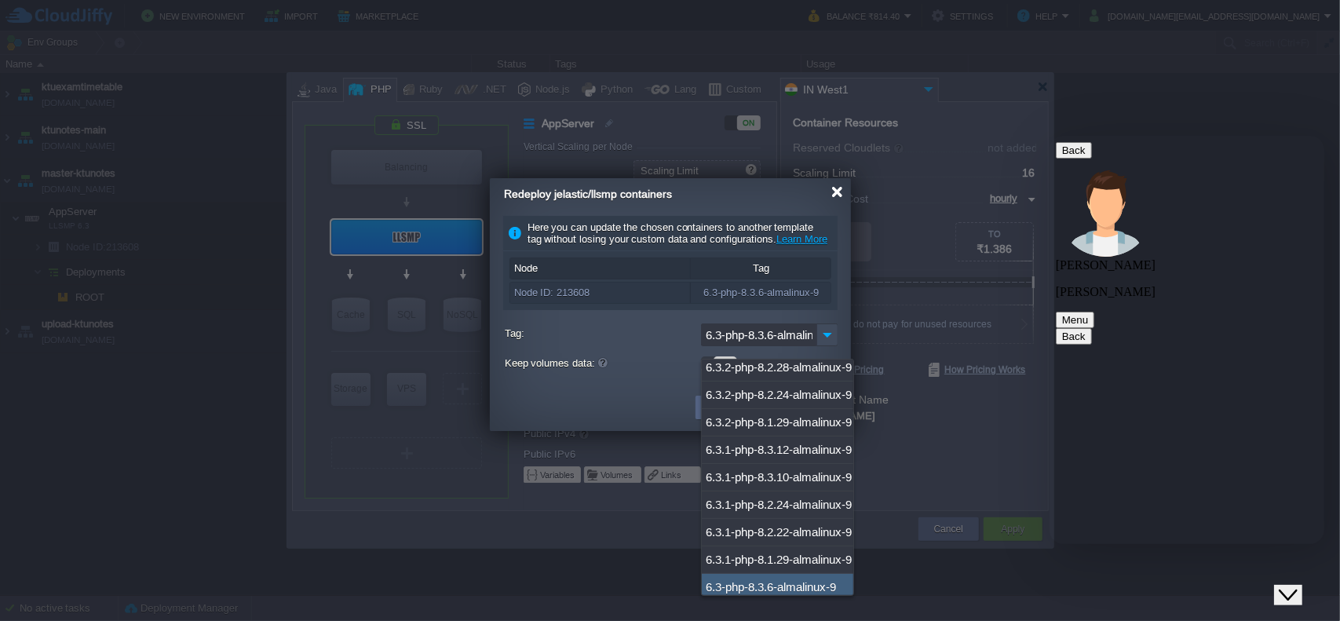
click at [837, 194] on div at bounding box center [837, 192] width 12 height 12
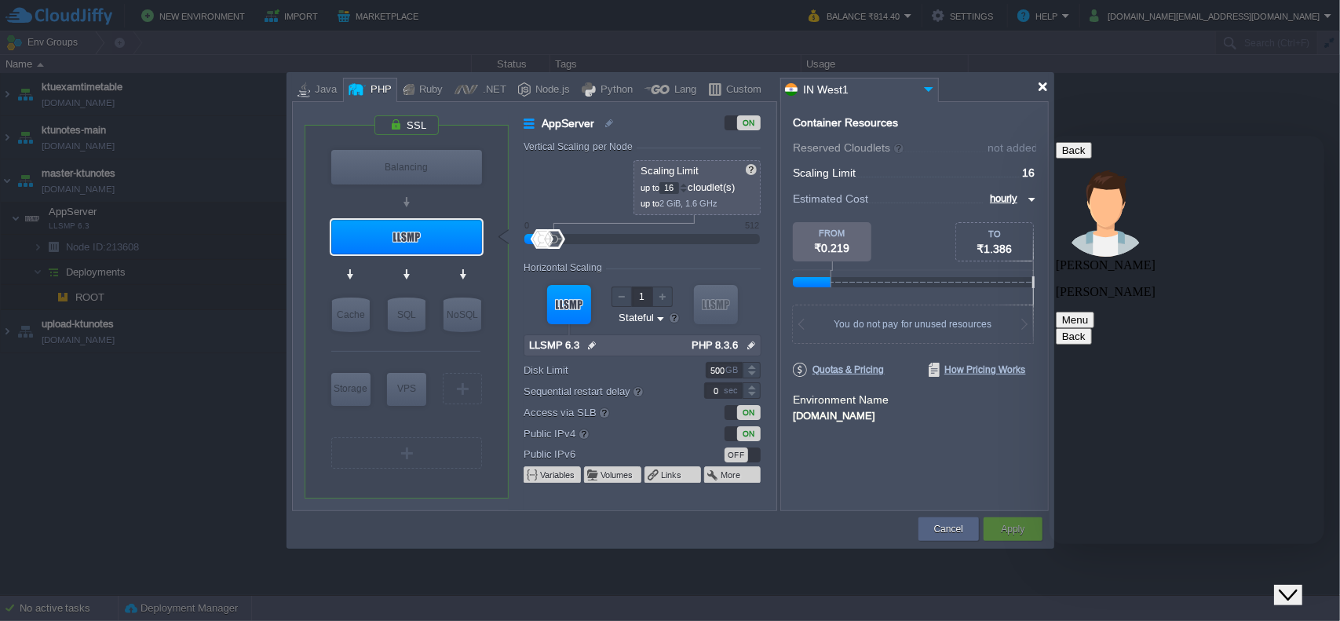
click at [1047, 87] on div at bounding box center [1043, 87] width 12 height 12
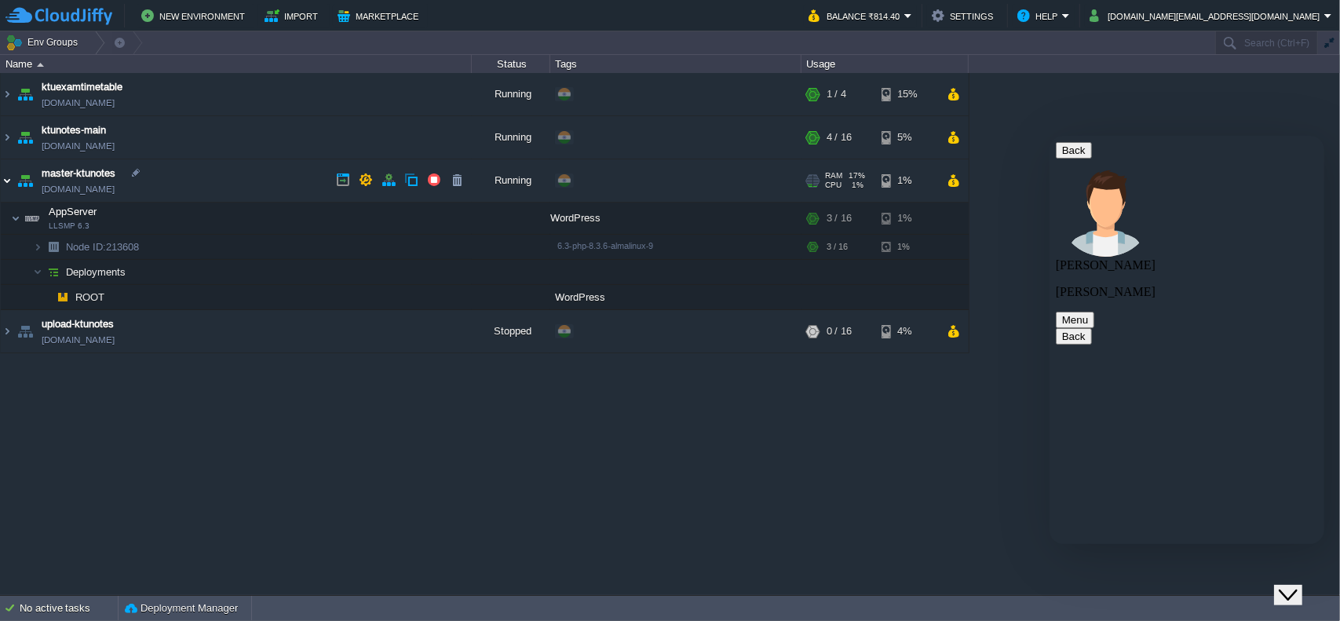
click at [9, 188] on img at bounding box center [7, 180] width 13 height 42
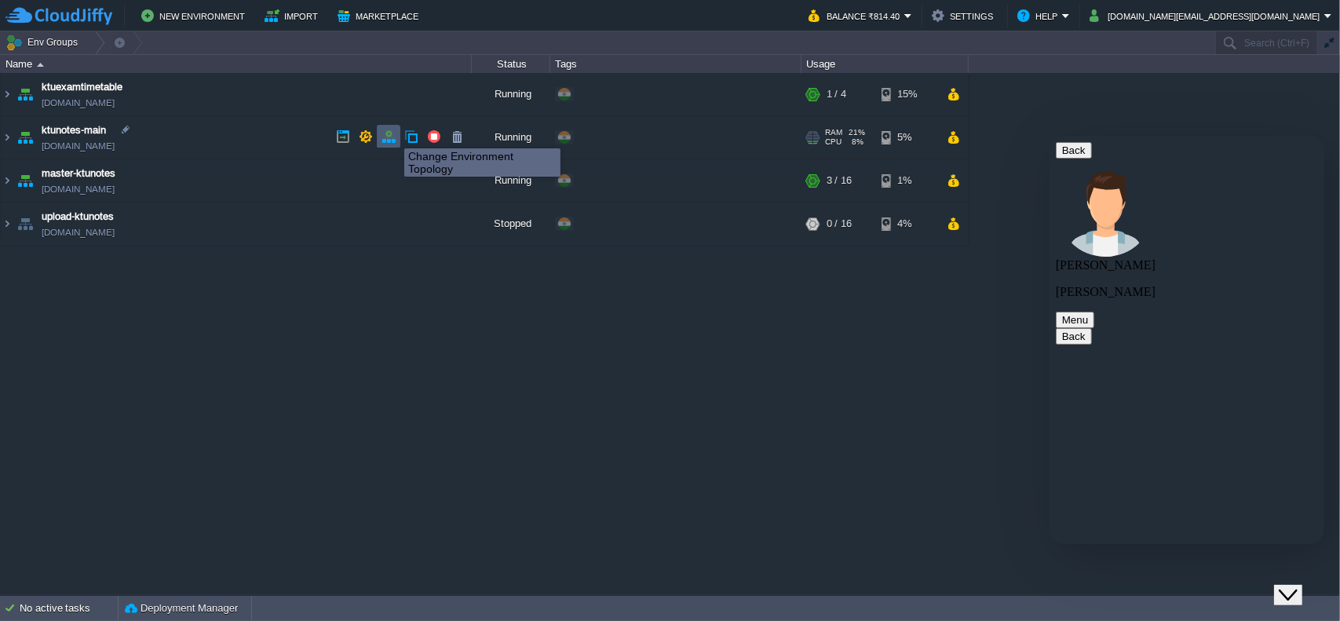
click at [392, 134] on button "button" at bounding box center [388, 136] width 14 height 14
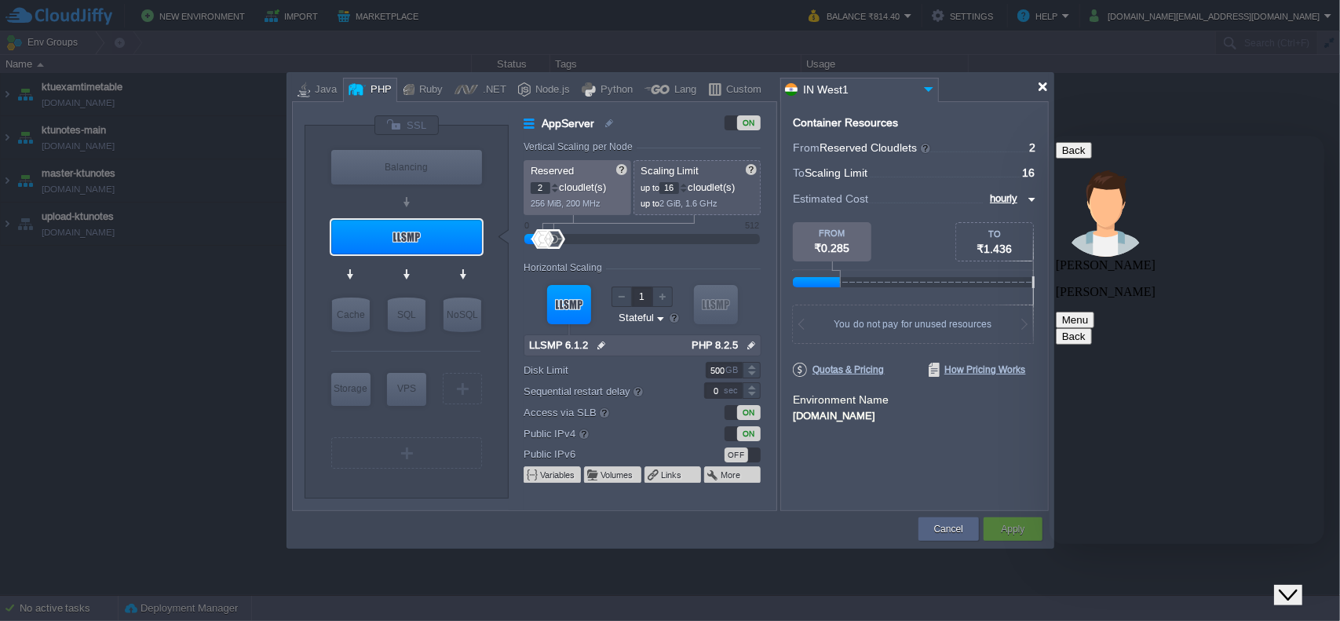
click at [1038, 87] on div at bounding box center [1043, 87] width 12 height 12
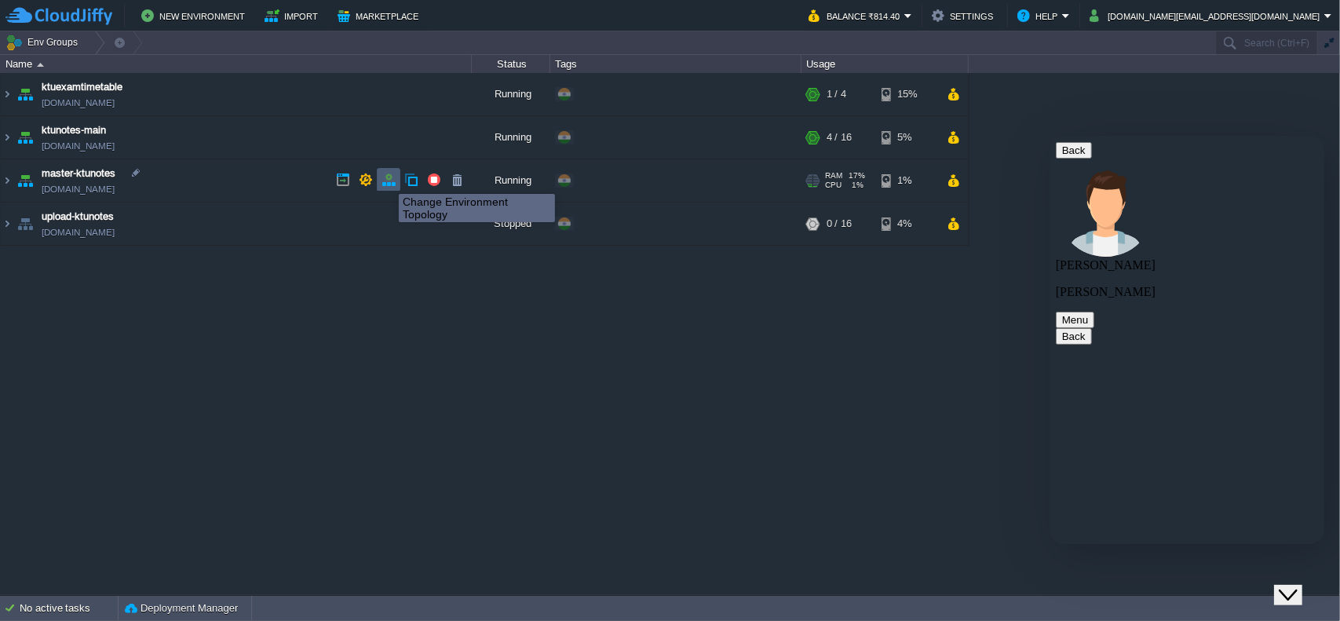
click at [387, 180] on button "button" at bounding box center [388, 180] width 14 height 14
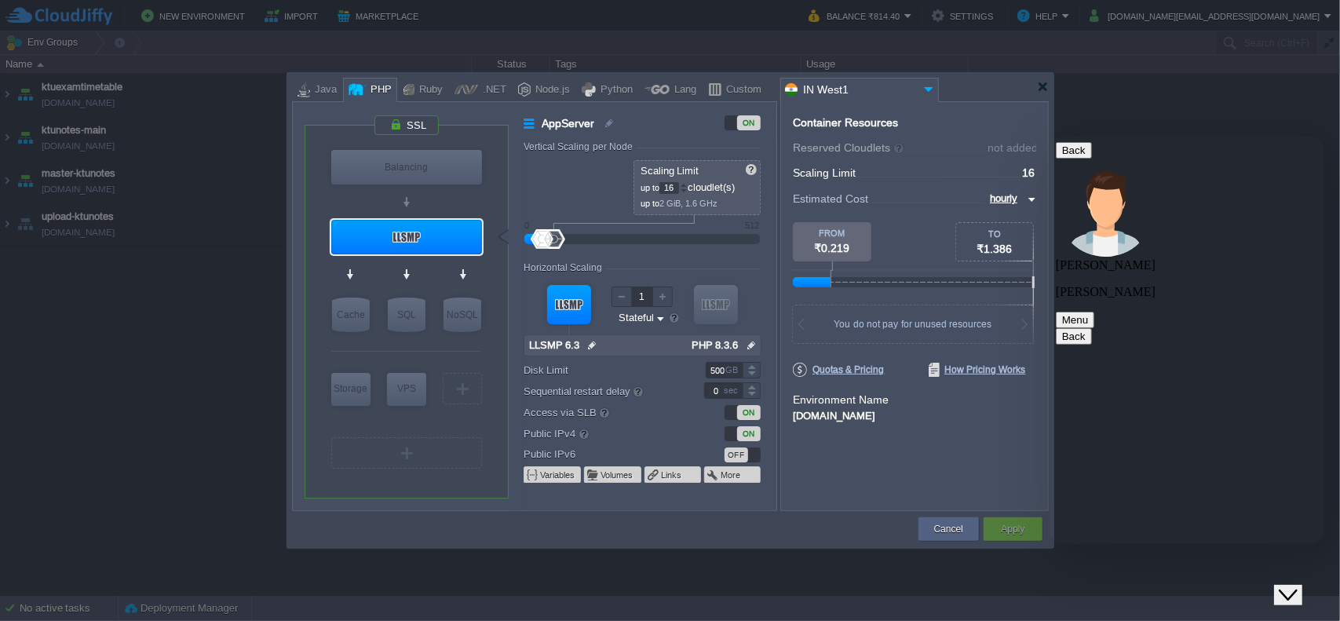
scroll to position [1901, 0]
click at [1044, 89] on div at bounding box center [1043, 87] width 12 height 12
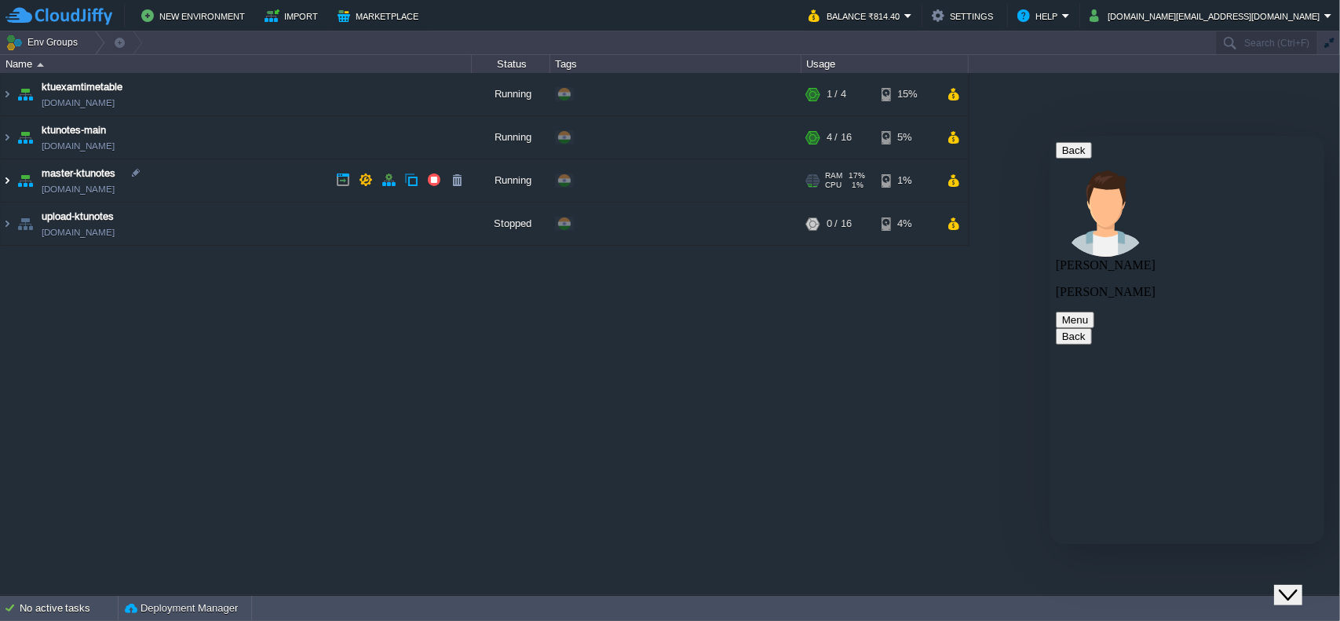
click at [11, 176] on img at bounding box center [7, 180] width 13 height 42
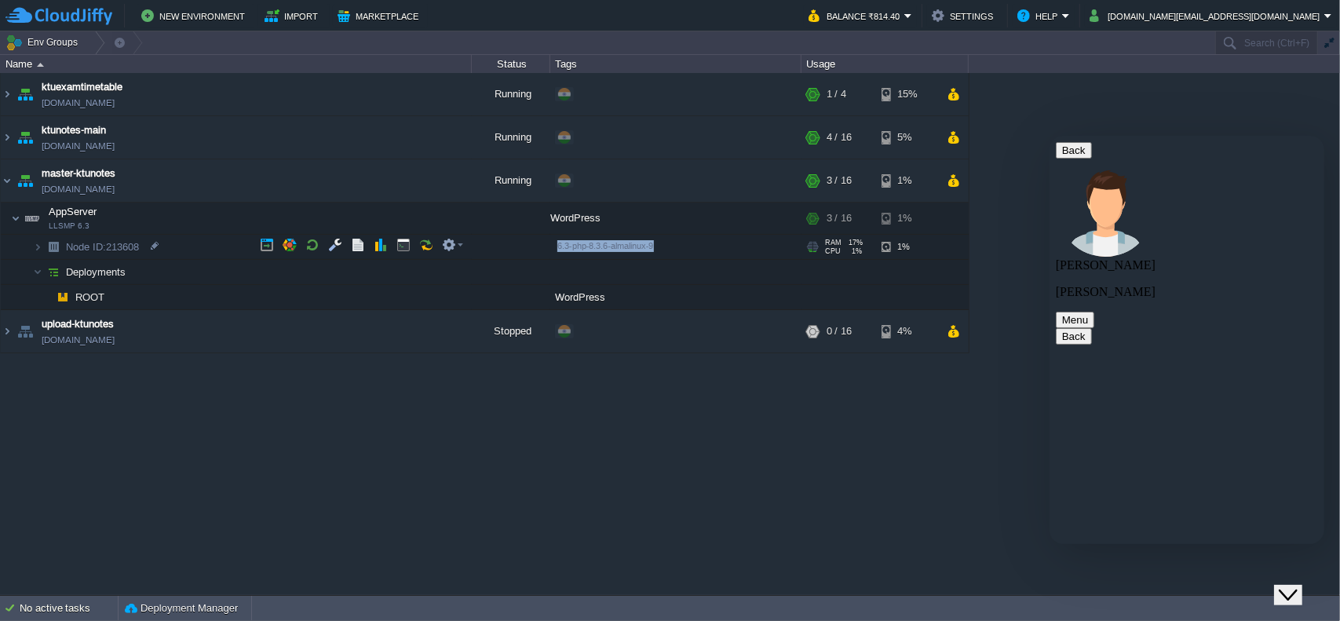
drag, startPoint x: 698, startPoint y: 249, endPoint x: 555, endPoint y: 247, distance: 143.6
click at [555, 247] on div "6.3-php-8.3.6-almalinux-9" at bounding box center [675, 247] width 246 height 25
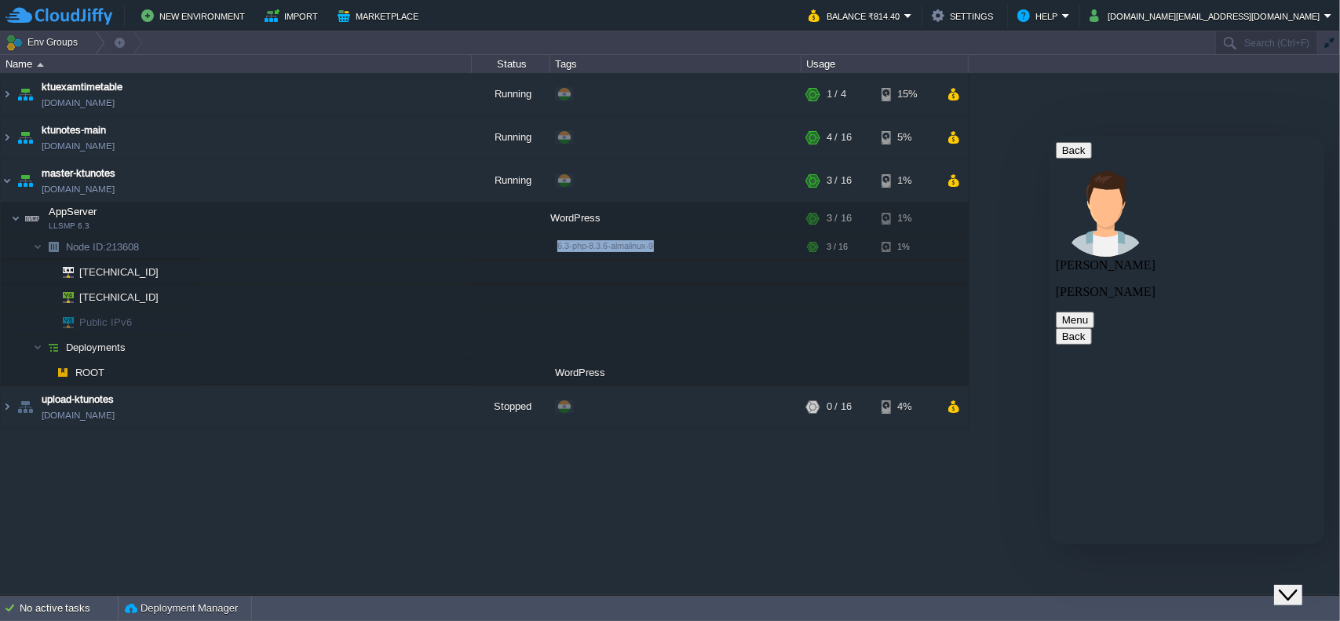
copy span "6.3-php-8.3.6-almalinux-9"
paste textarea "6.3-php-8.3.6-almalinux-9"
click at [9, 137] on img at bounding box center [7, 137] width 13 height 42
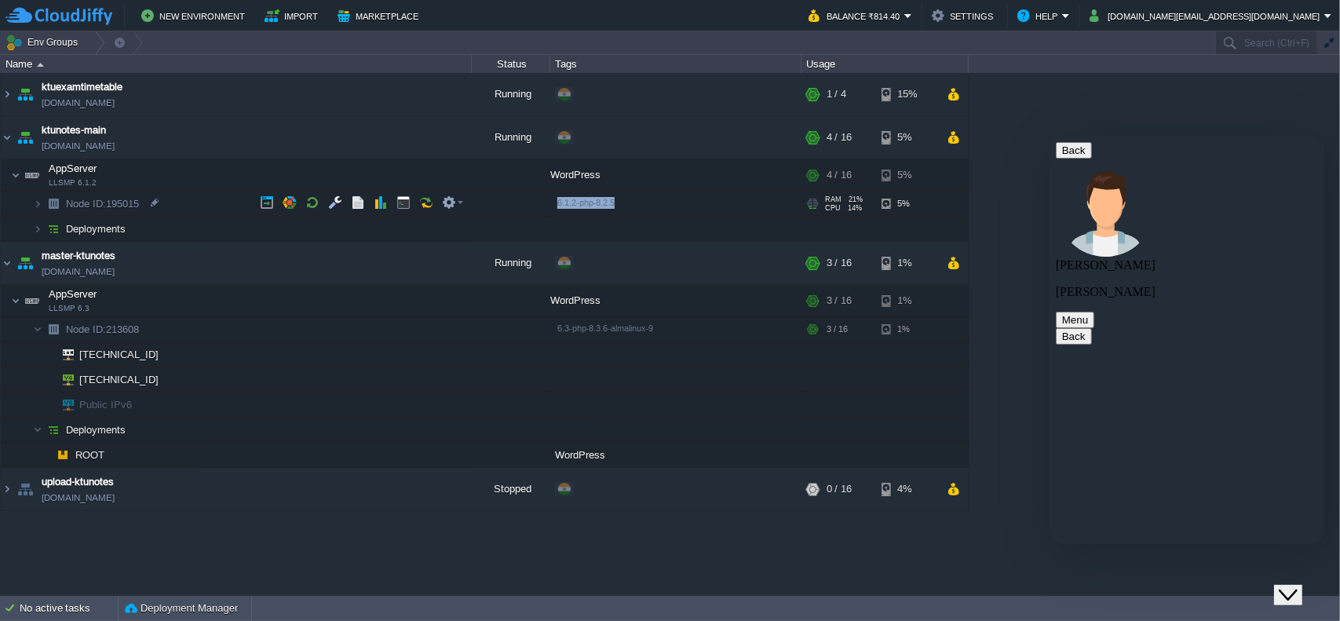
drag, startPoint x: 667, startPoint y: 205, endPoint x: 556, endPoint y: 213, distance: 111.7
click at [556, 213] on div "6.1.2-php-8.2.5" at bounding box center [675, 203] width 246 height 25
copy span "6.1.2-php-8.2.5"
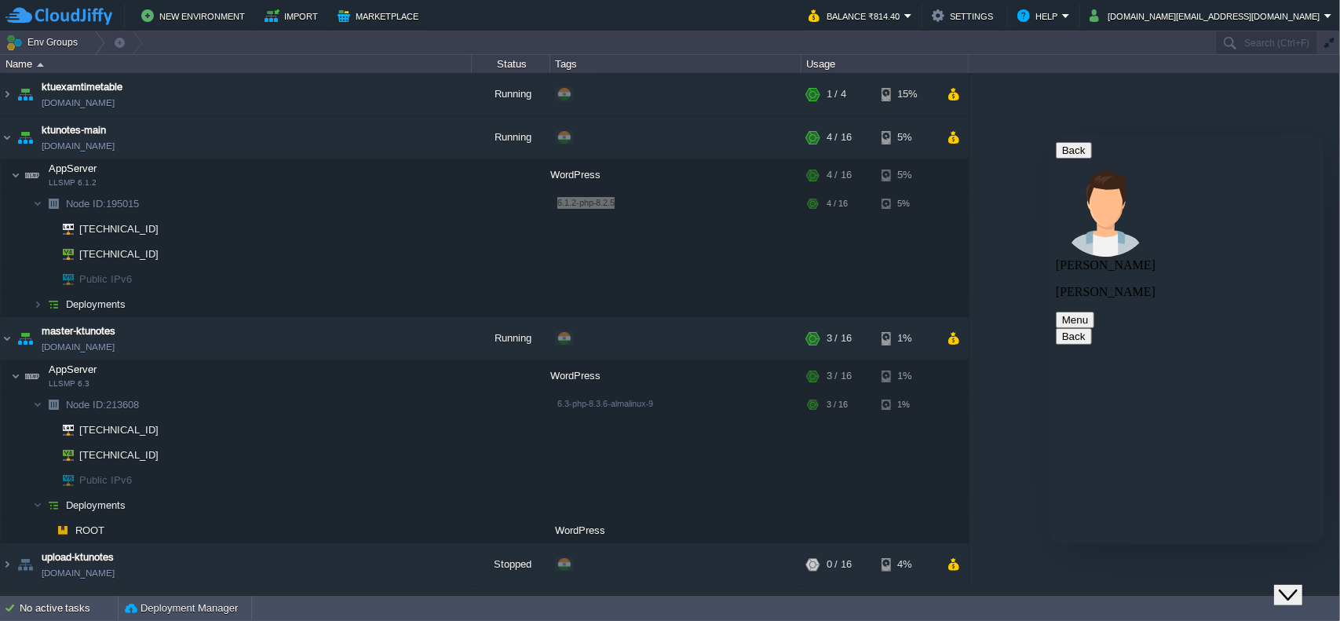
paste textarea "6.1.2-php-8.2.5"
click at [0, 334] on table "ktuexamtimetable [DOMAIN_NAME] Running + Add to Env Group RAM 12% CPU 3% 1 / 4 …" at bounding box center [484, 329] width 969 height 513
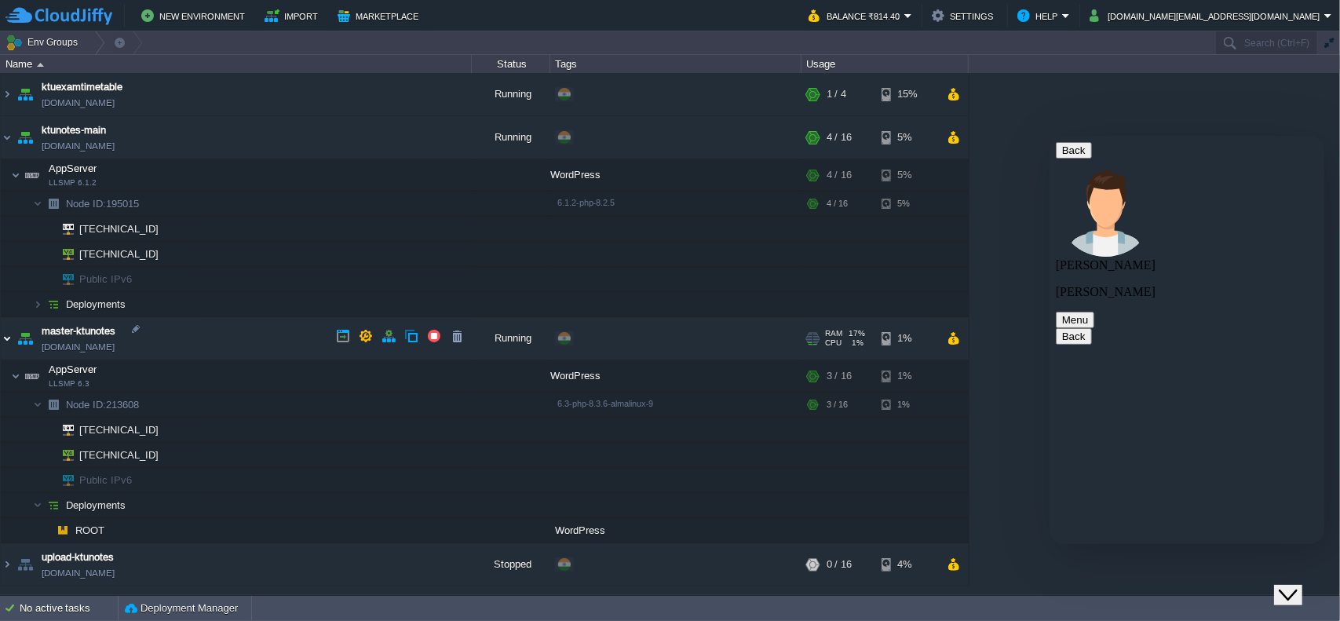
drag, startPoint x: 10, startPoint y: 339, endPoint x: 9, endPoint y: 312, distance: 27.5
click at [10, 338] on img at bounding box center [7, 338] width 13 height 42
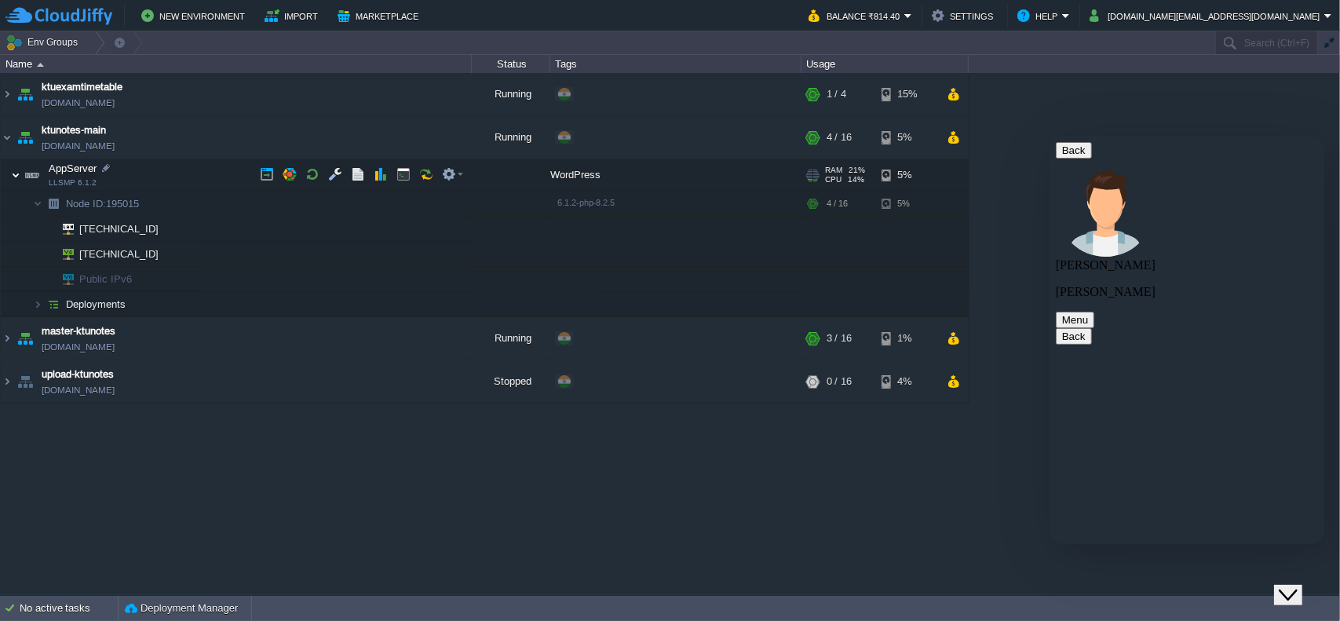
click at [14, 175] on img at bounding box center [15, 174] width 9 height 31
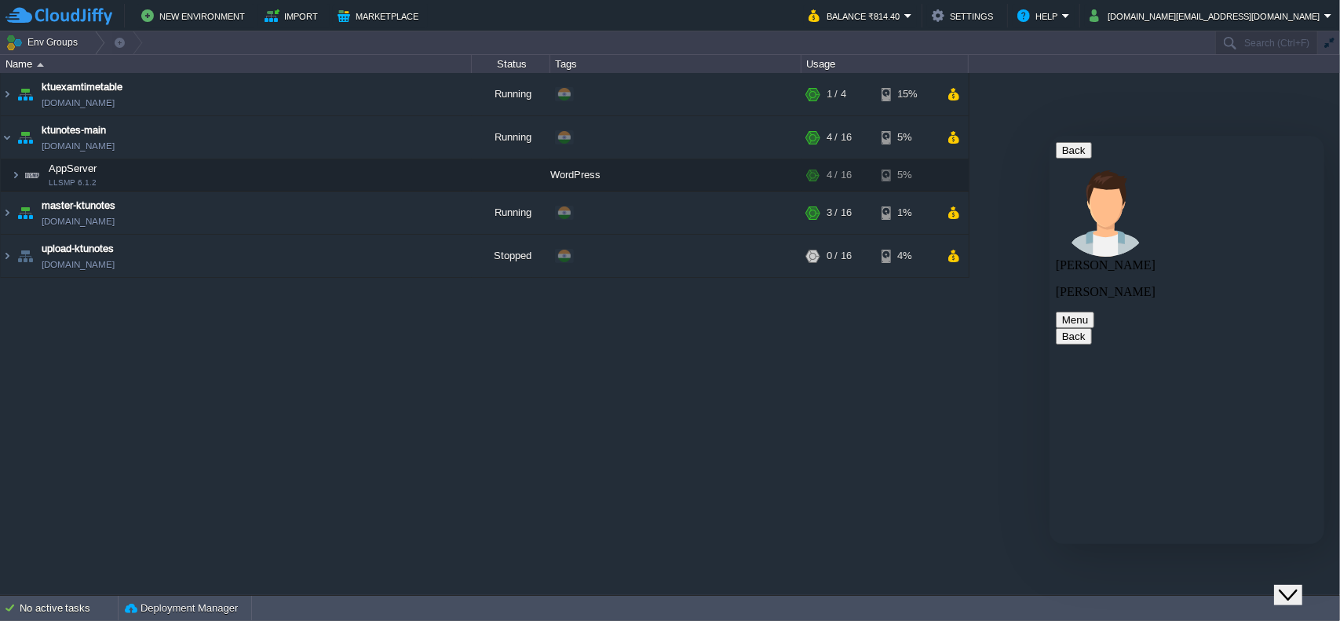
type textarea "6.3-php-8.3.6-almalinux-9 and 6.1.2-php-8.2.5 what is the difference"
type textarea "i have got a issue with theme"
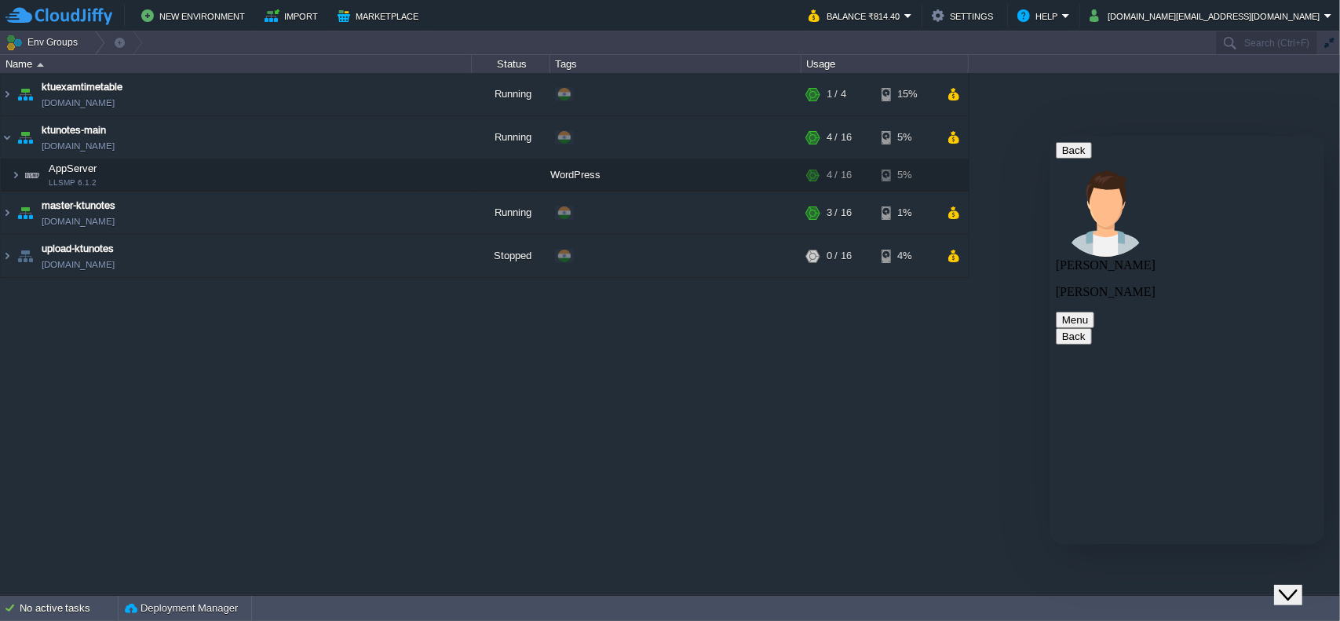
scroll to position [2130, 0]
drag, startPoint x: 1119, startPoint y: 297, endPoint x: 1190, endPoint y: 287, distance: 71.3
copy span "6.3-php-8.3.6"
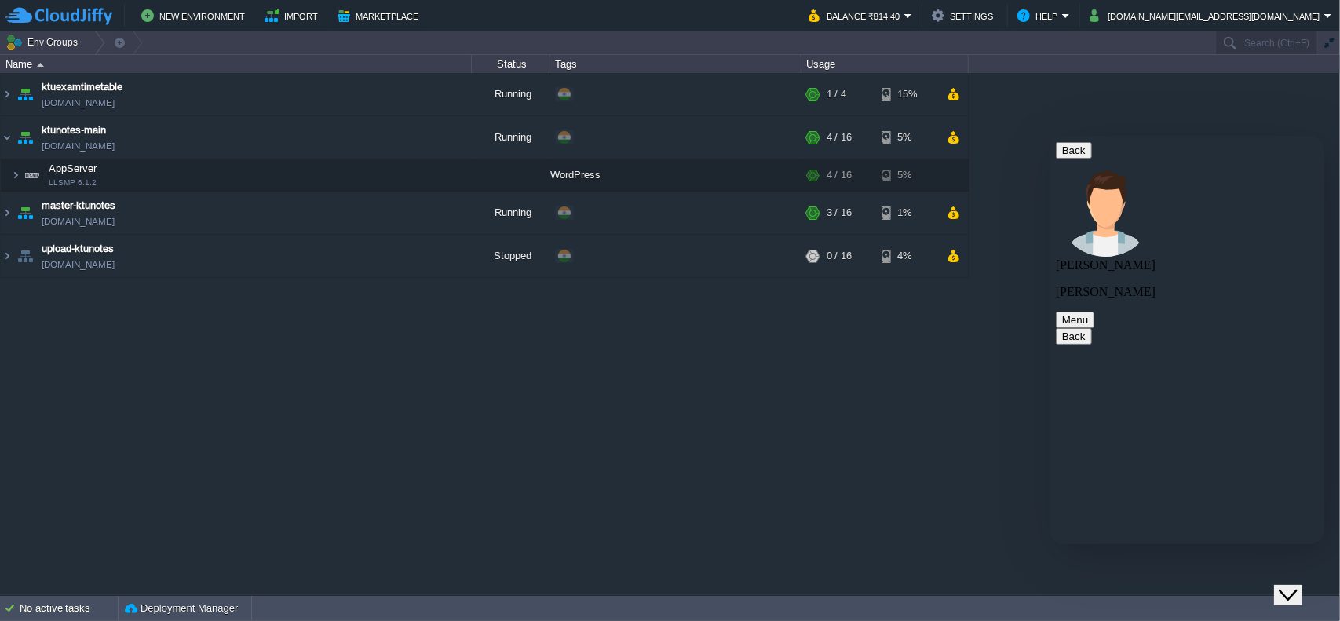
scroll to position [2142, 0]
paste textarea "6.3-php-8.3.6"
click at [5, 219] on img at bounding box center [7, 212] width 13 height 42
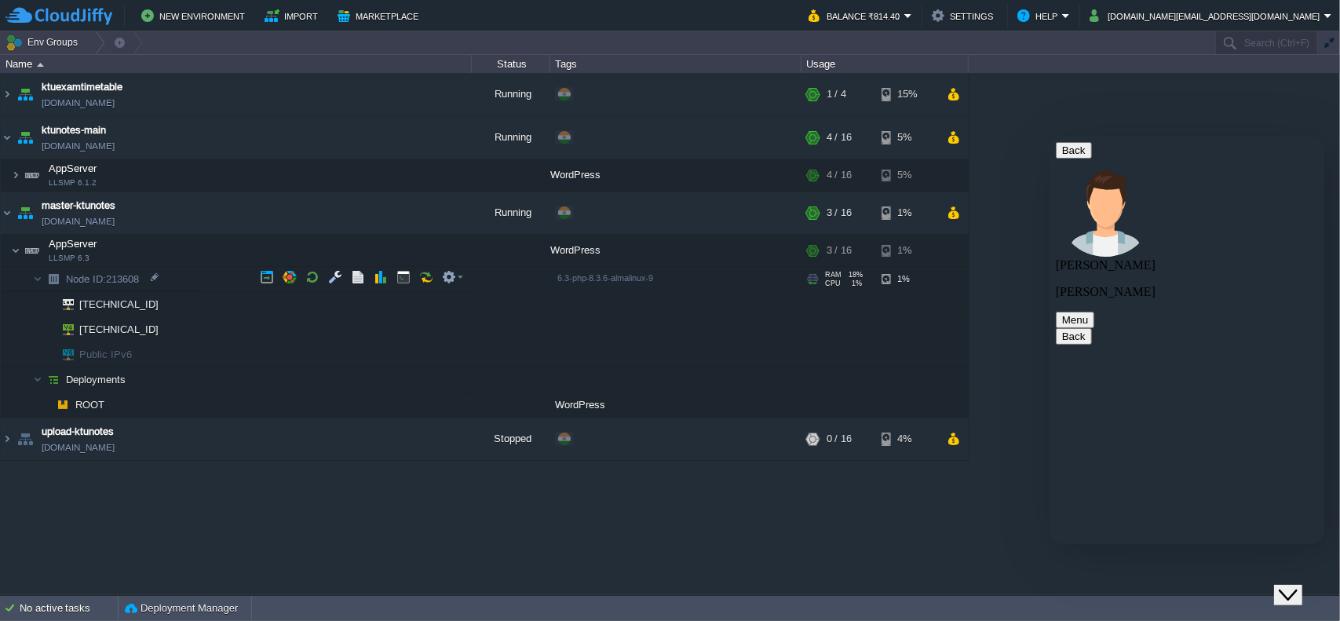
drag, startPoint x: 174, startPoint y: 280, endPoint x: 107, endPoint y: 275, distance: 67.7
click at [107, 275] on td "Node ID: 213608" at bounding box center [236, 279] width 471 height 25
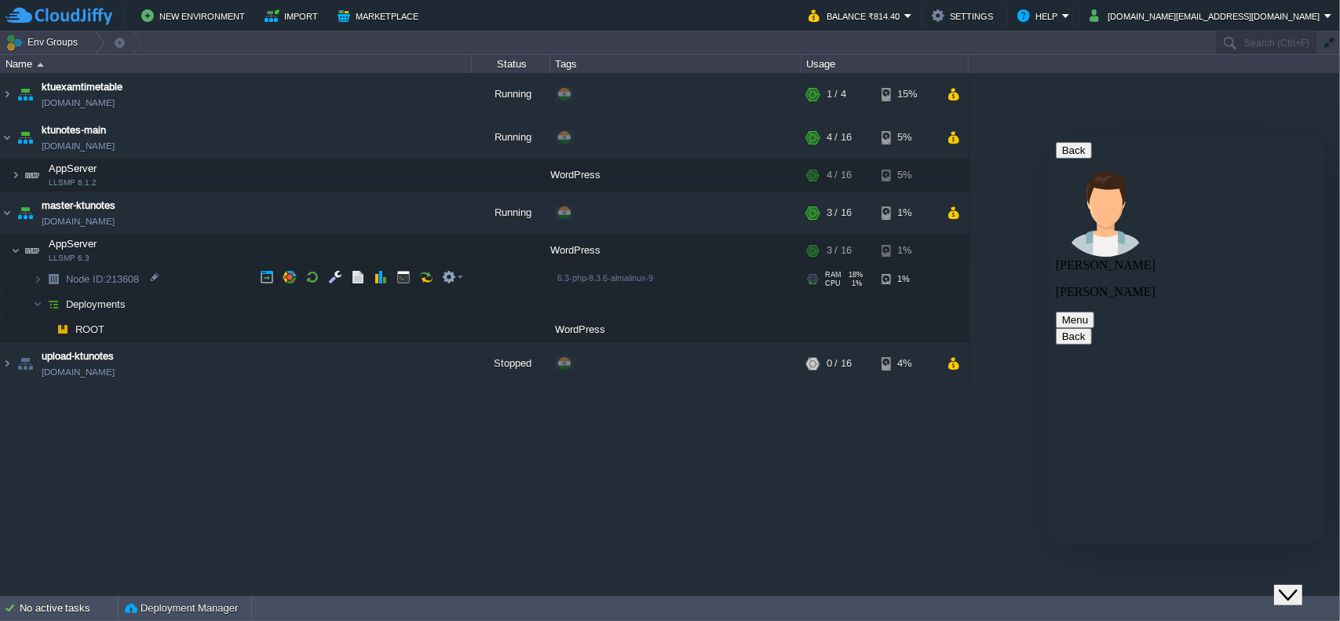
copy span "213608"
paste textarea "213608"
type textarea "its a paid theme and its working perfectly in 6.3-php-8.3.6 node 213608"
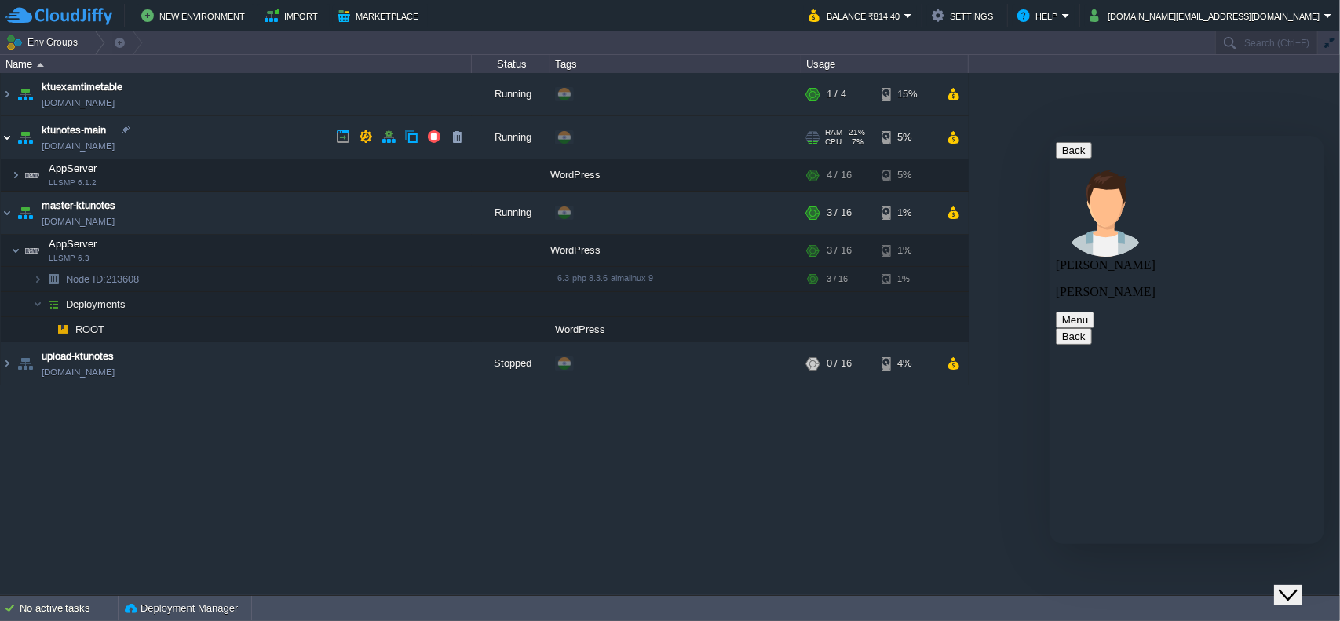
click at [6, 134] on img at bounding box center [7, 137] width 13 height 42
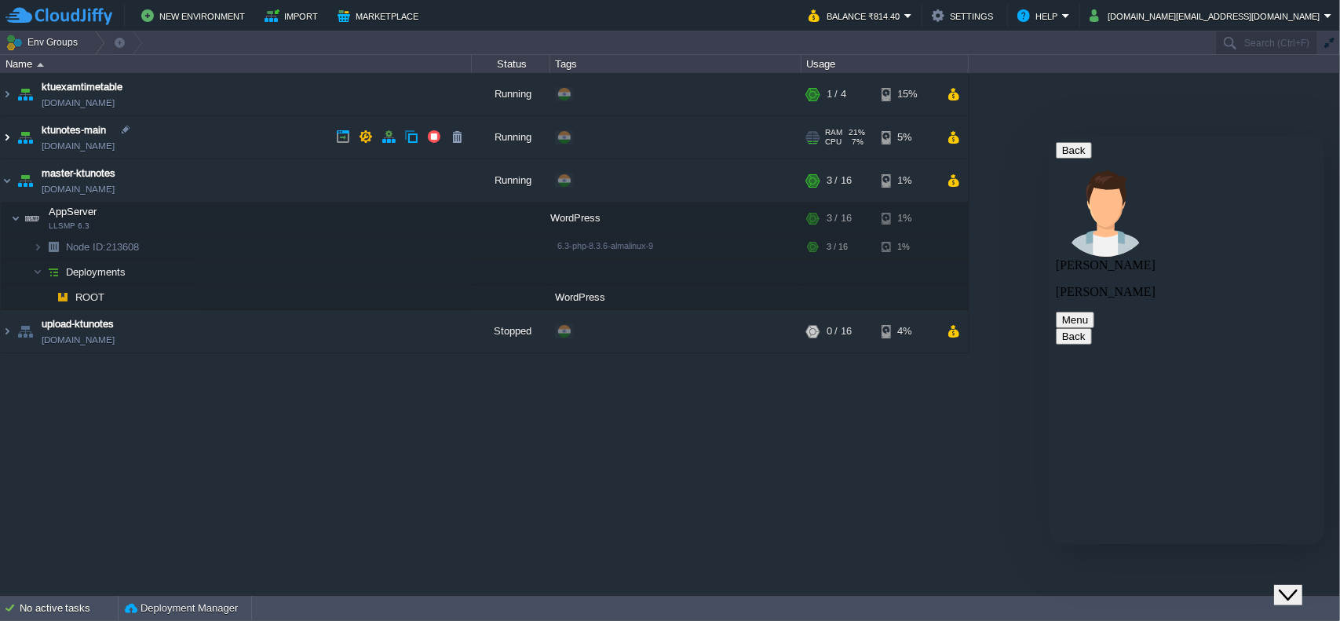
click at [9, 143] on img at bounding box center [7, 137] width 13 height 42
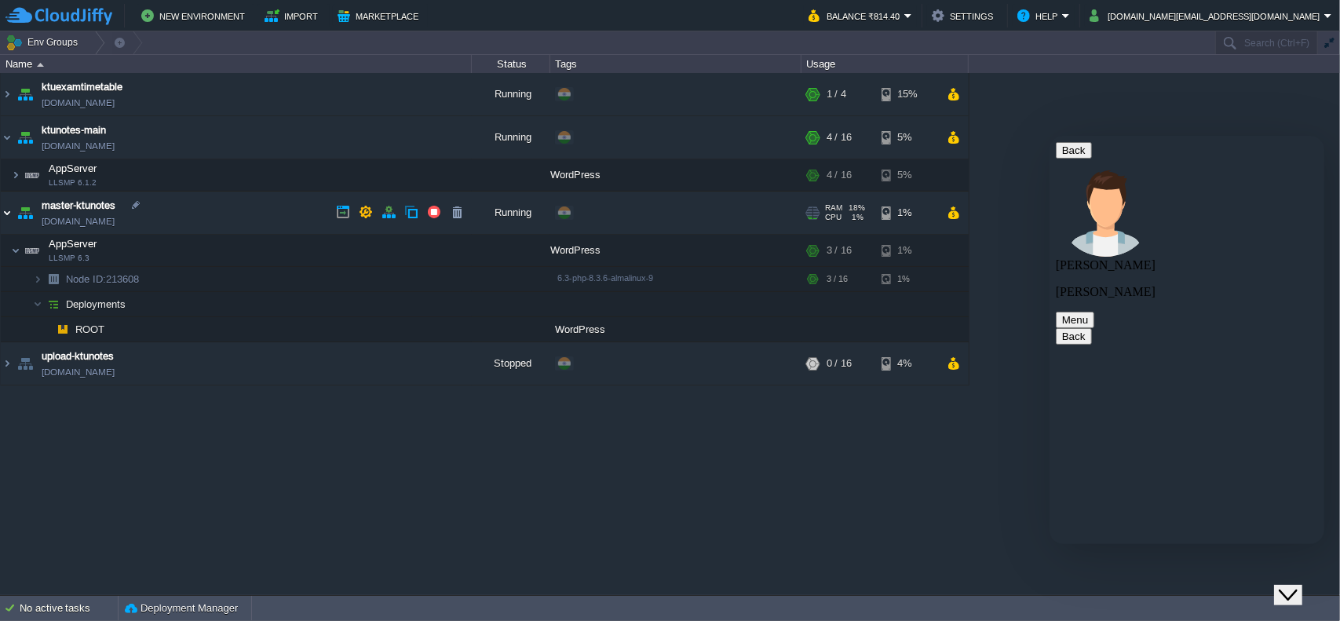
click at [9, 214] on img at bounding box center [7, 212] width 13 height 42
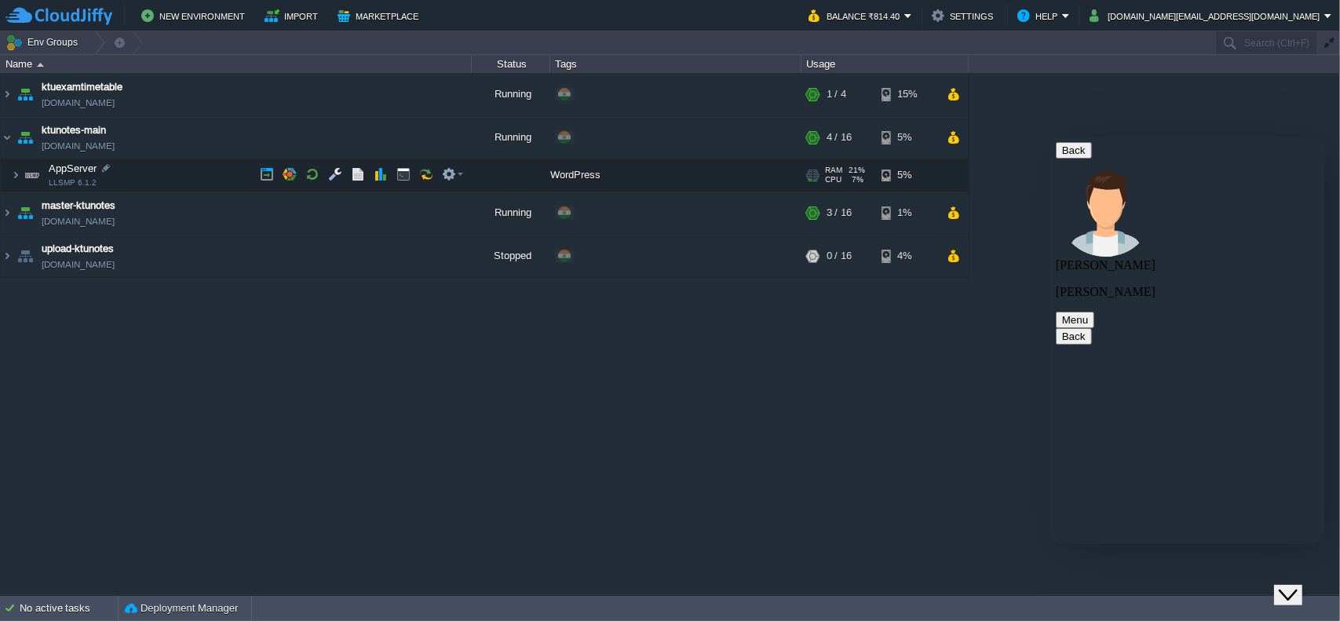
click at [22, 177] on img at bounding box center [32, 174] width 22 height 31
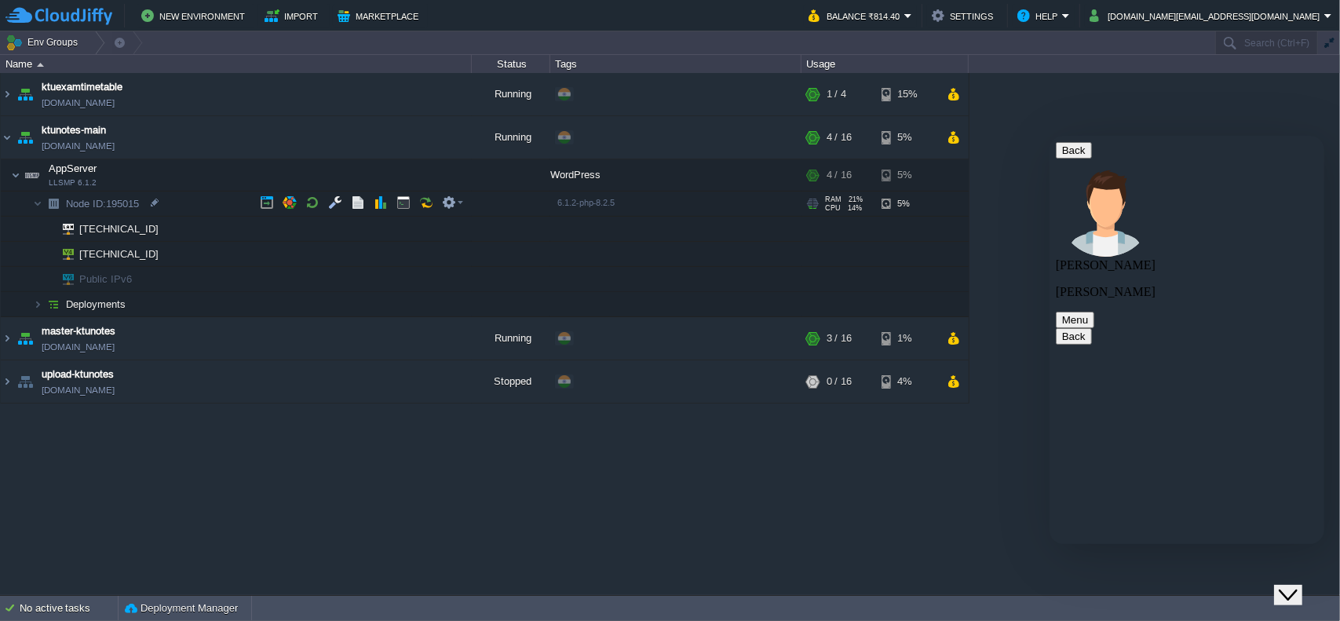
drag, startPoint x: 178, startPoint y: 205, endPoint x: 111, endPoint y: 210, distance: 66.9
click at [111, 210] on td "Node ID: 195015" at bounding box center [236, 203] width 471 height 25
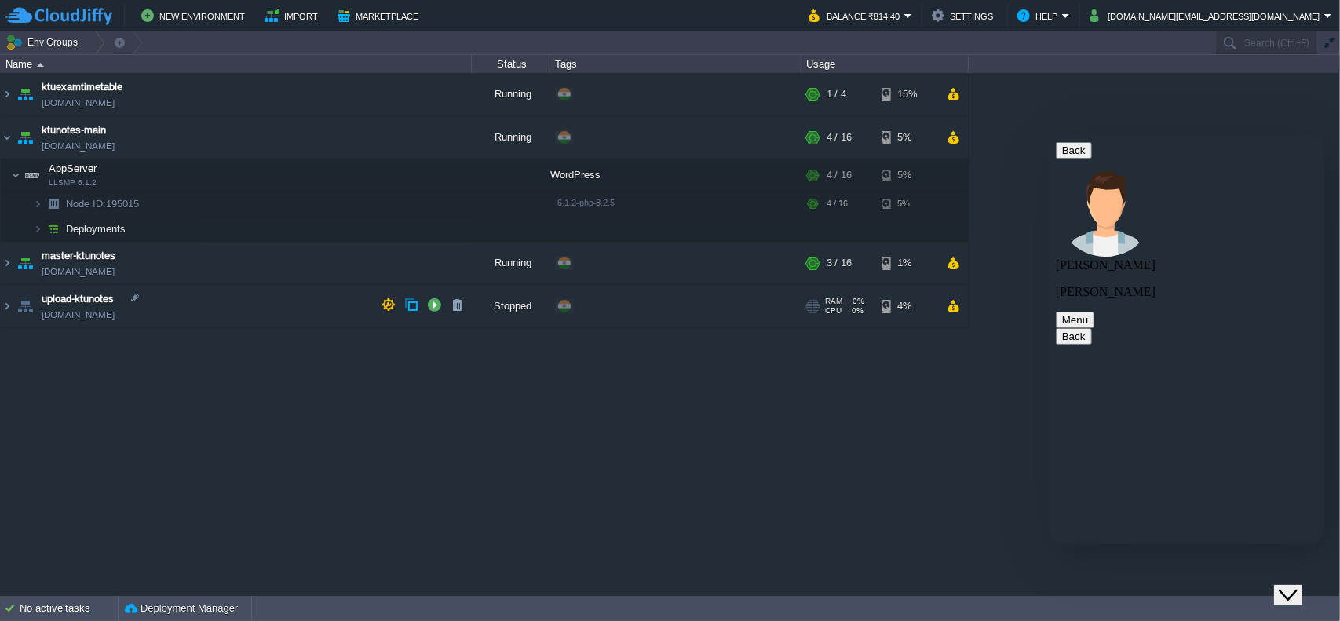
copy span "195015"
paste textarea "195015"
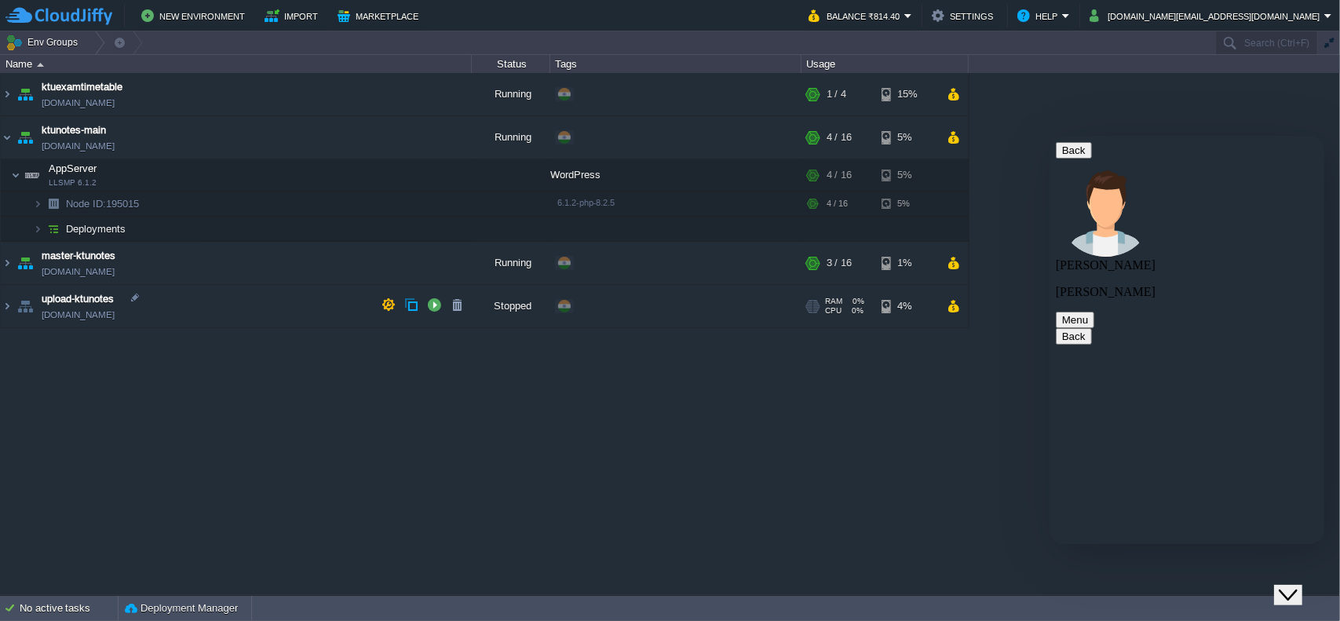
type textarea "but for node 195015 its stuck at importing"
type textarea "its a new theme"
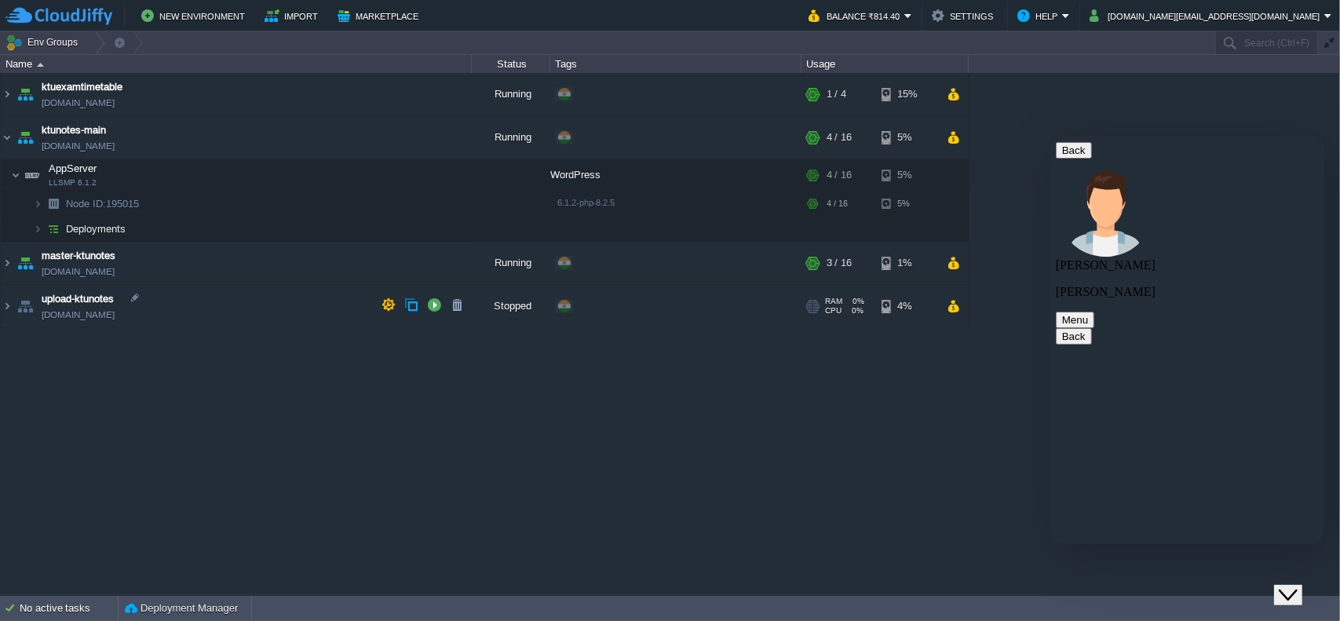
drag, startPoint x: 1171, startPoint y: 275, endPoint x: 1120, endPoint y: 268, distance: 51.6
copy span "213608"
paste textarea "213608"
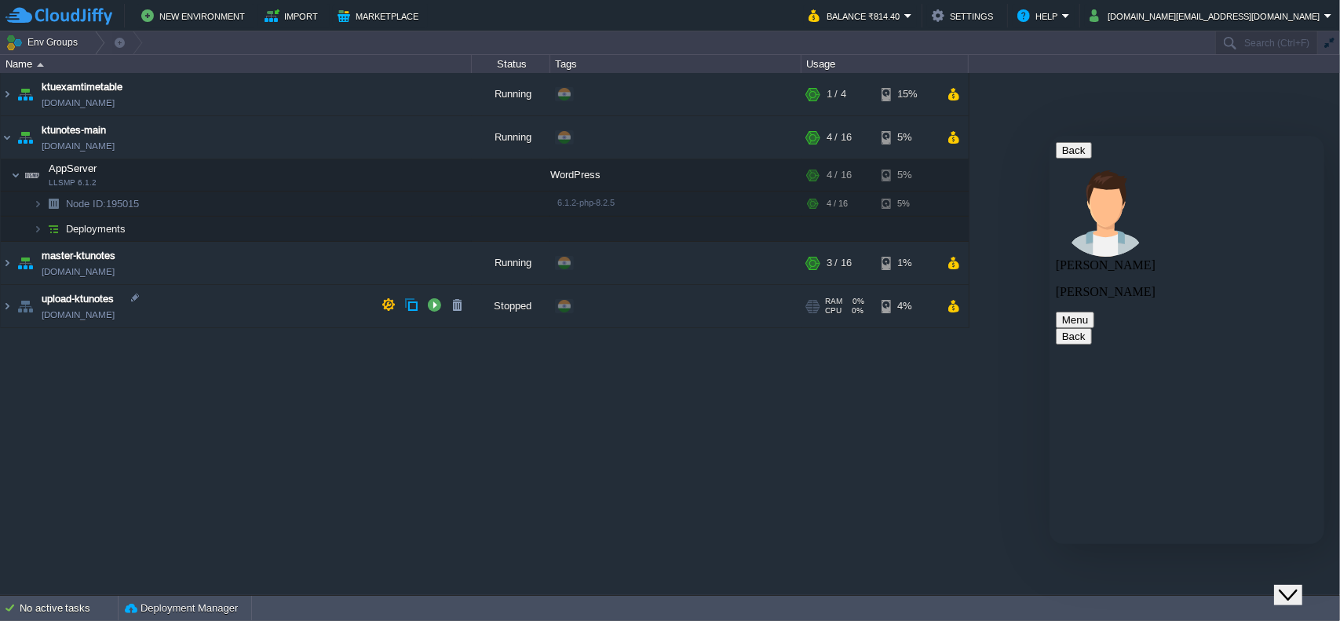
scroll to position [2415, 0]
type textarea "i have imported in node 213608 and tested it"
type textarea "its working without any issues"
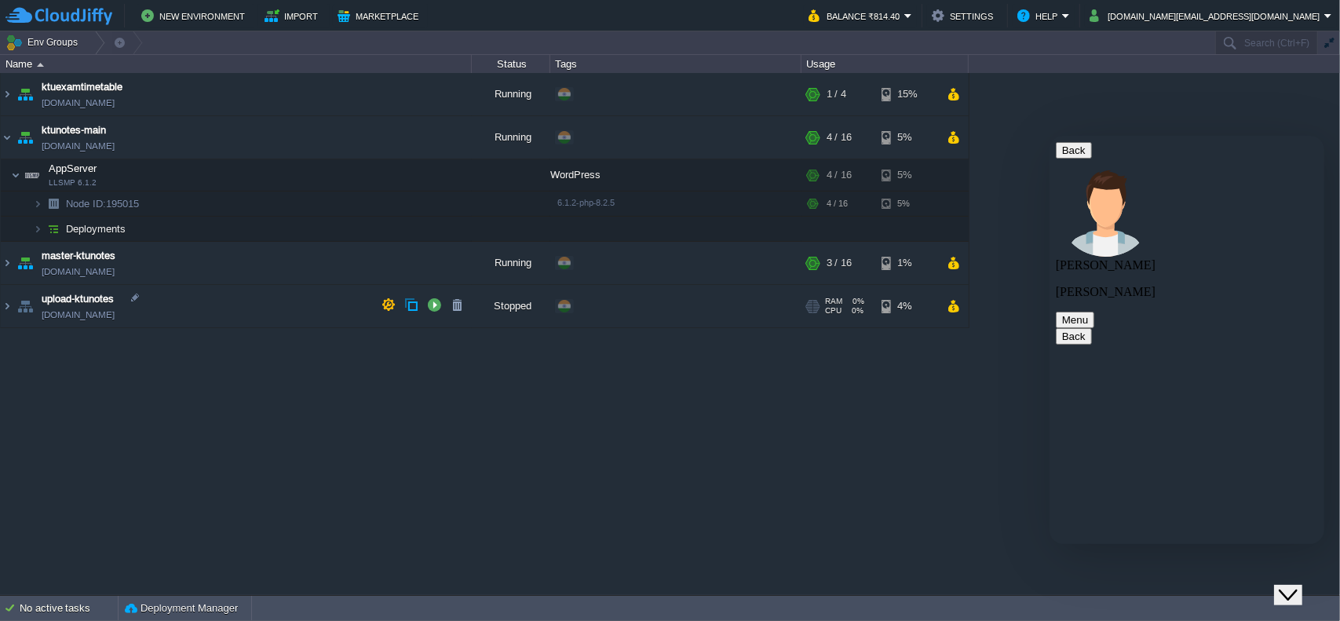
drag, startPoint x: 1159, startPoint y: 217, endPoint x: 1224, endPoint y: 219, distance: 65.2
copy span "node 195015"
paste textarea "node 195015"
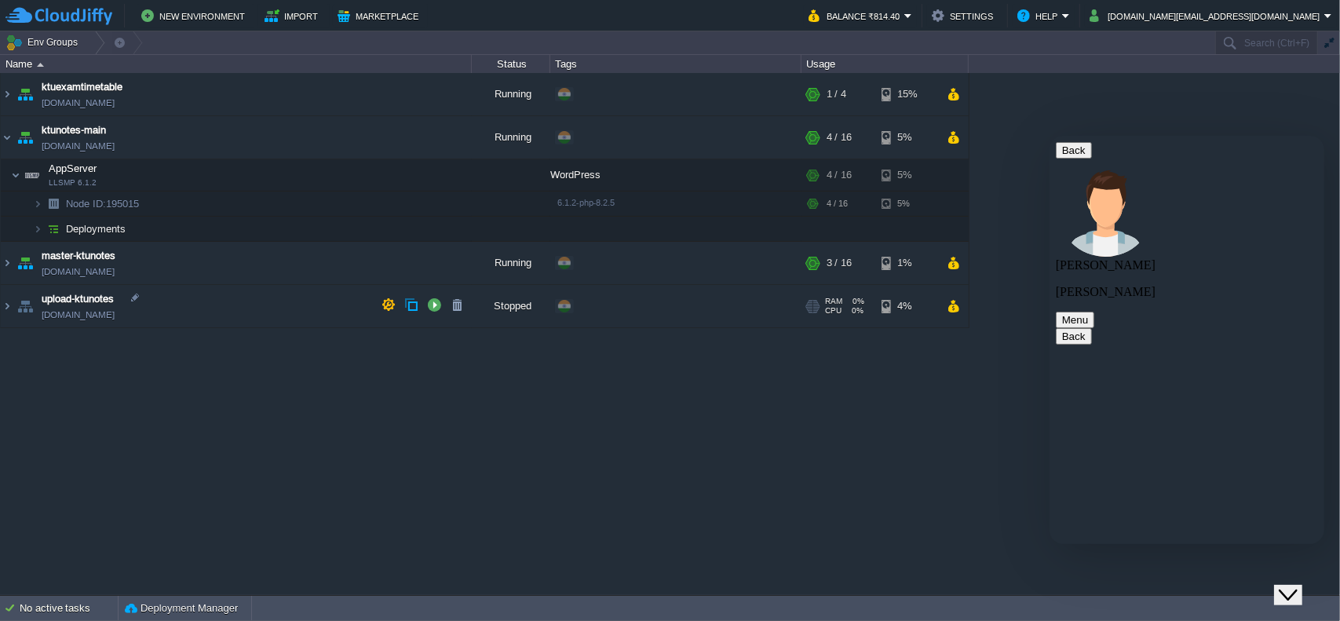
scroll to position [0, 0]
type textarea "but for node 195015 its stuck at importing and site is showing 403 after that"
type textarea "yes"
